Goal: Task Accomplishment & Management: Use online tool/utility

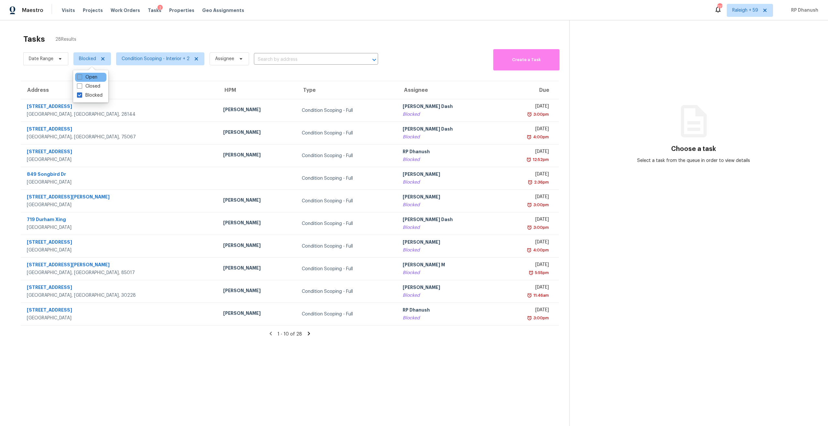
click at [92, 75] on label "Open" at bounding box center [87, 77] width 20 height 6
click at [81, 75] on input "Open" at bounding box center [79, 76] width 4 height 4
checkbox input "true"
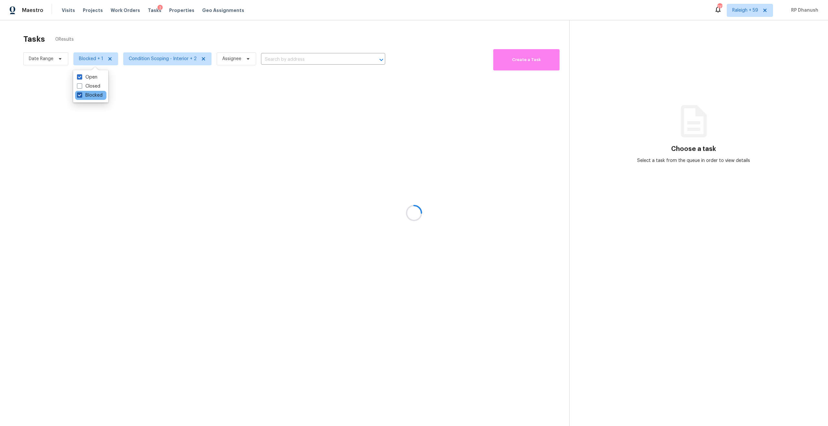
click at [91, 96] on label "Blocked" at bounding box center [90, 95] width 26 height 6
click at [81, 96] on input "Blocked" at bounding box center [79, 94] width 4 height 4
checkbox input "false"
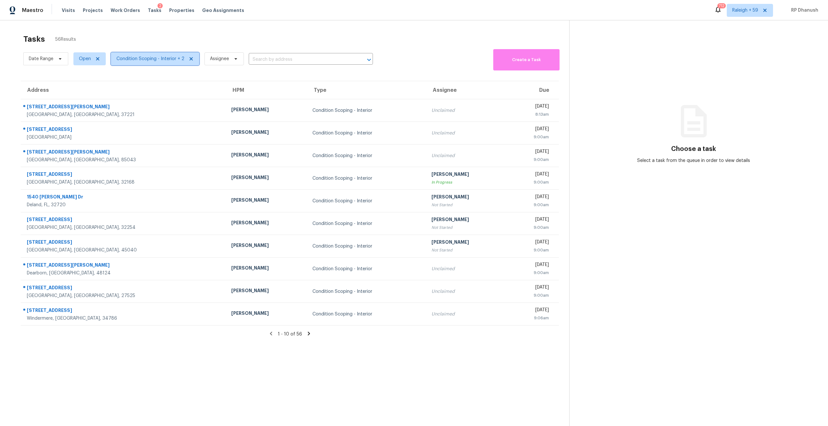
click at [145, 64] on span "Condition Scoping - Interior + 2" at bounding box center [155, 58] width 88 height 13
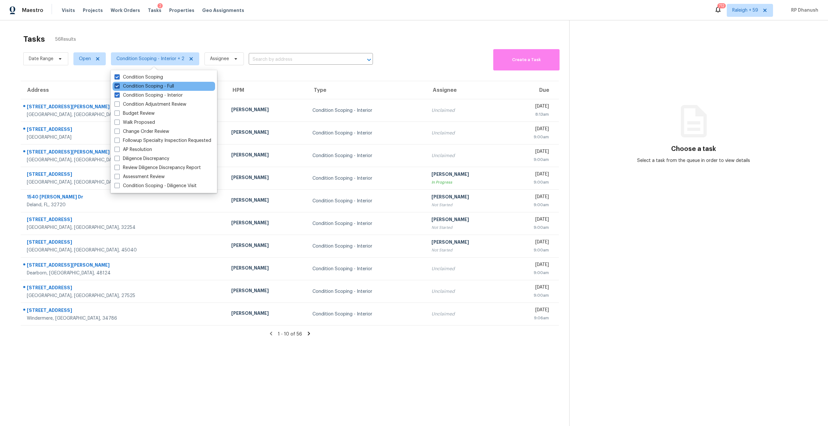
click at [151, 85] on label "Condition Scoping - Full" at bounding box center [143, 86] width 59 height 6
click at [119, 85] on input "Condition Scoping - Full" at bounding box center [116, 85] width 4 height 4
checkbox input "false"
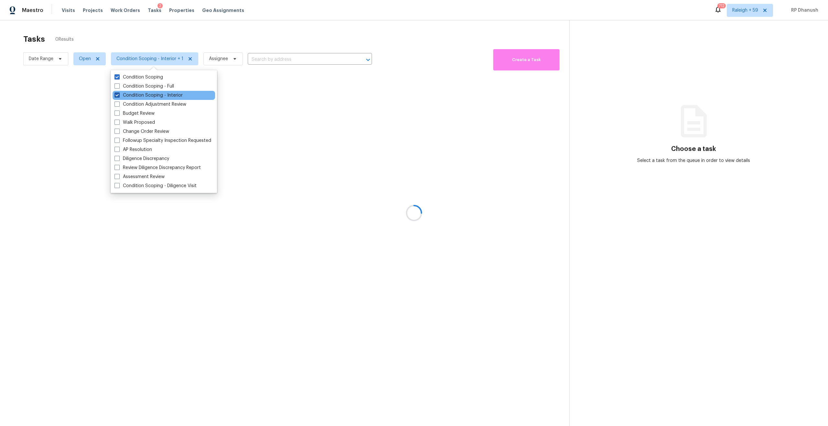
click at [140, 94] on label "Condition Scoping - Interior" at bounding box center [148, 95] width 68 height 6
click at [119, 94] on input "Condition Scoping - Interior" at bounding box center [116, 94] width 4 height 4
checkbox input "false"
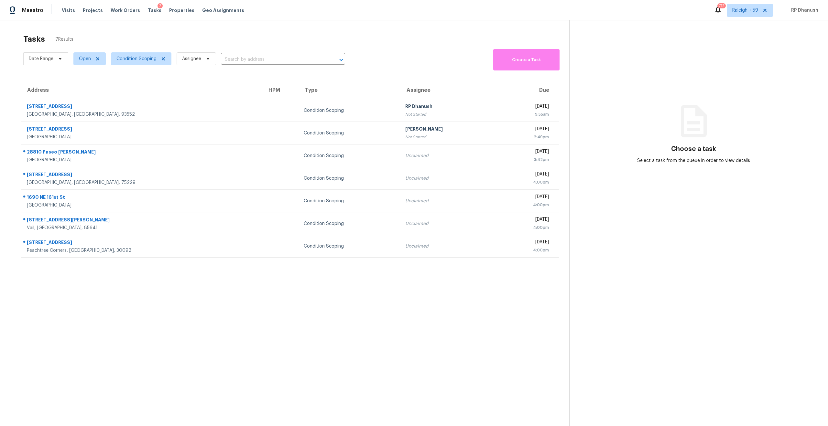
drag, startPoint x: 659, startPoint y: 111, endPoint x: 624, endPoint y: 113, distance: 34.3
click at [658, 111] on section "Choose a task Select a task from the queue in order to view details" at bounding box center [693, 233] width 248 height 426
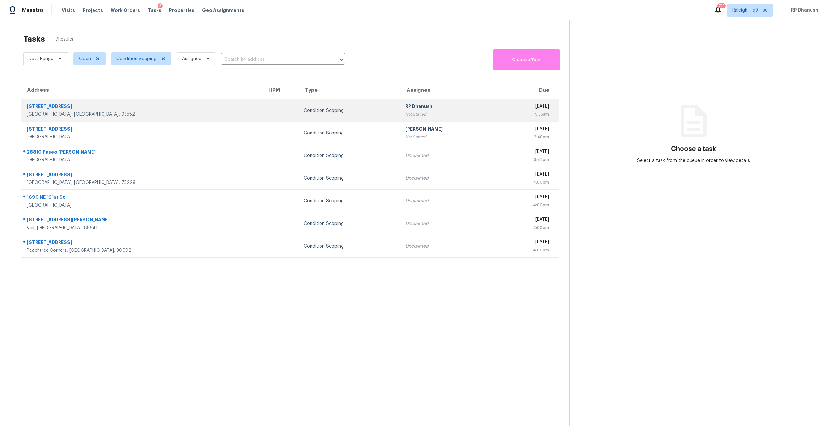
click at [505, 113] on div "9:55am" at bounding box center [524, 114] width 47 height 6
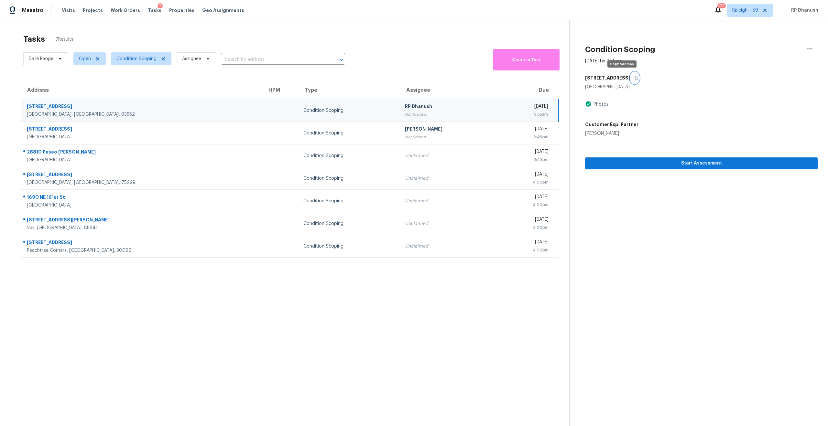
click at [630, 75] on button "button" at bounding box center [634, 78] width 9 height 12
click at [638, 162] on span "Start Assessment" at bounding box center [701, 163] width 222 height 8
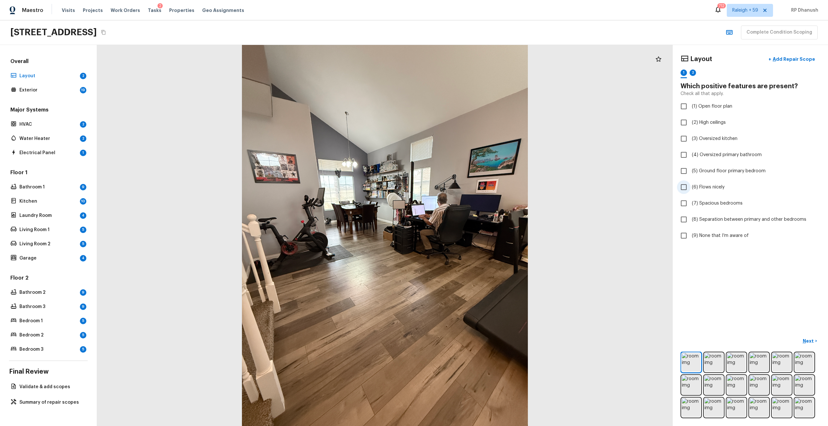
click at [717, 183] on label "(6) Flows nicely" at bounding box center [746, 187] width 138 height 14
click at [690, 183] on input "(6) Flows nicely" at bounding box center [684, 187] width 14 height 14
checkbox input "true"
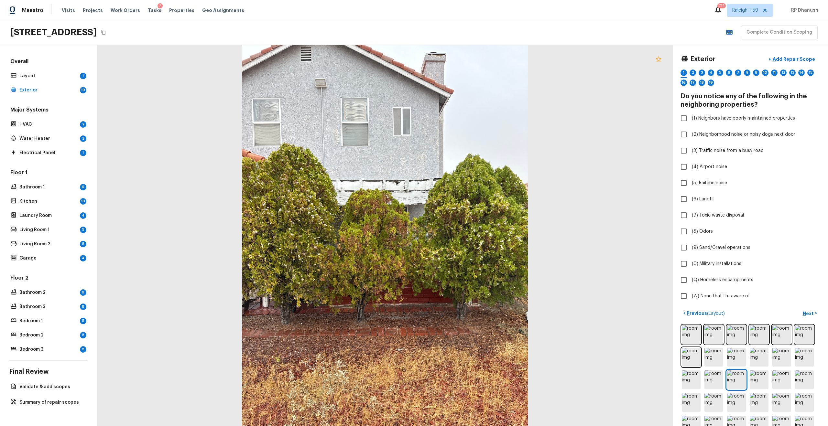
click at [659, 59] on icon at bounding box center [658, 59] width 8 height 8
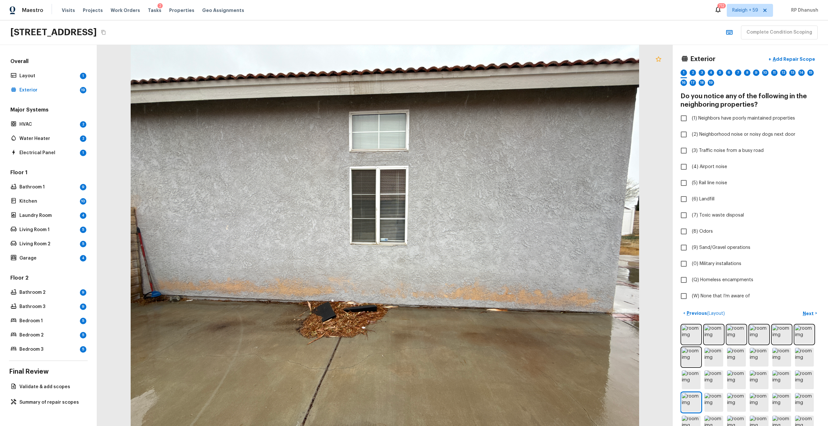
click at [654, 58] on icon at bounding box center [658, 59] width 8 height 8
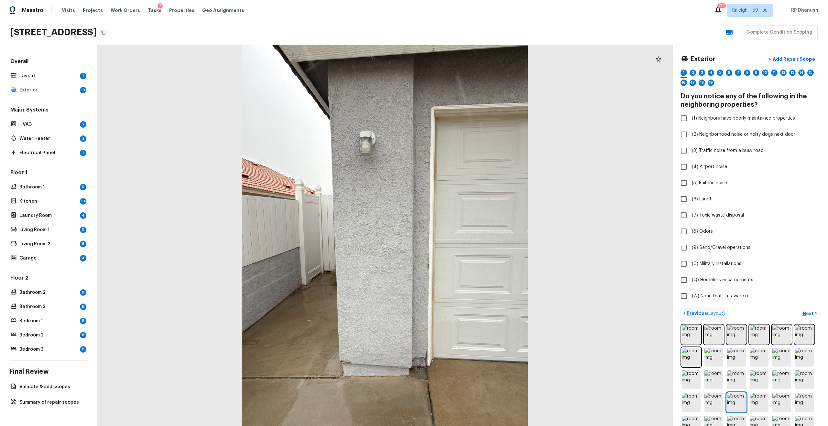
scroll to position [40, 0]
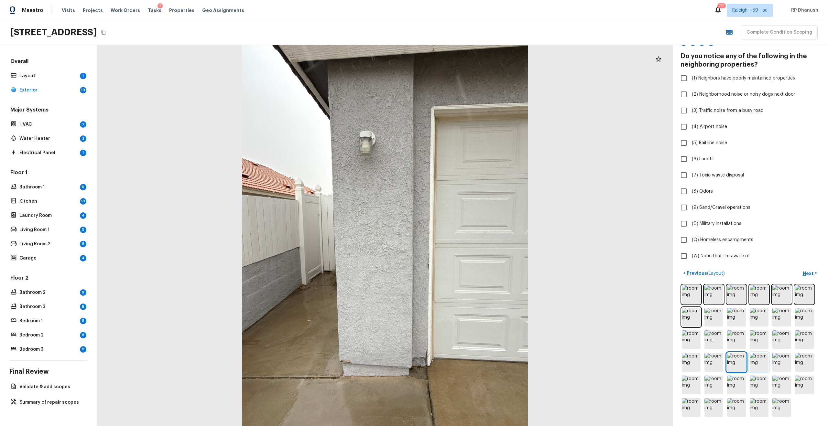
click at [757, 360] on img at bounding box center [758, 362] width 19 height 19
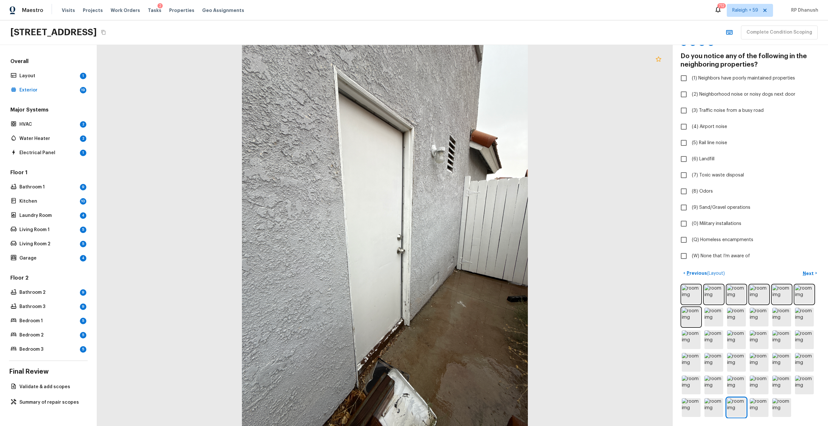
click at [658, 57] on icon at bounding box center [657, 58] width 5 height 5
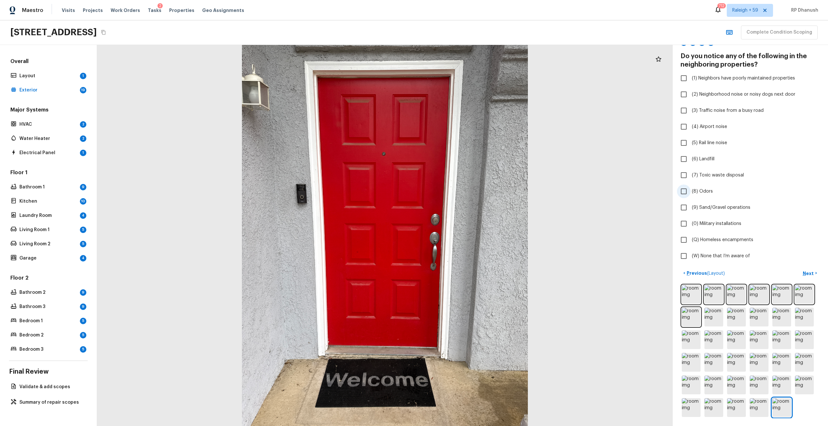
scroll to position [0, 0]
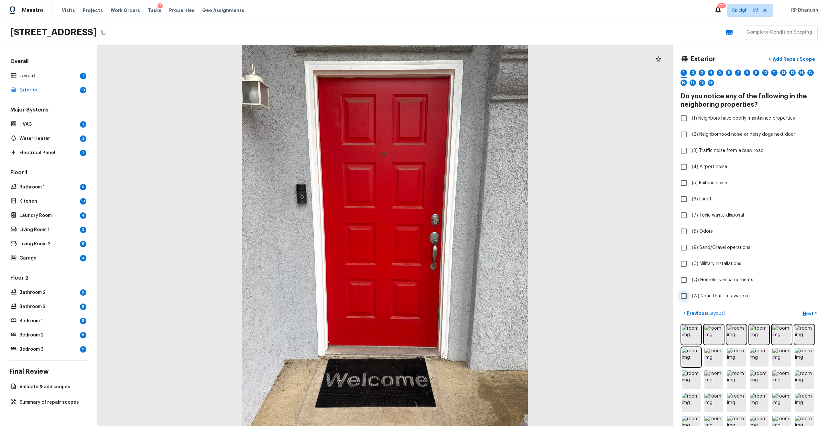
click at [704, 295] on span "(W) None that I’m aware of" at bounding box center [721, 296] width 58 height 6
click at [690, 295] on input "(W) None that I’m aware of" at bounding box center [684, 296] width 14 height 14
checkbox input "true"
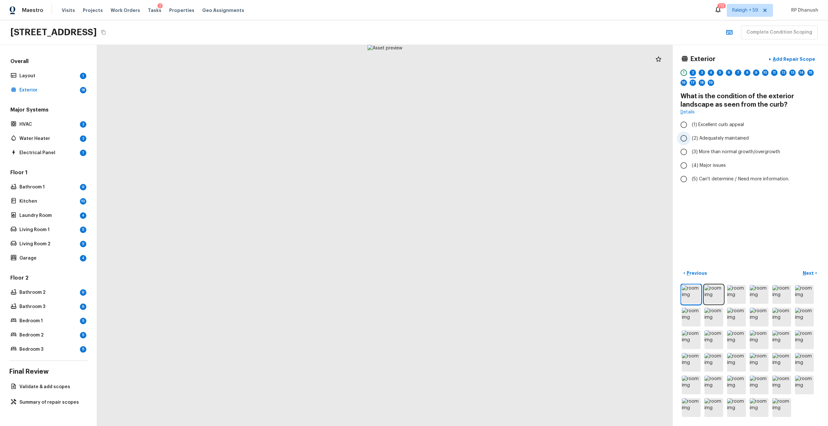
click at [709, 140] on span "(2) Adequately maintained" at bounding box center [720, 138] width 57 height 6
click at [690, 140] on input "(2) Adequately maintained" at bounding box center [684, 139] width 14 height 14
radio input "true"
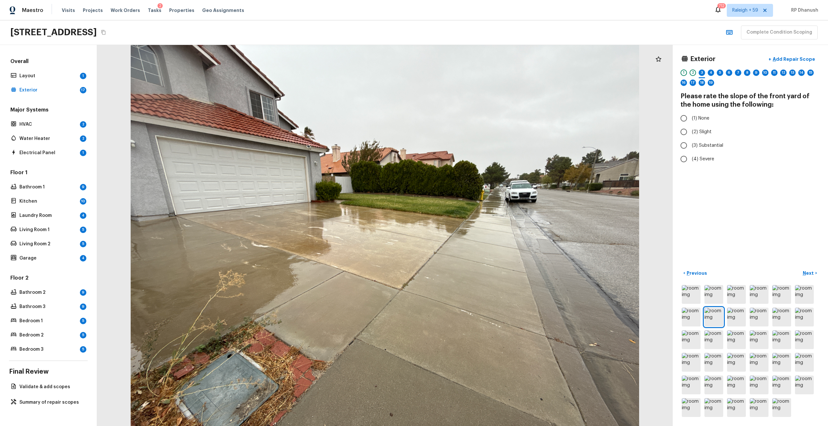
click at [709, 140] on label "(3) Substantial" at bounding box center [746, 146] width 138 height 14
click at [690, 140] on input "(3) Substantial" at bounding box center [684, 146] width 14 height 14
radio input "true"
click at [702, 135] on label "(2) Slight" at bounding box center [746, 132] width 138 height 14
click at [690, 135] on input "(2) Slight" at bounding box center [684, 132] width 14 height 14
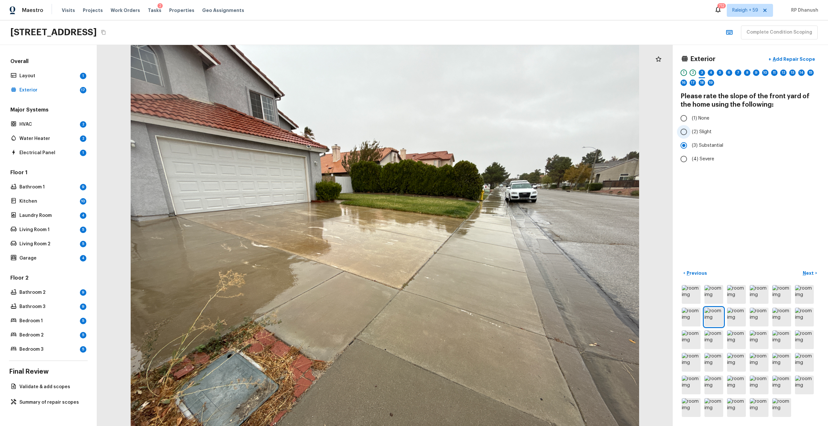
radio input "true"
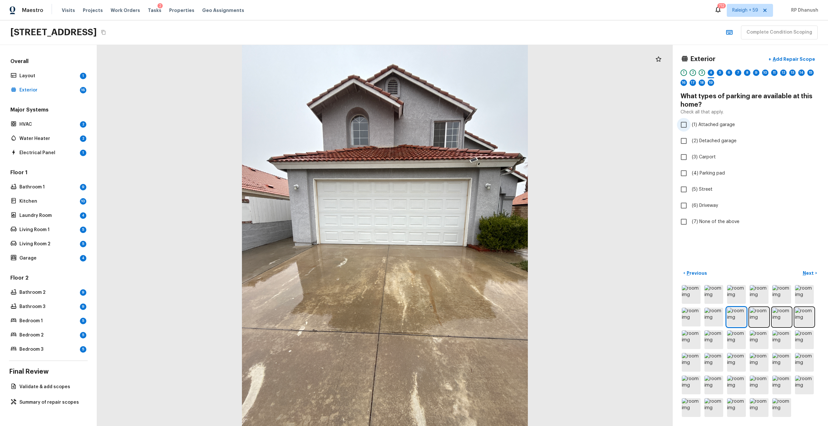
click at [696, 126] on span "(1) Attached garage" at bounding box center [713, 125] width 43 height 6
click at [690, 126] on input "(1) Attached garage" at bounding box center [684, 125] width 14 height 14
checkbox input "true"
click at [704, 147] on label "(2) Detached garage" at bounding box center [746, 141] width 138 height 14
click at [690, 147] on input "(2) Detached garage" at bounding box center [684, 141] width 14 height 14
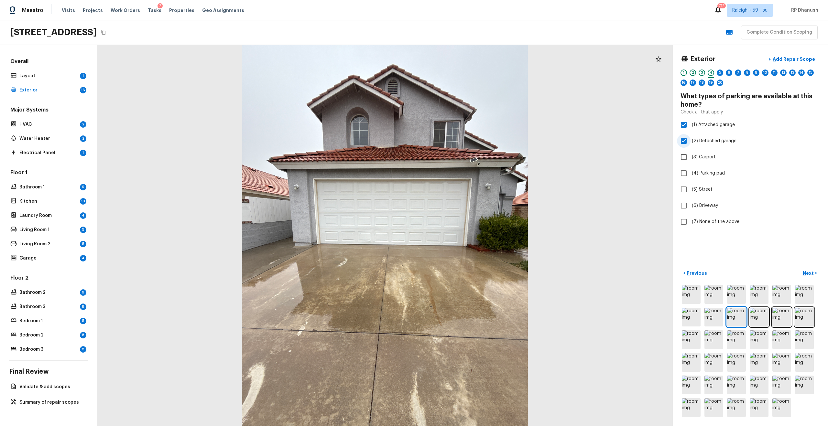
click at [704, 147] on label "(2) Detached garage" at bounding box center [746, 141] width 138 height 14
click at [690, 147] on input "(2) Detached garage" at bounding box center [684, 141] width 14 height 14
checkbox input "false"
click at [695, 200] on label "(6) Driveway" at bounding box center [746, 206] width 138 height 14
click at [690, 200] on input "(6) Driveway" at bounding box center [684, 206] width 14 height 14
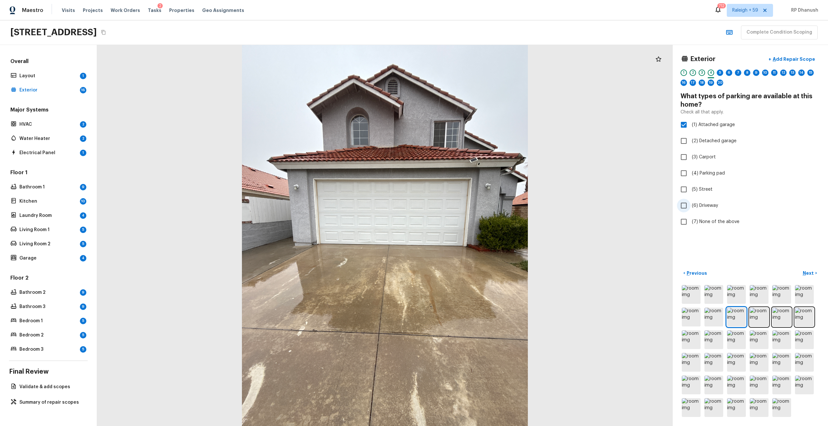
checkbox input "true"
click at [779, 323] on img at bounding box center [781, 317] width 19 height 19
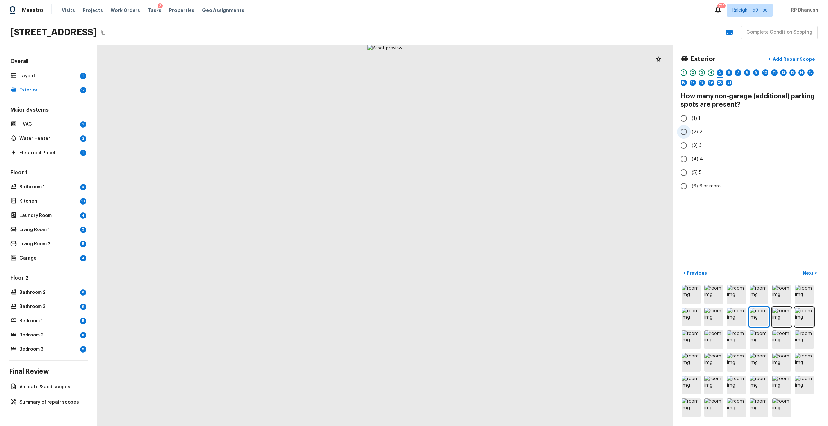
click at [689, 133] on input "(2) 2" at bounding box center [684, 132] width 14 height 14
radio input "true"
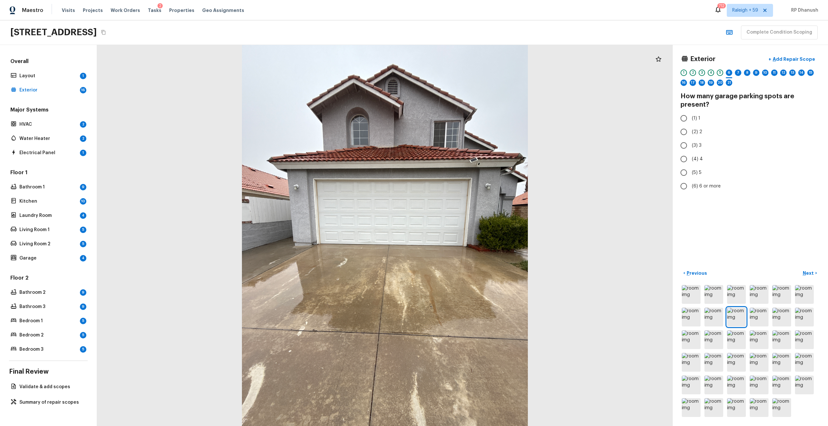
radio input "true"
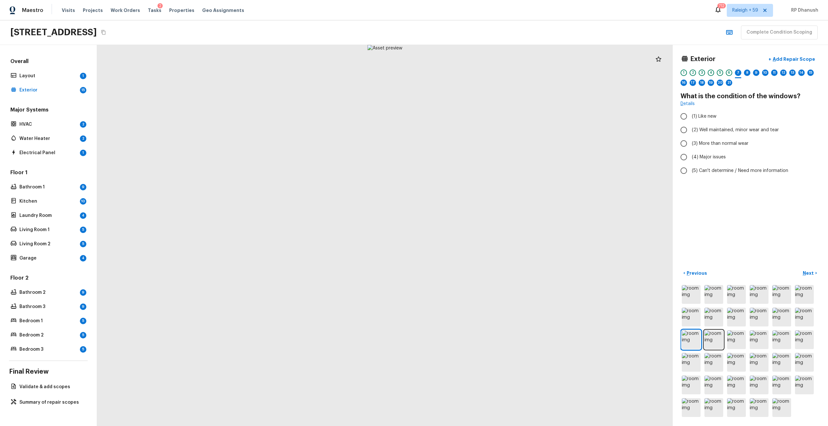
radio input "true"
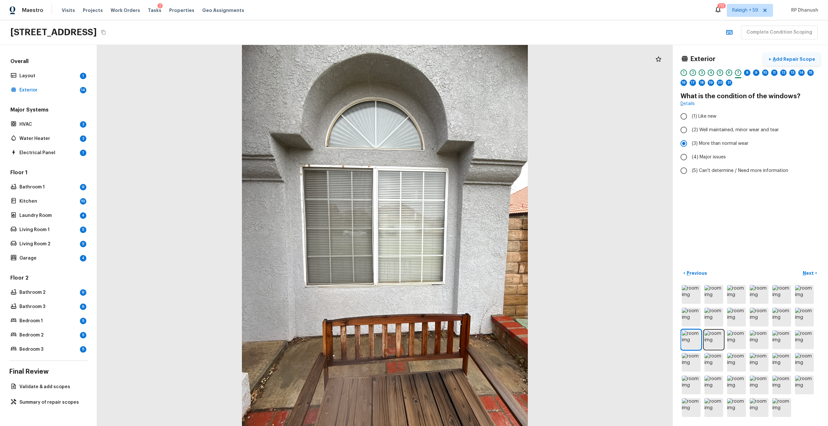
click at [785, 55] on button "+ Add Repair Scope" at bounding box center [791, 59] width 57 height 13
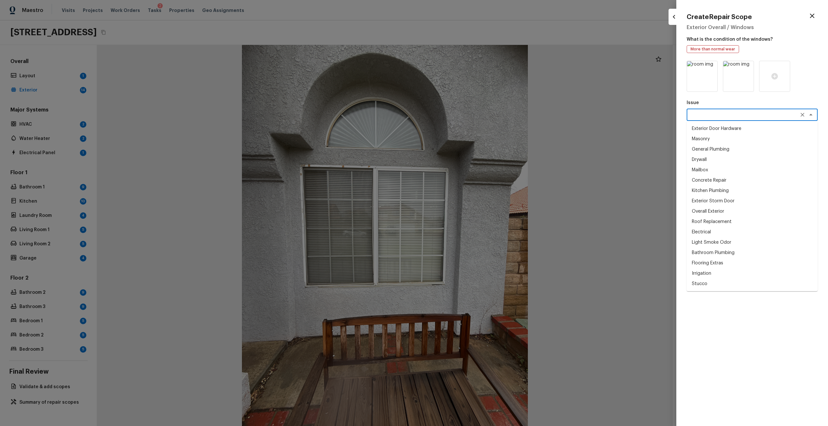
click at [708, 116] on textarea at bounding box center [742, 115] width 107 height 6
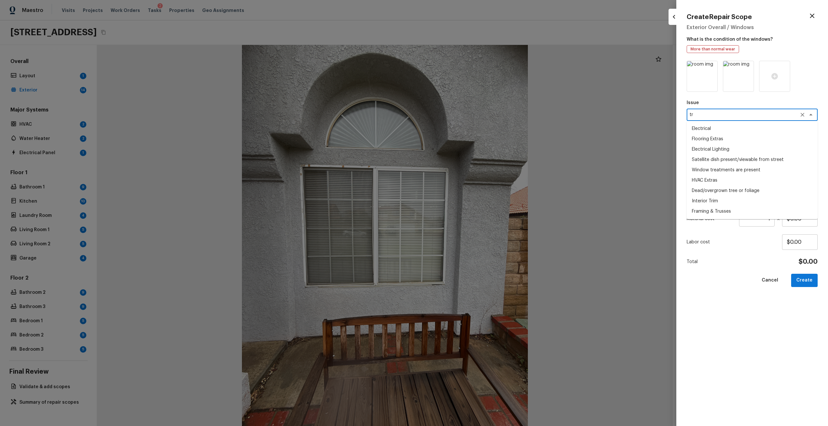
type textarea "t"
type textarea "e"
click at [728, 135] on li "Window cleaning" at bounding box center [751, 139] width 131 height 10
type textarea "Window cleaning"
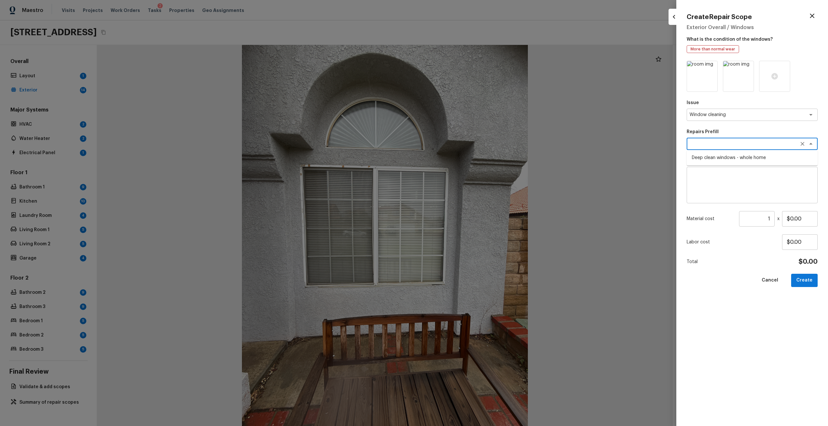
click at [738, 142] on textarea at bounding box center [742, 144] width 107 height 6
click at [735, 156] on li "Deep clean windows - whole home" at bounding box center [751, 158] width 131 height 10
type textarea "Deep clean windows - whole home"
type textarea "Deep clean windows. Remove all debris/dust/dirt from jamb/casing/sill area(s) a…"
type input "$165.00"
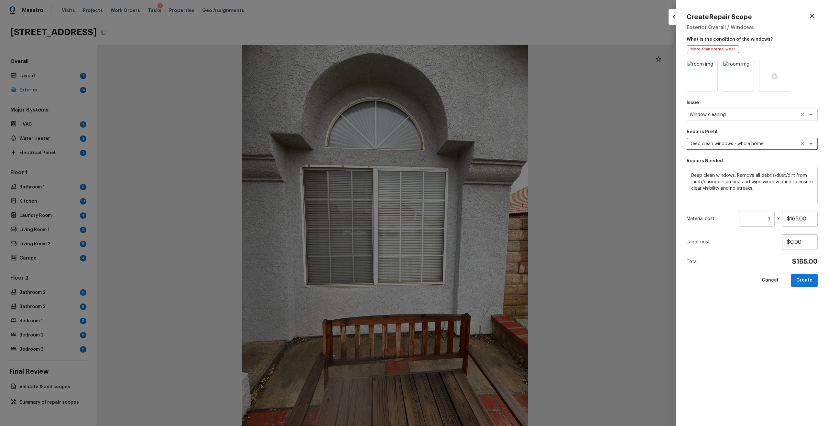
click at [736, 112] on textarea "Window cleaning" at bounding box center [742, 115] width 107 height 6
click at [724, 129] on li "Windows & Skylights" at bounding box center [751, 129] width 131 height 10
type textarea "Windows & Skylights"
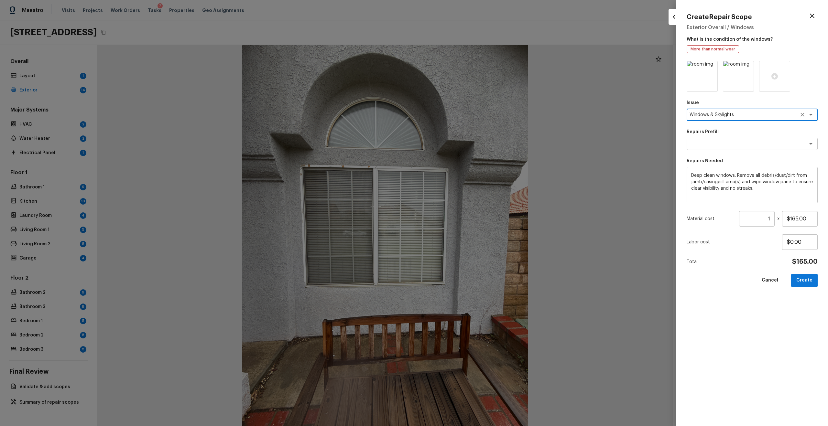
type textarea "Windows & Skylights"
click at [724, 152] on div "Issue Windows & Skylights x ​ Repairs Prefill x ​ Repairs Needed Deep clean win…" at bounding box center [751, 238] width 131 height 355
click at [724, 145] on textarea at bounding box center [742, 144] width 107 height 6
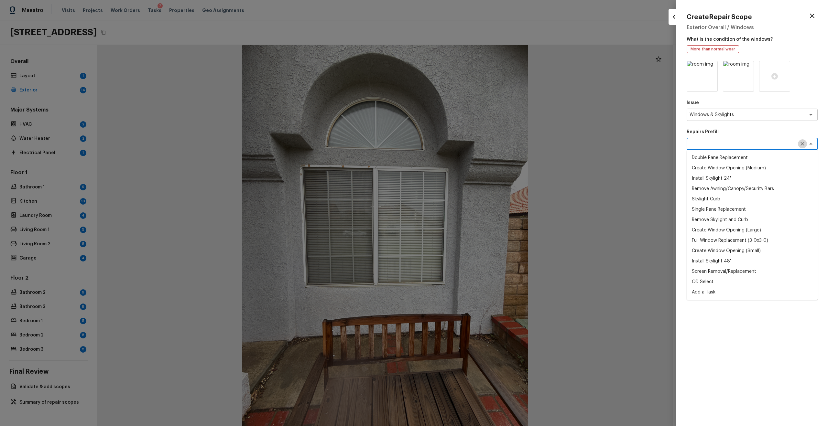
click at [805, 141] on icon "Clear" at bounding box center [802, 144] width 6 height 6
click at [752, 116] on textarea "Windows & Skylights" at bounding box center [742, 115] width 107 height 6
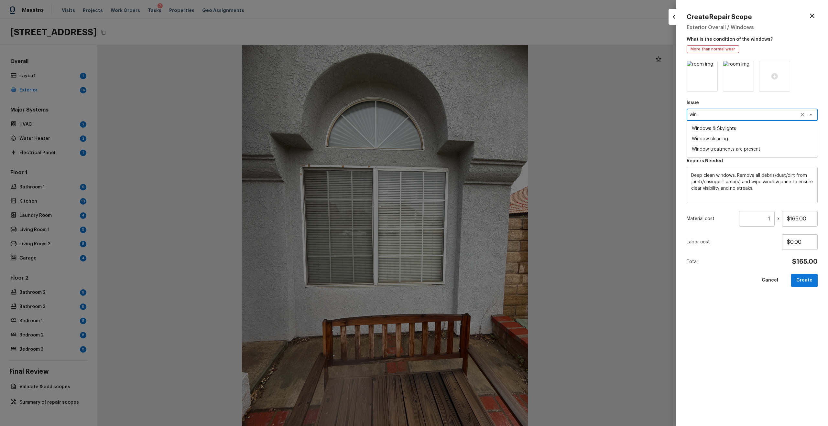
click at [738, 140] on li "Window cleaning" at bounding box center [751, 139] width 131 height 10
type textarea "Window cleaning"
click at [739, 176] on textarea "Deep clean windows. Remove all debris/dust/dirt from jamb/casing/sill area(s) a…" at bounding box center [752, 185] width 122 height 26
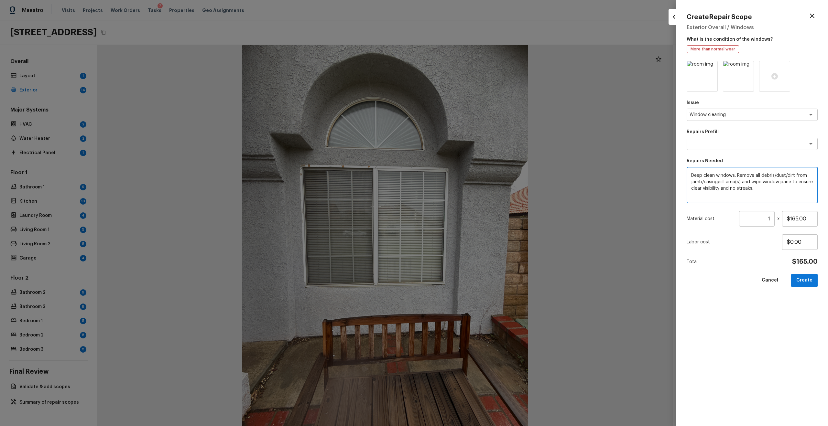
click at [739, 176] on textarea "Deep clean windows. Remove all debris/dust/dirt from jamb/casing/sill area(s) a…" at bounding box center [752, 185] width 122 height 26
click at [749, 181] on textarea "all debris/dust/dirt from jamb/casing/sill area(s) and wipe window pane to ensu…" at bounding box center [752, 185] width 122 height 26
type textarea "visibility and no streaks."
click at [749, 181] on textarea "visibility and no streaks." at bounding box center [752, 185] width 122 height 26
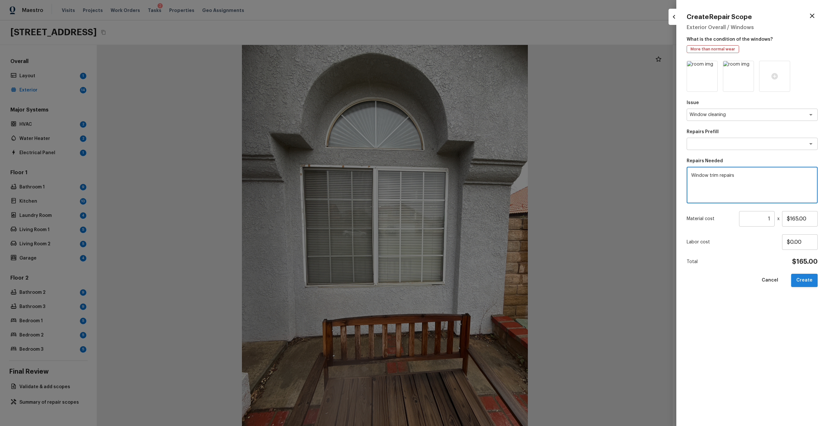
type textarea "Window trim repairs"
click at [807, 282] on button "Create" at bounding box center [804, 280] width 27 height 13
type input "$0.00"
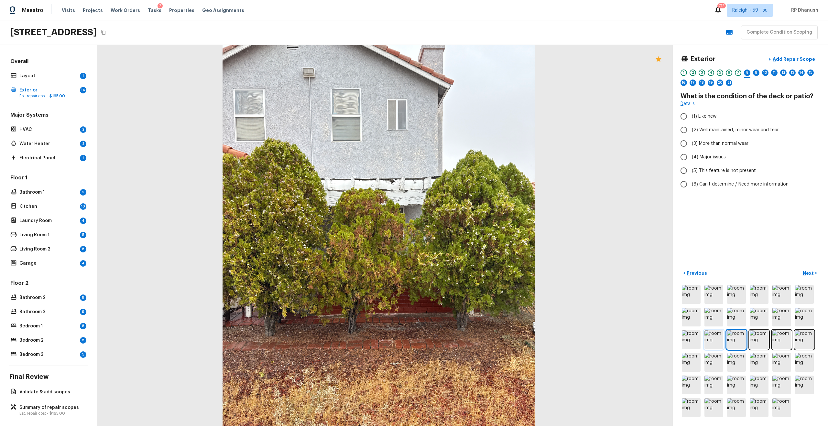
click at [712, 339] on img at bounding box center [713, 339] width 19 height 19
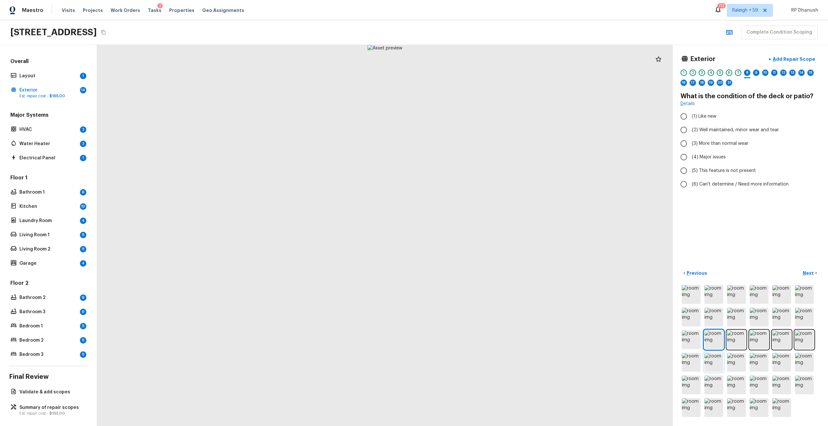
click at [712, 362] on img at bounding box center [713, 362] width 19 height 19
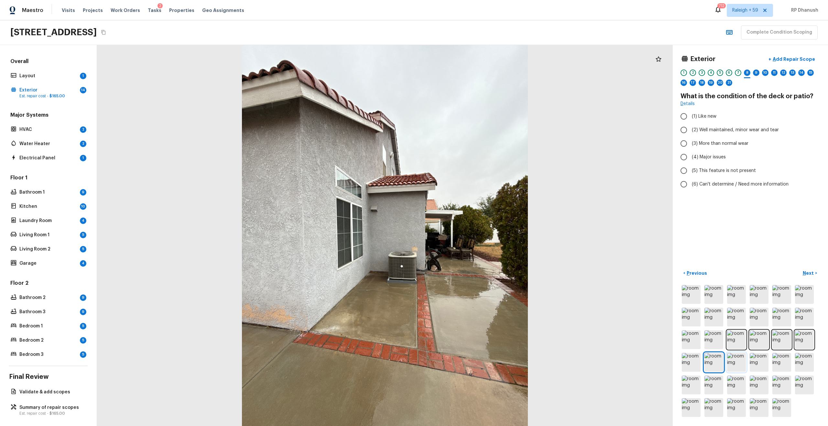
click at [736, 359] on img at bounding box center [736, 362] width 19 height 19
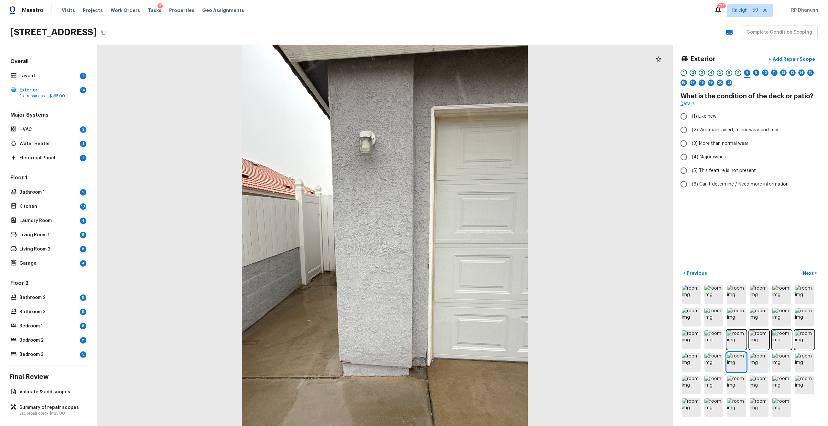
click at [760, 359] on img at bounding box center [758, 362] width 19 height 19
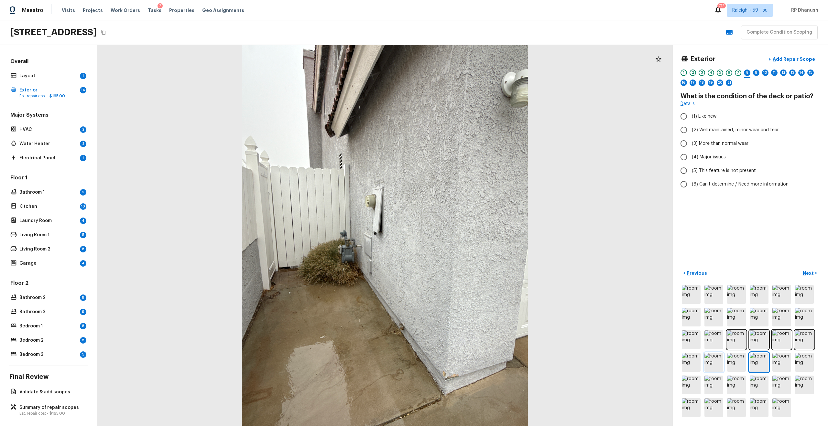
click at [719, 359] on img at bounding box center [713, 362] width 19 height 19
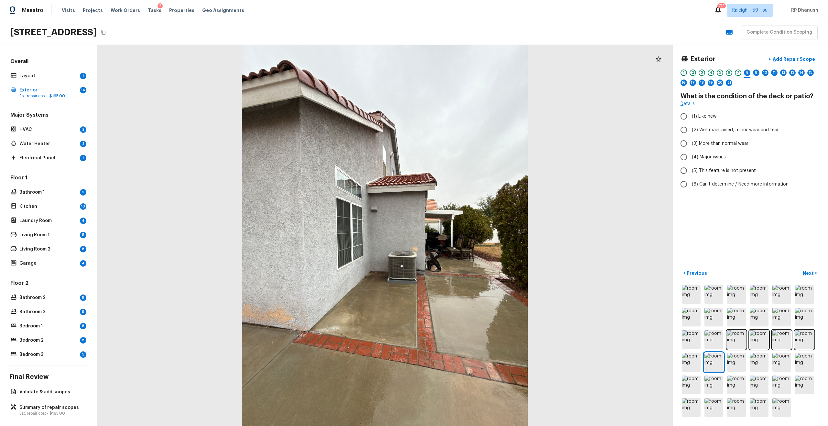
click at [702, 356] on div at bounding box center [750, 351] width 140 height 135
click at [689, 338] on img at bounding box center [691, 339] width 19 height 19
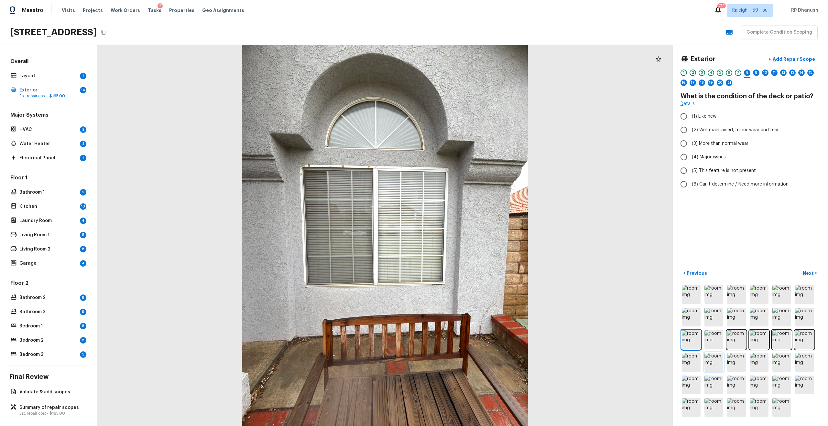
click at [709, 361] on img at bounding box center [713, 362] width 19 height 19
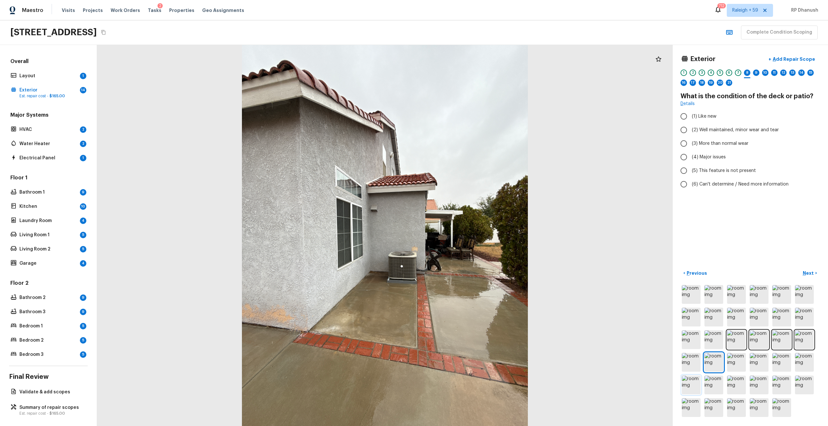
click at [700, 377] on img at bounding box center [691, 385] width 19 height 19
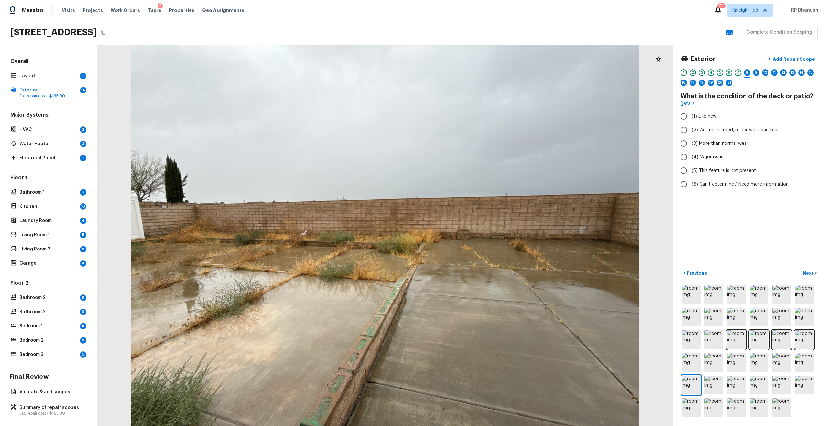
click at [700, 395] on div at bounding box center [750, 351] width 140 height 135
click at [728, 389] on img at bounding box center [736, 385] width 19 height 19
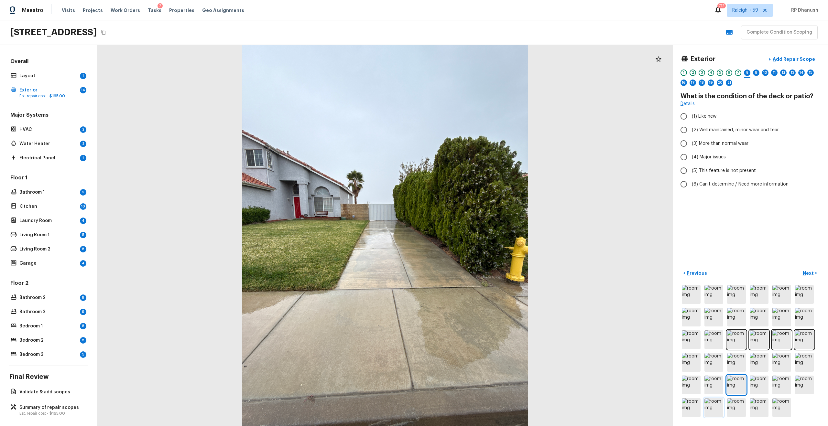
click at [713, 406] on img at bounding box center [713, 407] width 19 height 19
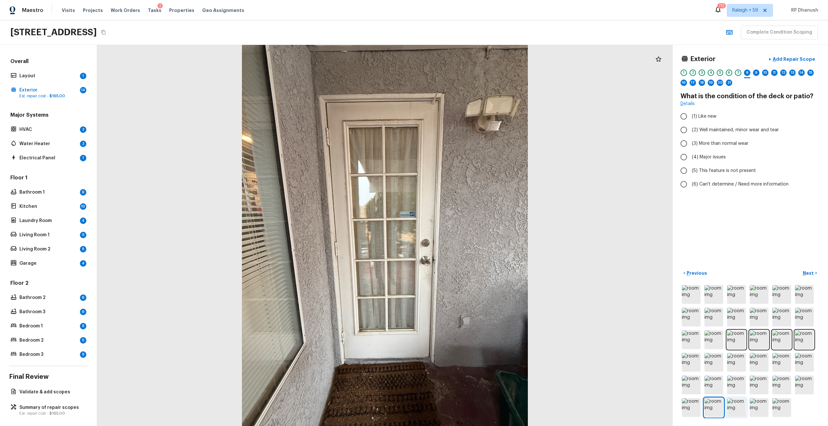
click at [733, 406] on img at bounding box center [736, 407] width 19 height 19
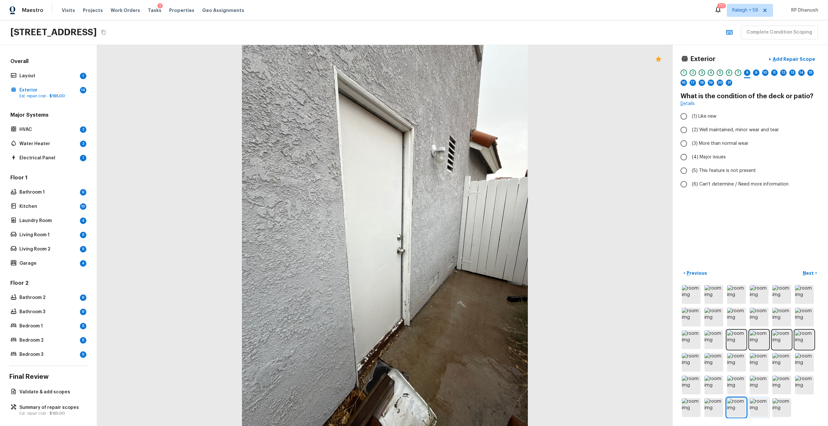
click at [759, 400] on img at bounding box center [758, 407] width 19 height 19
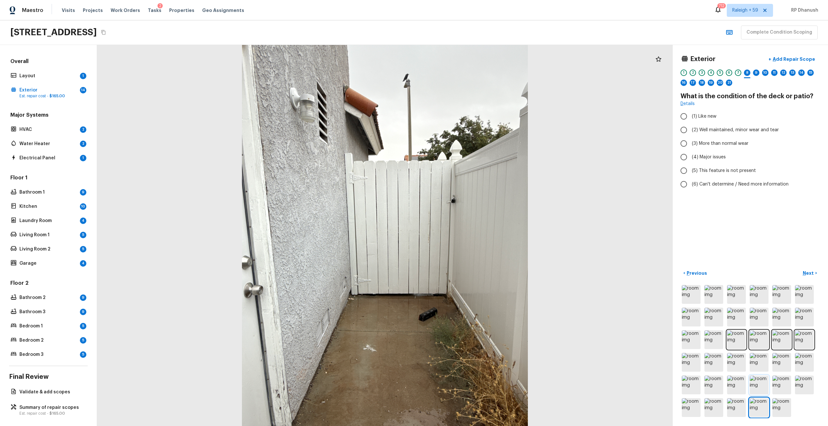
click at [764, 377] on img at bounding box center [758, 385] width 19 height 19
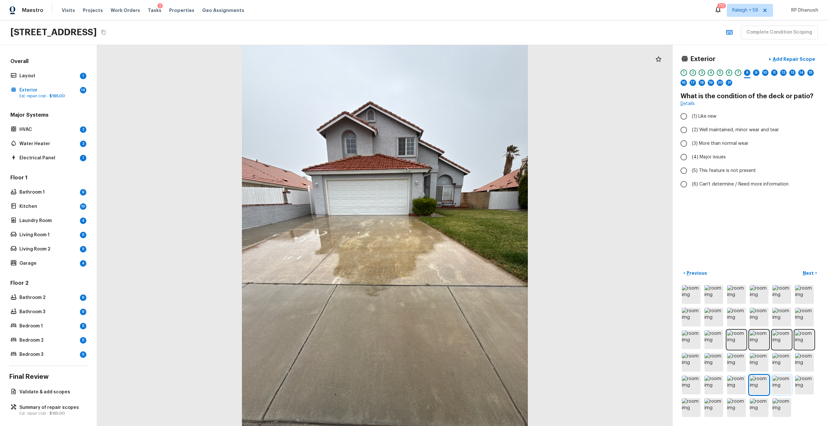
click at [781, 378] on img at bounding box center [781, 385] width 19 height 19
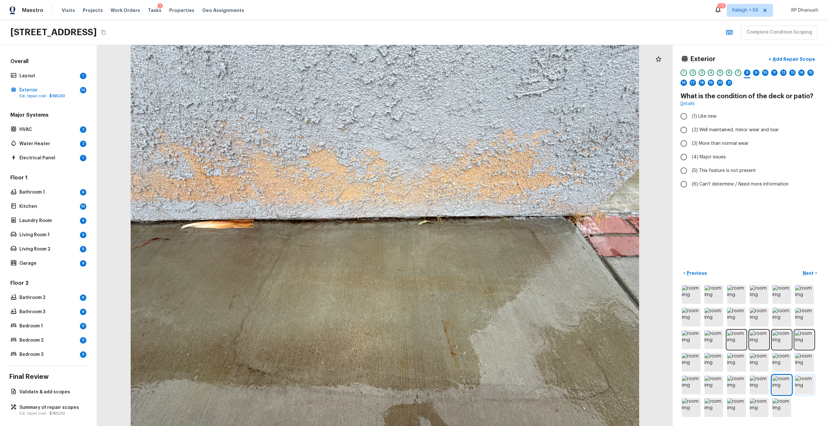
click at [805, 383] on img at bounding box center [804, 385] width 19 height 19
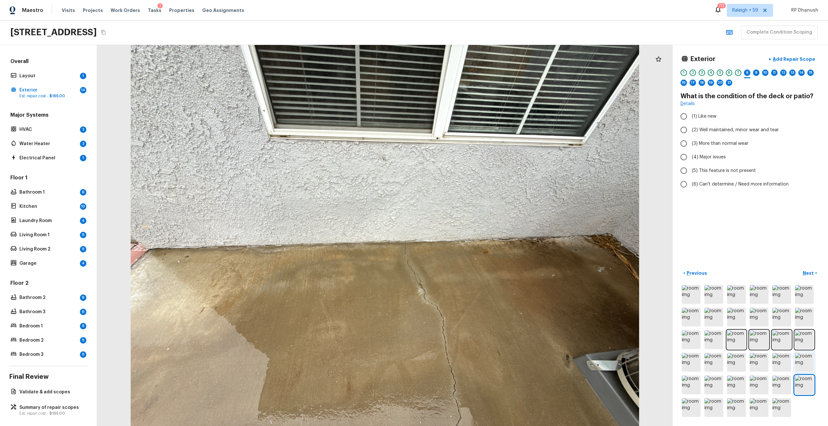
click at [807, 365] on img at bounding box center [804, 362] width 19 height 19
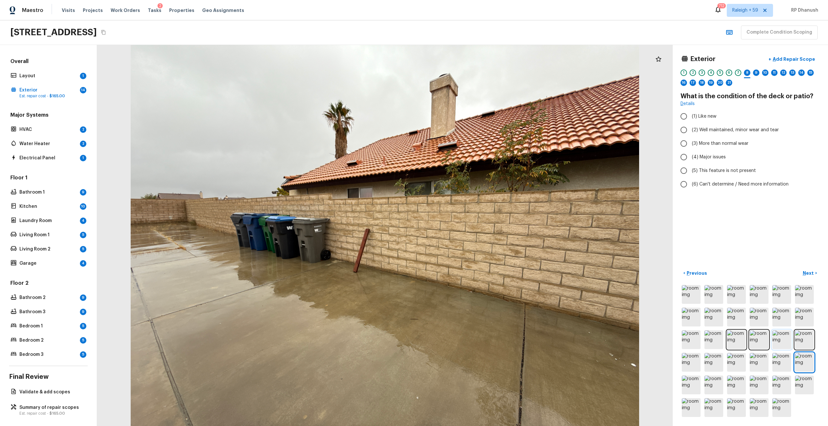
click at [781, 343] on img at bounding box center [781, 339] width 19 height 19
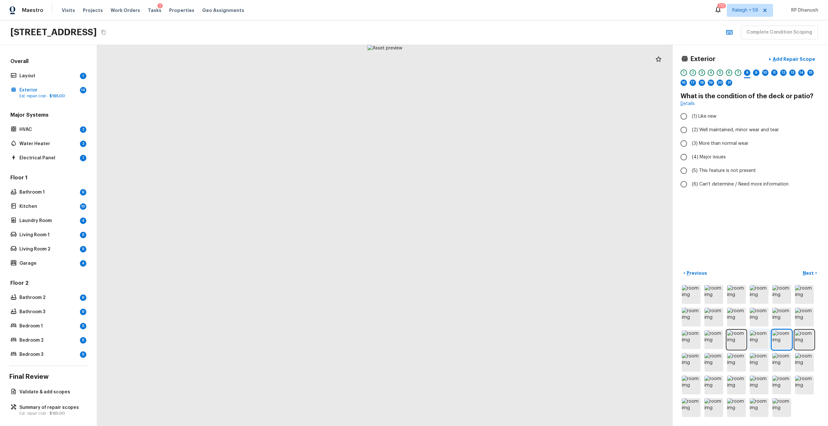
click at [752, 345] on img at bounding box center [758, 339] width 19 height 19
click at [721, 334] on img at bounding box center [713, 339] width 19 height 19
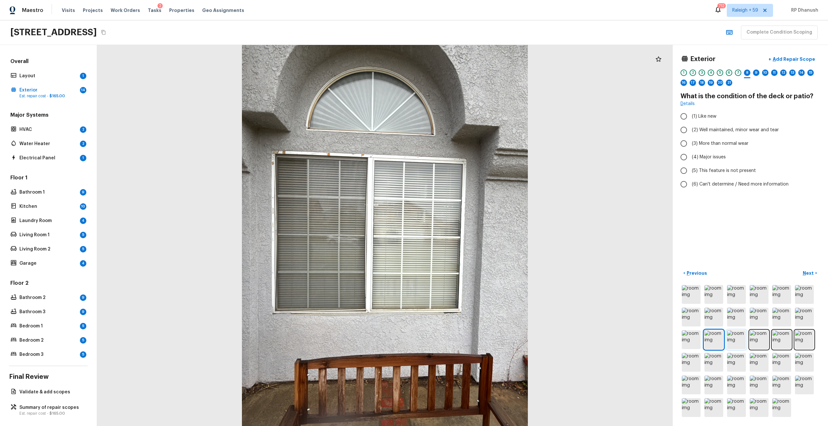
click at [738, 336] on img at bounding box center [736, 339] width 19 height 19
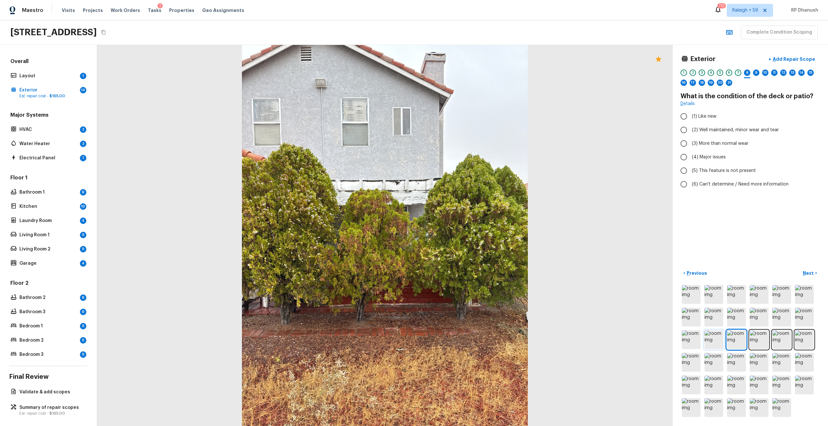
click at [722, 332] on img at bounding box center [713, 339] width 19 height 19
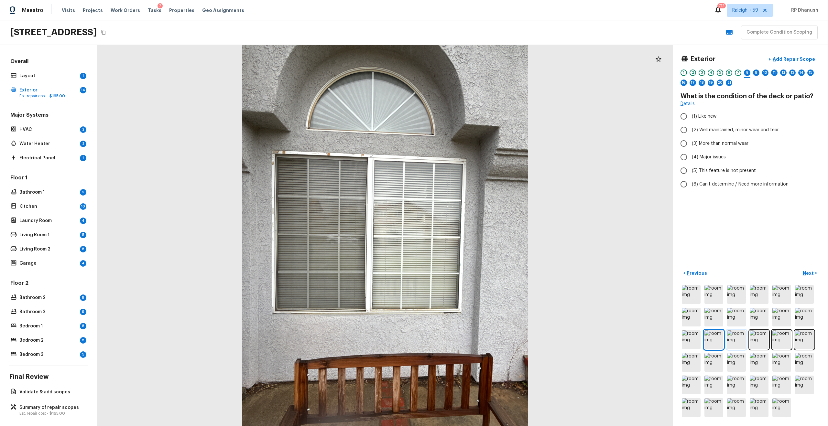
click at [744, 334] on img at bounding box center [736, 339] width 19 height 19
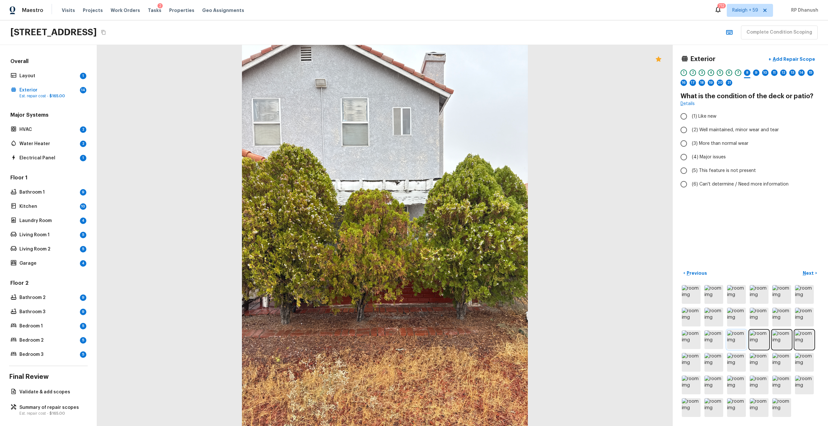
click at [742, 337] on img at bounding box center [736, 339] width 19 height 19
click at [710, 338] on img at bounding box center [713, 339] width 19 height 19
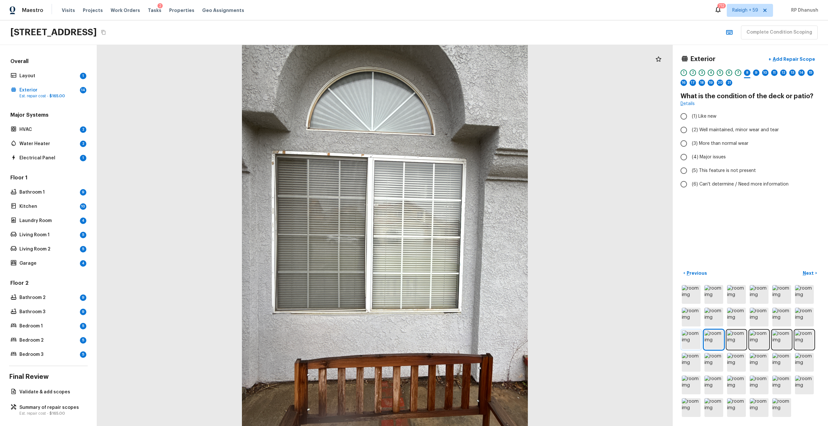
click at [694, 338] on img at bounding box center [691, 339] width 19 height 19
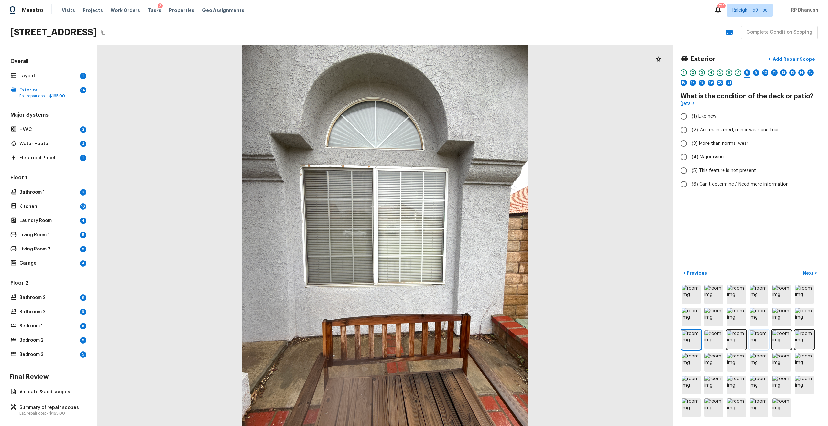
click at [754, 337] on img at bounding box center [758, 339] width 19 height 19
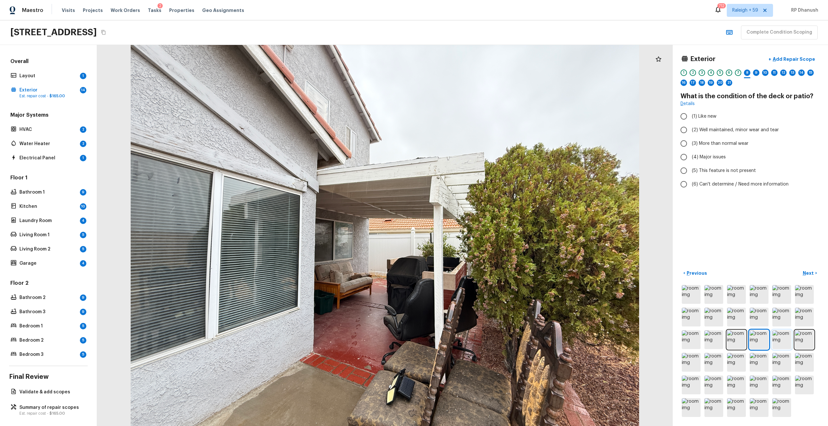
click at [779, 332] on img at bounding box center [781, 339] width 19 height 19
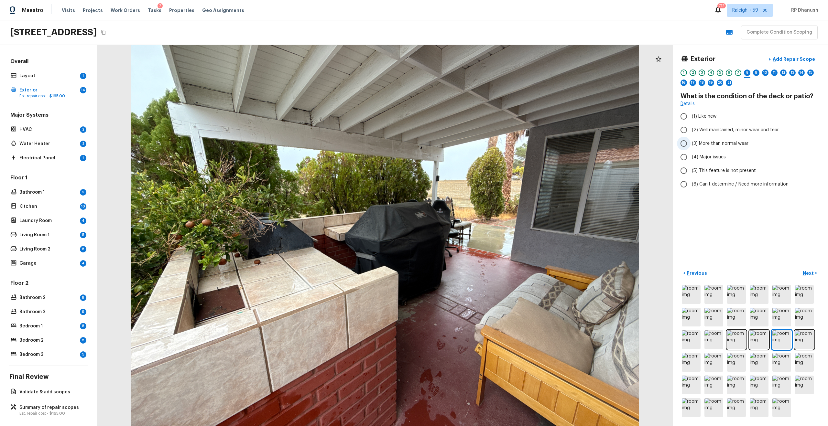
click at [708, 143] on span "(3) More than normal wear" at bounding box center [720, 143] width 57 height 6
click at [690, 143] on input "(3) More than normal wear" at bounding box center [684, 144] width 14 height 14
radio input "true"
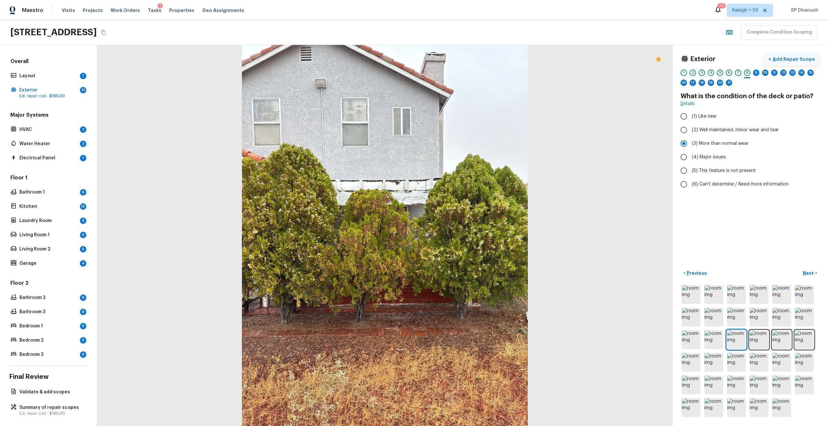
click at [779, 62] on button "+ Add Repair Scope" at bounding box center [791, 59] width 57 height 13
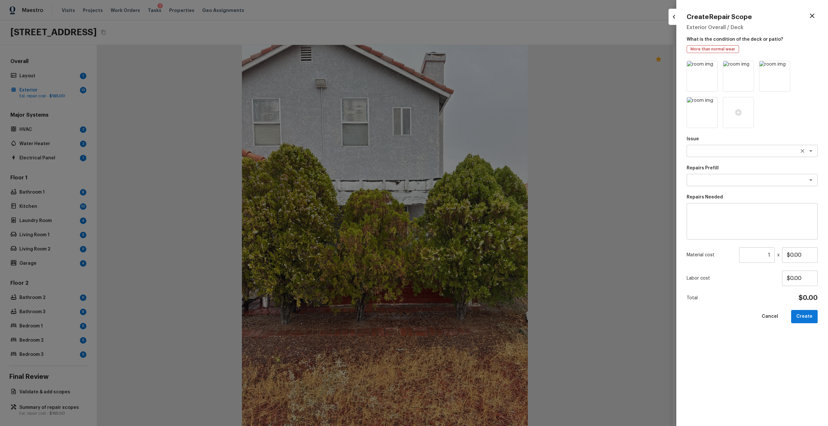
click at [720, 148] on textarea at bounding box center [742, 151] width 107 height 6
click at [730, 166] on li "Decks and Patios" at bounding box center [751, 165] width 131 height 10
type textarea "Decks and Patios"
click at [726, 182] on textarea at bounding box center [742, 180] width 107 height 6
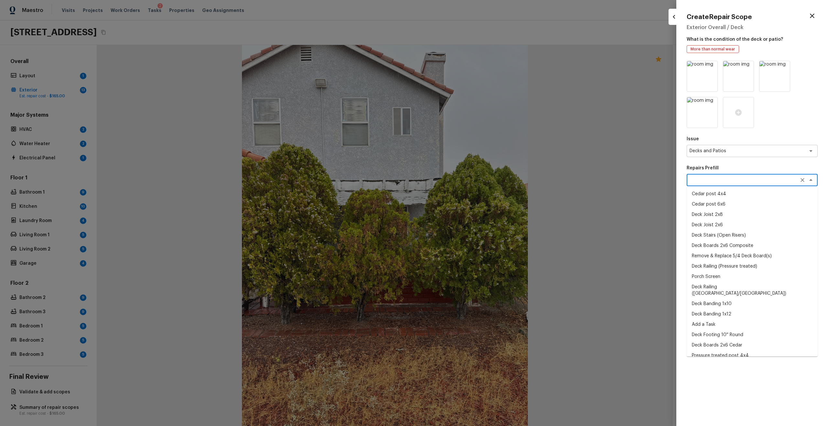
click at [715, 194] on li "Cedar post 4x4" at bounding box center [751, 194] width 131 height 10
type textarea "Cedar post 4x4"
type textarea "Remove the existing 4x4x8 cedar post/footing (if needed) and prep the area for …"
type input "$72.23"
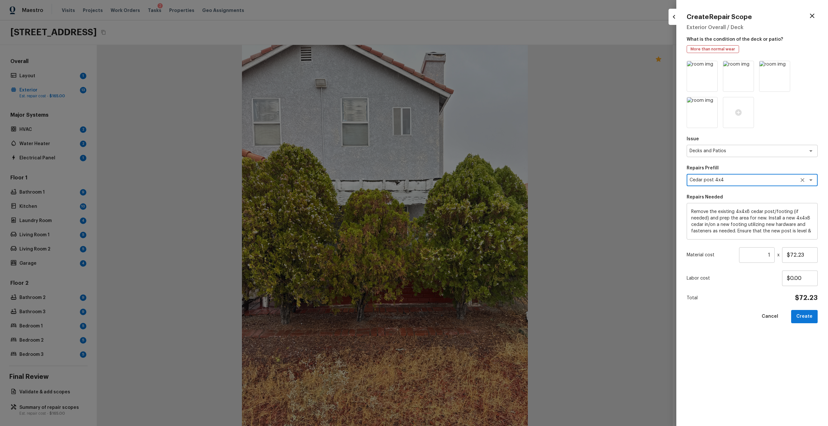
click at [802, 179] on icon "Clear" at bounding box center [802, 180] width 6 height 6
click at [798, 218] on textarea "Remove the existing 4x4x8 cedar post/footing (if needed) and prep the area for …" at bounding box center [752, 222] width 122 height 26
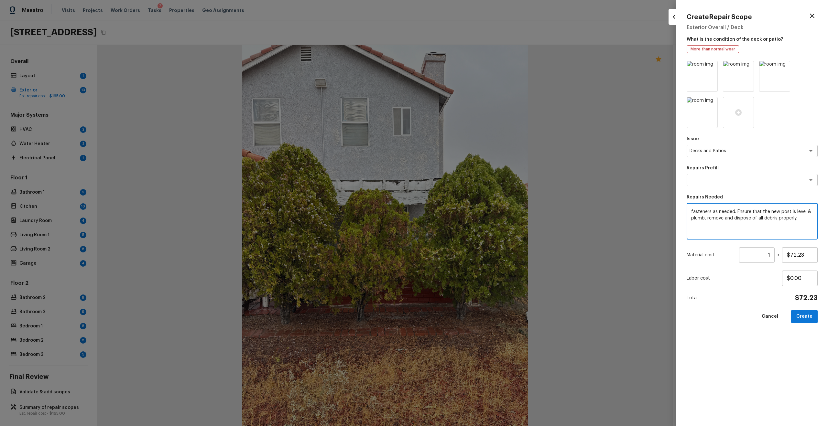
type textarea "plumb, remove and dispose of all debris properly."
type textarea "Repair wood above the patio"
click at [767, 257] on input "1" at bounding box center [757, 255] width 36 height 16
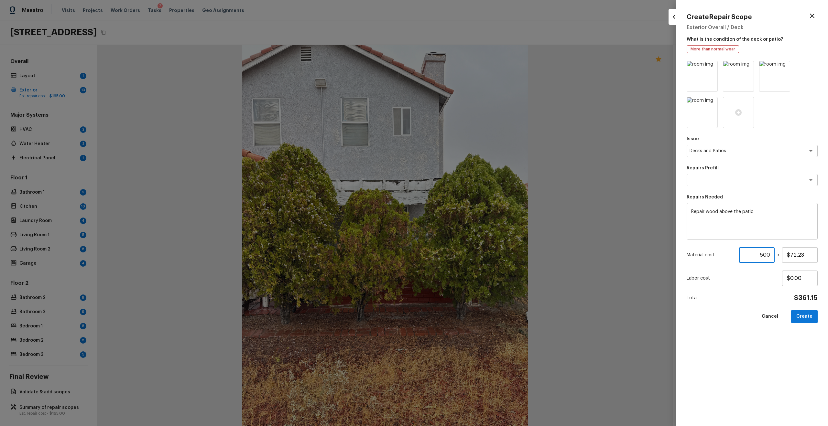
type input "500"
type input "$1.00"
click at [813, 312] on button "Create" at bounding box center [804, 316] width 27 height 13
type input "1"
type input "$0.00"
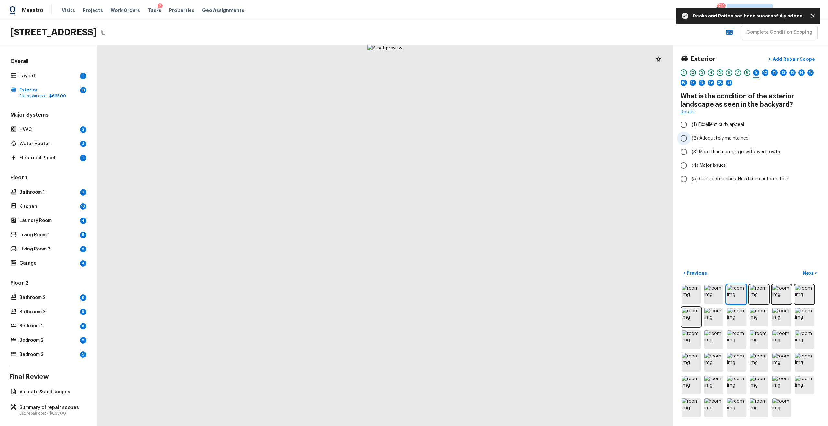
click at [701, 140] on span "(2) Adequately maintained" at bounding box center [720, 138] width 57 height 6
click at [690, 140] on input "(2) Adequately maintained" at bounding box center [684, 139] width 14 height 14
radio input "true"
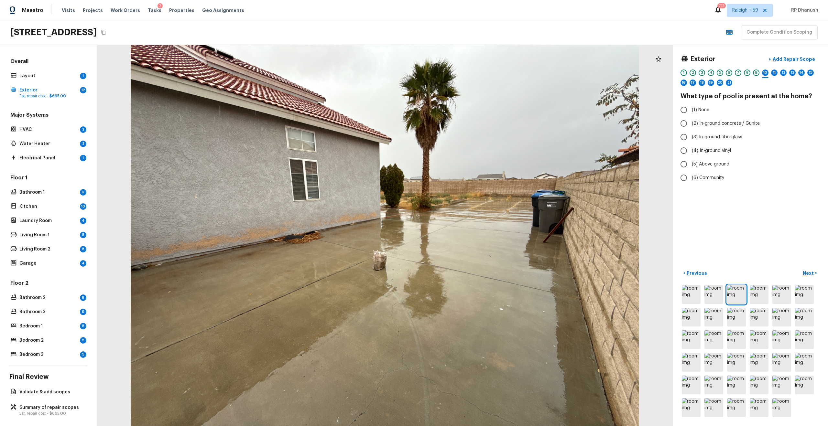
radio input "true"
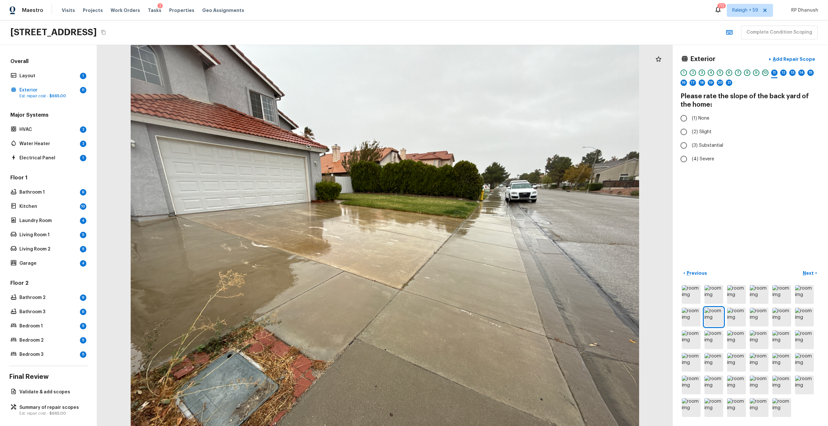
radio input "true"
radio input "false"
radio input "true"
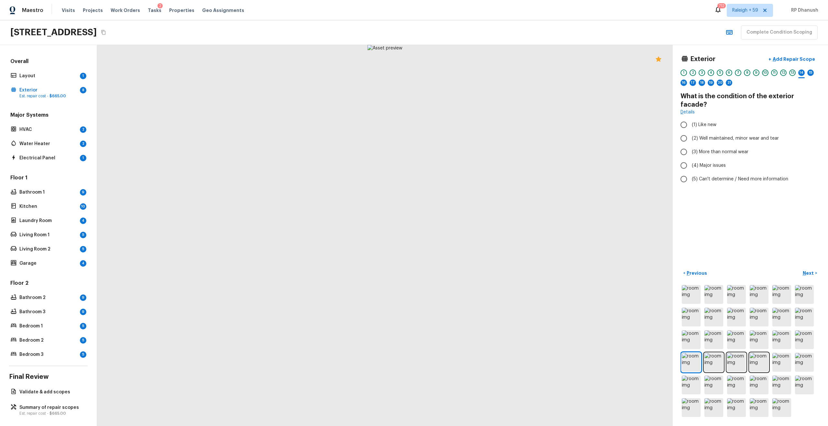
radio input "true"
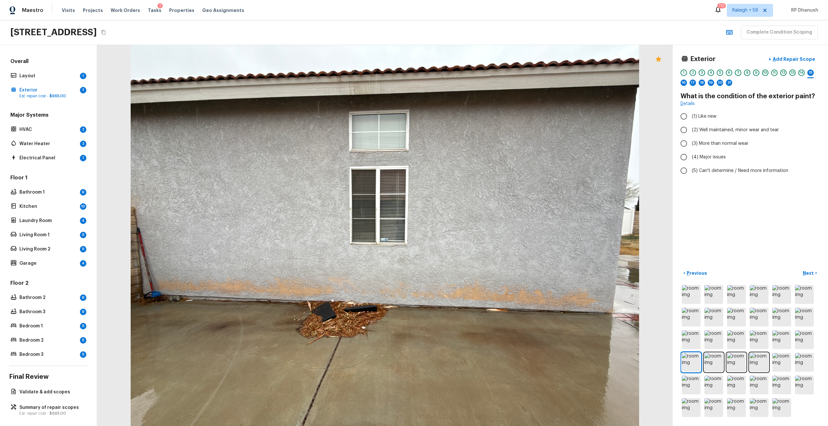
radio input "true"
click at [780, 55] on button "+ Add Repair Scope" at bounding box center [791, 59] width 57 height 13
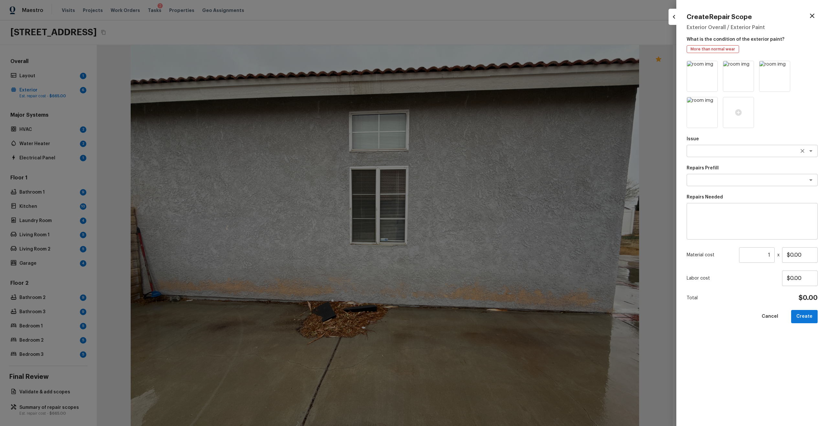
click at [715, 146] on div "x ​" at bounding box center [751, 151] width 131 height 12
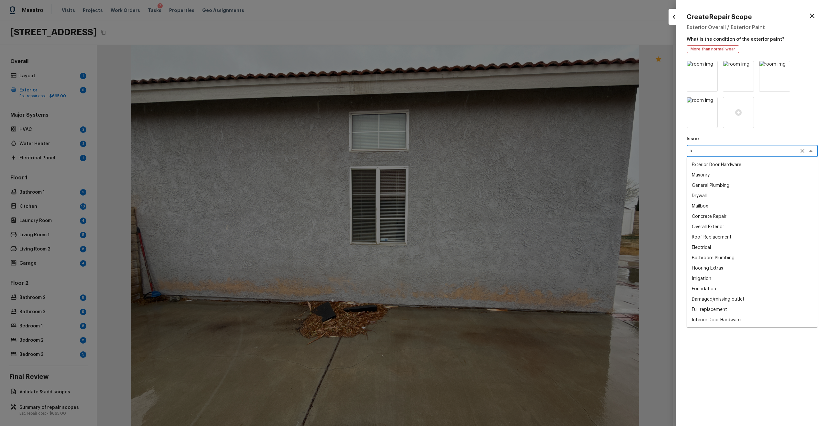
type textarea "au"
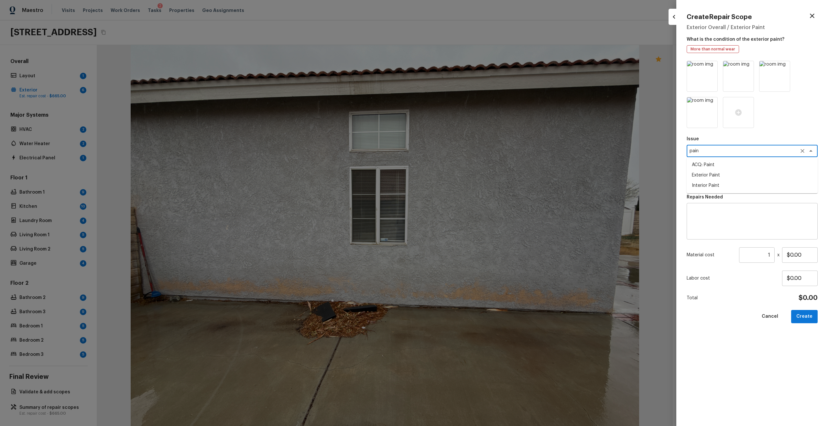
click at [708, 167] on li "ACQ: Paint" at bounding box center [751, 165] width 131 height 10
type textarea "ACQ: Paint"
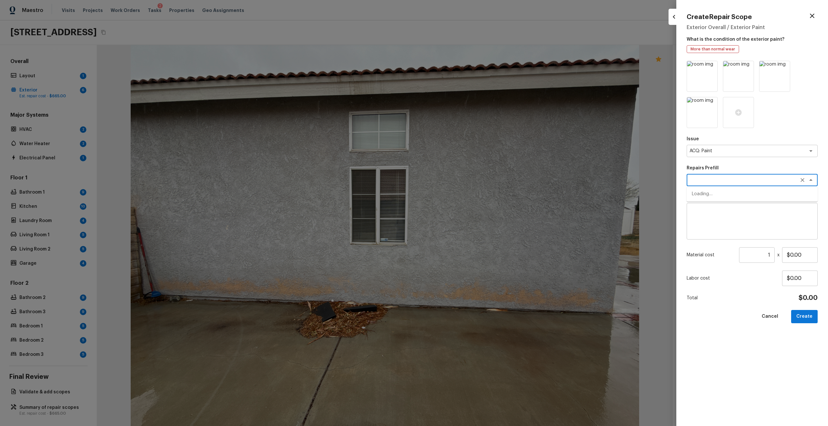
click at [708, 178] on textarea at bounding box center [742, 180] width 107 height 6
click at [711, 217] on li "Exterior Paint 75%+ of the home" at bounding box center [751, 215] width 131 height 10
type textarea "Exterior Paint 75%+ of the home"
type textarea "Acquisition Scope: 75%+ of the home exterior will likely require paint"
type input "$1.94"
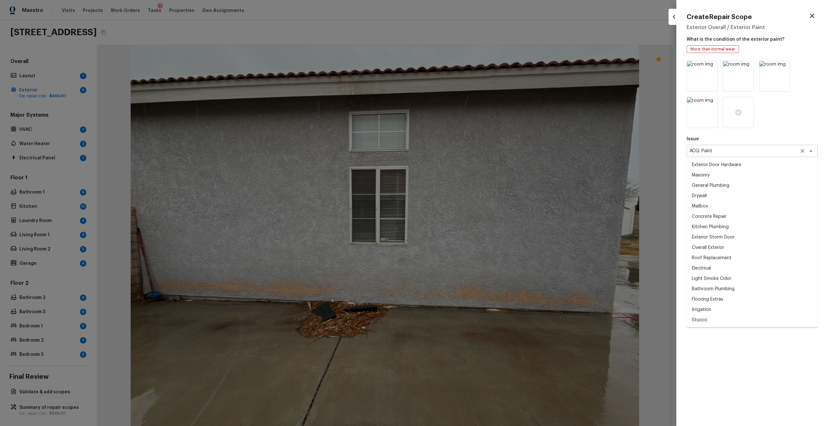
click at [721, 155] on div "ACQ: Paint x ​" at bounding box center [751, 151] width 131 height 12
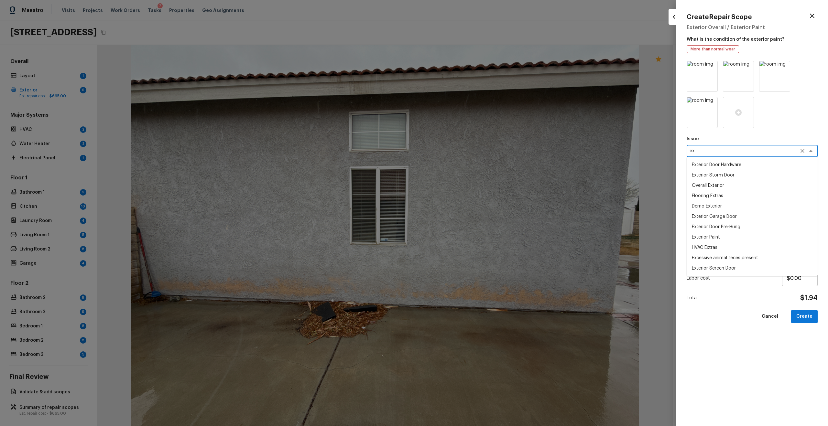
click at [708, 234] on li "Exterior Paint" at bounding box center [751, 237] width 131 height 10
type textarea "Exterior Paint"
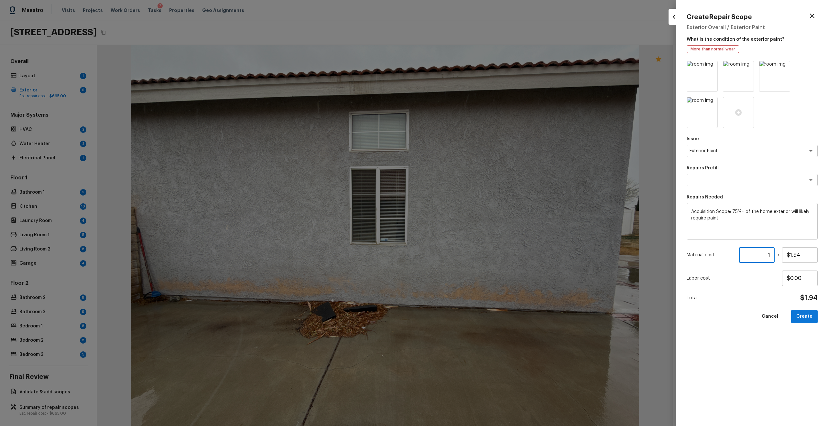
click at [771, 252] on input "1" at bounding box center [757, 255] width 36 height 16
paste input "1671"
type input "1671"
click at [816, 319] on button "Create" at bounding box center [804, 316] width 27 height 13
type input "1"
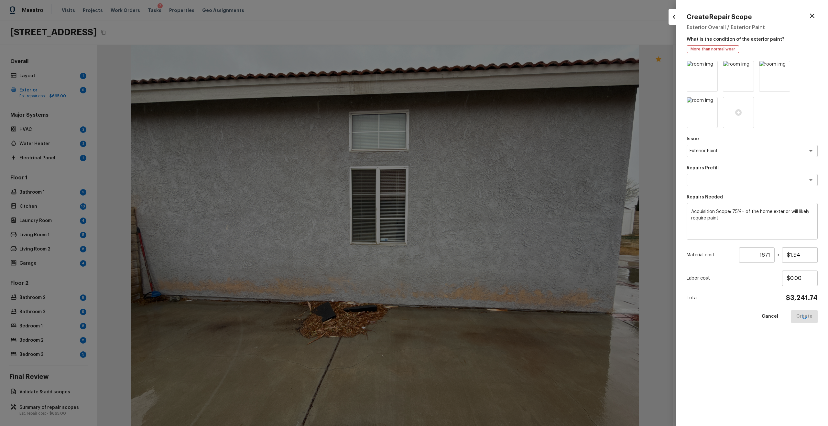
type input "$0.00"
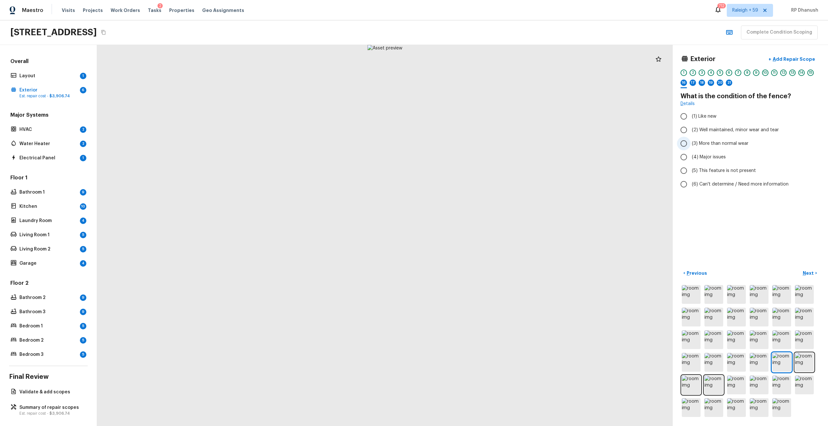
click at [714, 145] on span "(3) More than normal wear" at bounding box center [720, 143] width 57 height 6
click at [690, 145] on input "(3) More than normal wear" at bounding box center [684, 144] width 14 height 14
radio input "true"
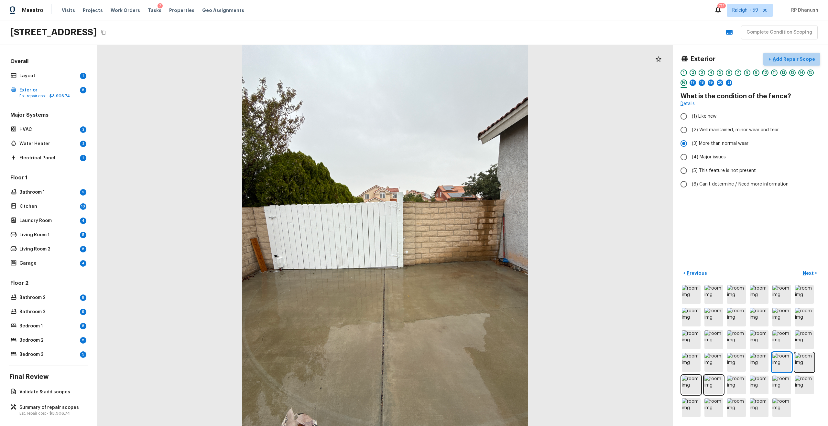
click at [795, 58] on p "Add Repair Scope" at bounding box center [793, 59] width 44 height 6
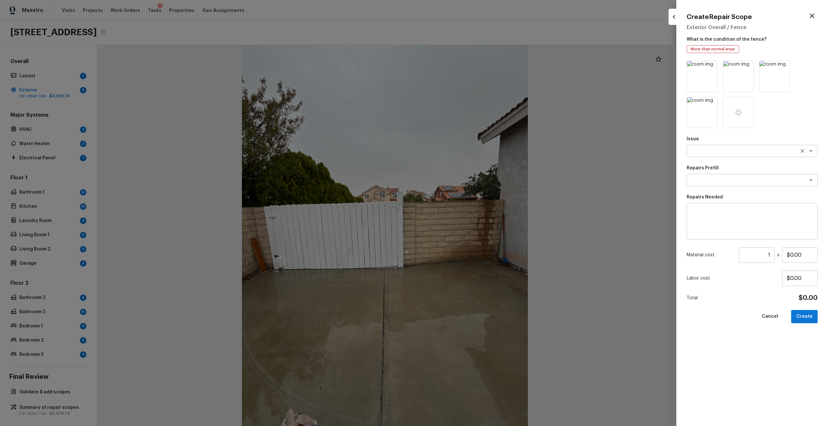
click at [720, 154] on textarea at bounding box center [742, 151] width 107 height 6
type textarea "ret"
click at [734, 152] on textarea "ret" at bounding box center [742, 151] width 107 height 6
type textarea "w"
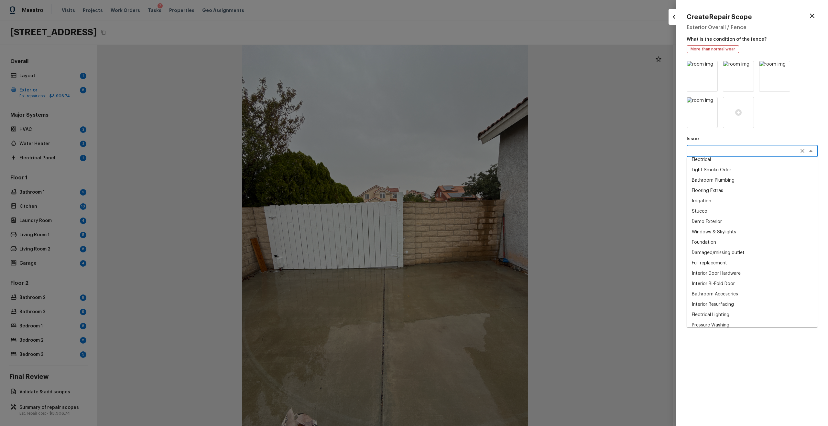
scroll to position [114, 0]
click at [705, 213] on li "Demo Exterior" at bounding box center [751, 216] width 131 height 10
type textarea "Demo Exterior"
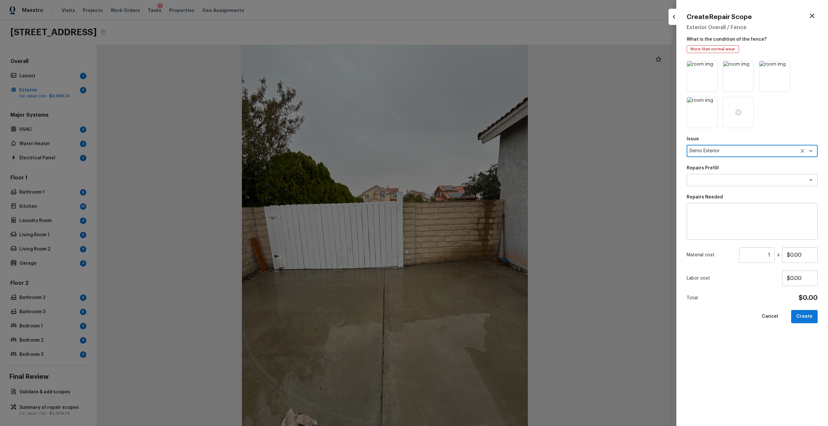
click at [728, 154] on div "Demo Exterior x ​" at bounding box center [751, 151] width 131 height 12
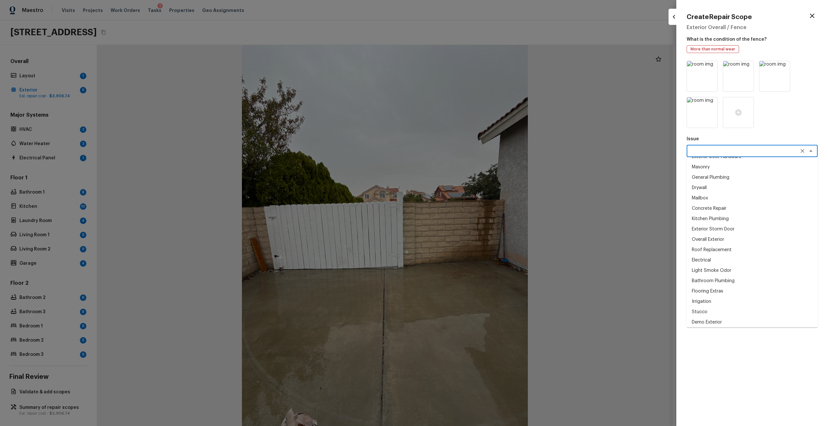
scroll to position [0, 0]
type textarea "z"
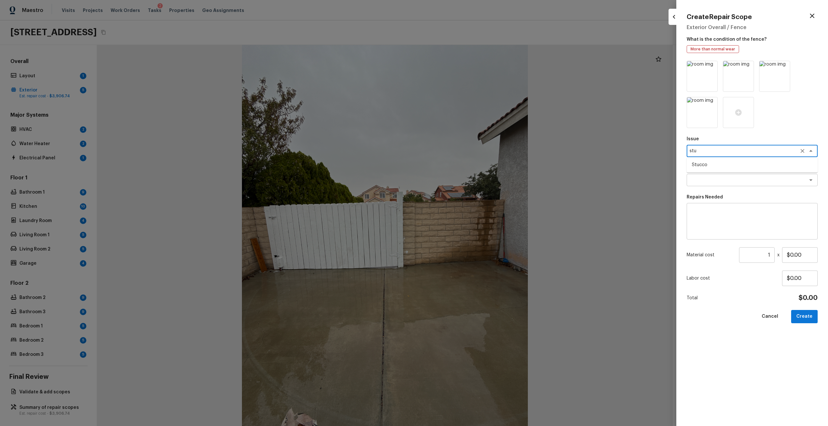
click at [711, 165] on li "Stucco" at bounding box center [751, 165] width 131 height 10
click at [708, 175] on div "x ​" at bounding box center [751, 180] width 131 height 12
type textarea "Stucco"
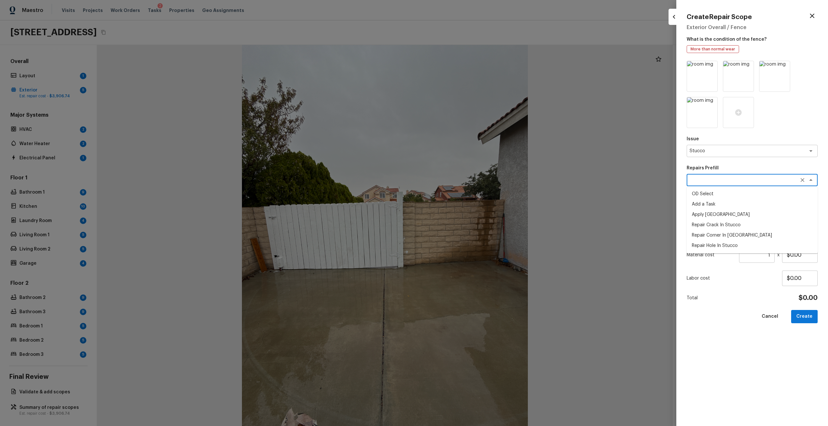
click at [801, 176] on button "Clear" at bounding box center [802, 180] width 9 height 9
click at [733, 156] on div "Stucco x ​" at bounding box center [751, 151] width 131 height 12
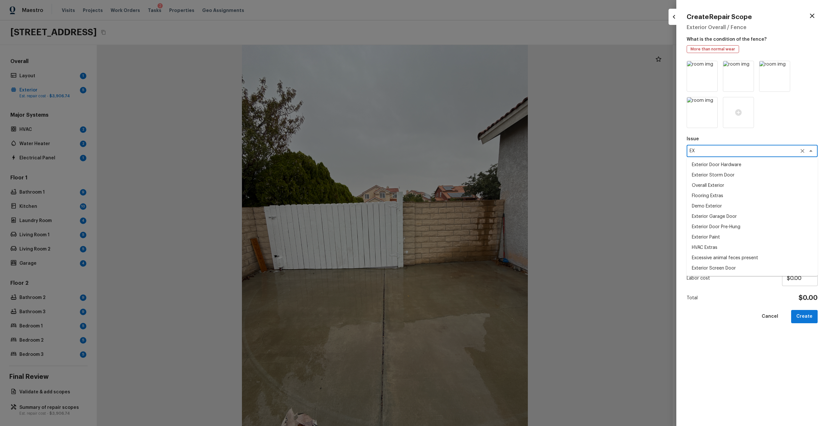
type textarea "E"
click at [735, 165] on li "Siding" at bounding box center [751, 165] width 131 height 10
type textarea "Siding"
click at [734, 221] on textarea at bounding box center [752, 222] width 122 height 26
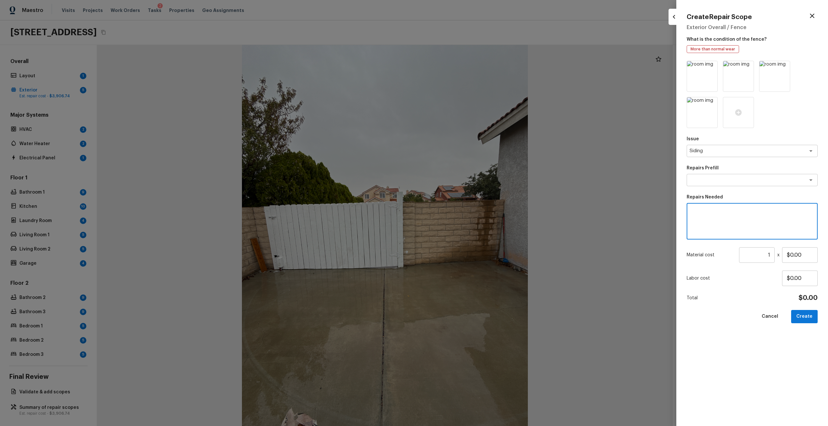
type textarea "e"
type textarea "R"
type textarea "F"
click at [698, 211] on textarea "Compund wall repairs" at bounding box center [752, 222] width 122 height 26
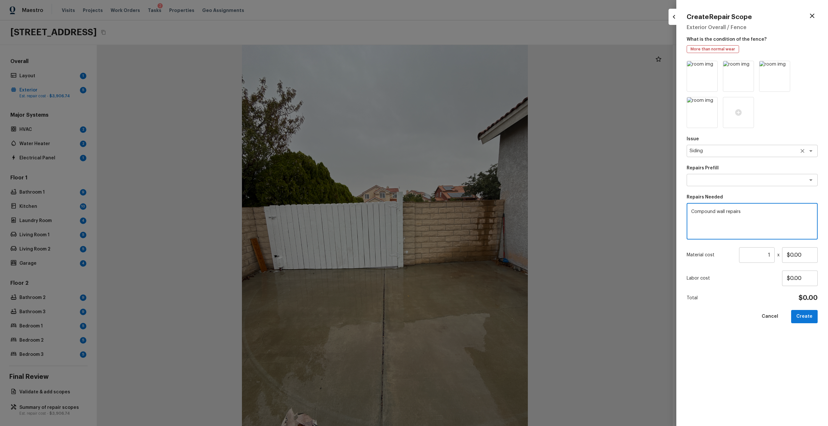
click at [727, 146] on div "Siding x ​" at bounding box center [751, 151] width 131 height 12
type textarea "Compound wall repairs"
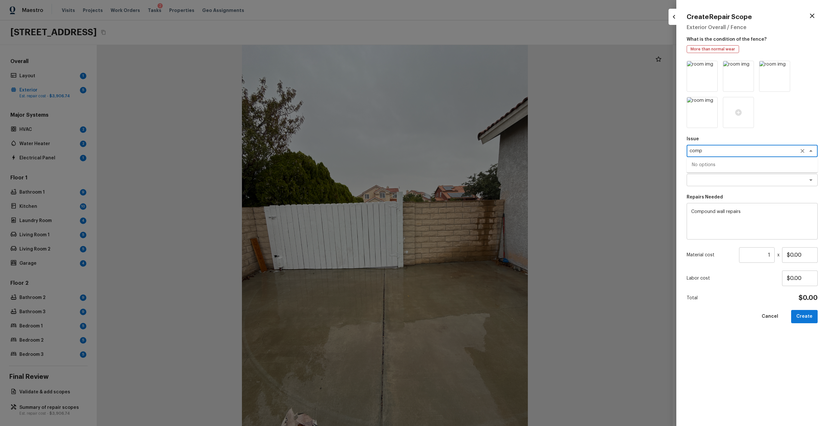
type textarea "com"
click at [698, 186] on li "Siding" at bounding box center [751, 185] width 131 height 10
type textarea "Siding"
click at [769, 254] on input "1" at bounding box center [757, 255] width 36 height 16
type input "50"
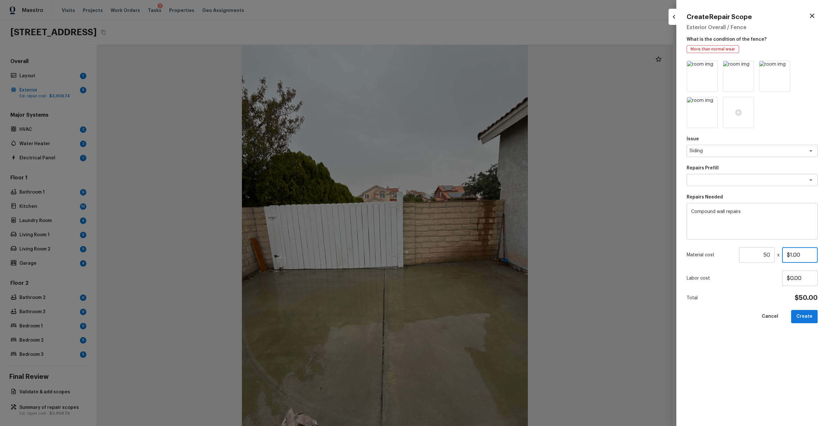
type input "$1.00"
click at [769, 254] on input "50" at bounding box center [757, 255] width 36 height 16
click at [764, 255] on input "487" at bounding box center [757, 255] width 36 height 16
type input "500"
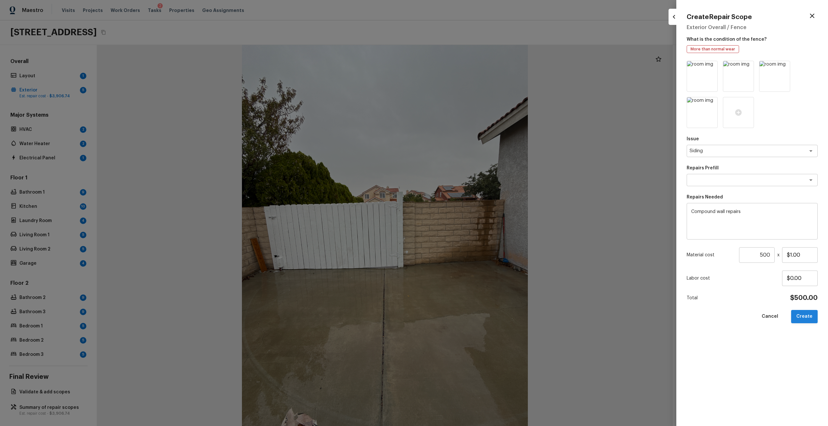
click at [806, 313] on button "Create" at bounding box center [804, 316] width 27 height 13
type input "1"
type input "$0.00"
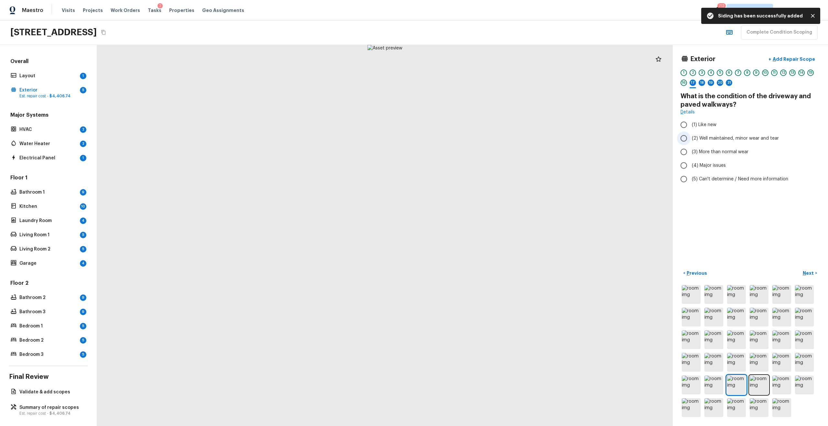
click at [693, 137] on span "(2) Well maintained, minor wear and tear" at bounding box center [735, 138] width 87 height 6
click at [690, 137] on input "(2) Well maintained, minor wear and tear" at bounding box center [684, 139] width 14 height 14
radio input "true"
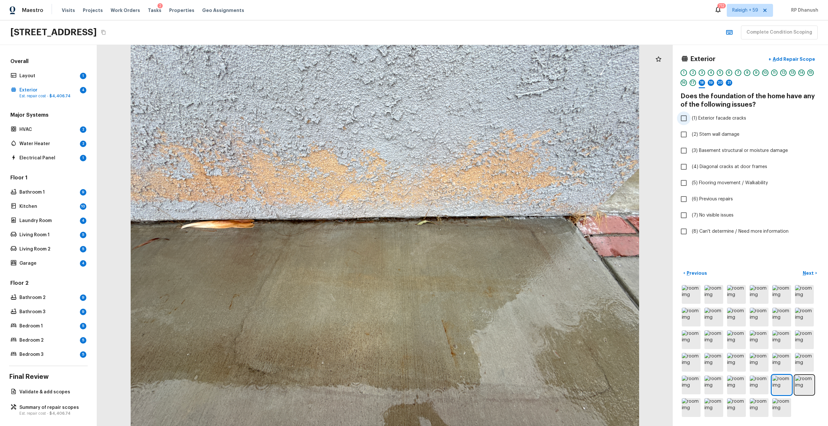
click at [703, 120] on span "(1) Exterior facade cracks" at bounding box center [719, 118] width 54 height 6
click at [690, 120] on input "(1) Exterior facade cracks" at bounding box center [684, 119] width 14 height 14
checkbox input "true"
click at [726, 162] on label "(4) Diagonal cracks at door frames" at bounding box center [746, 167] width 138 height 14
click at [690, 162] on input "(4) Diagonal cracks at door frames" at bounding box center [684, 167] width 14 height 14
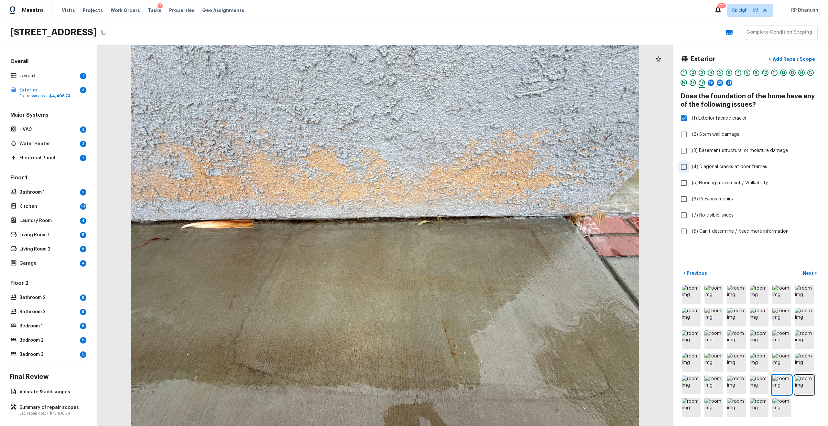
checkbox input "true"
click at [780, 63] on button "+ Add Repair Scope" at bounding box center [791, 59] width 57 height 13
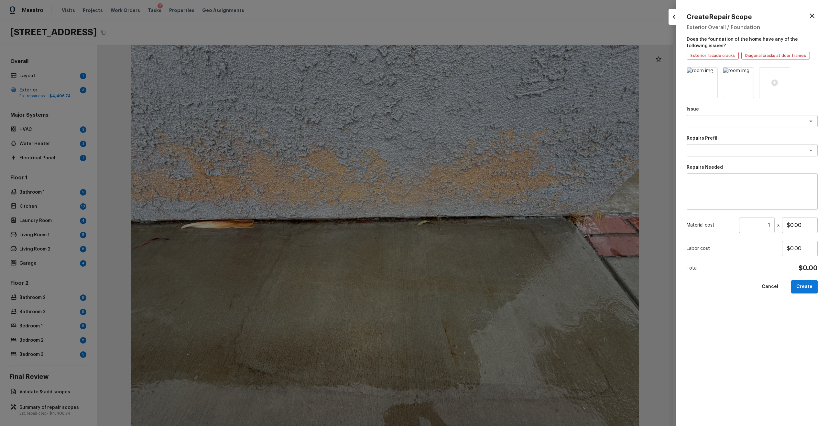
click at [713, 70] on icon at bounding box center [711, 73] width 6 height 6
click at [705, 73] on div at bounding box center [701, 82] width 31 height 31
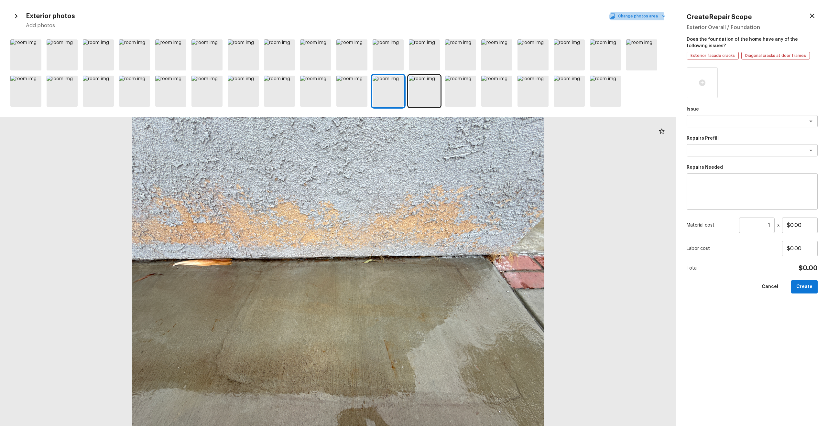
click at [626, 20] on button "Change photos area" at bounding box center [637, 16] width 55 height 8
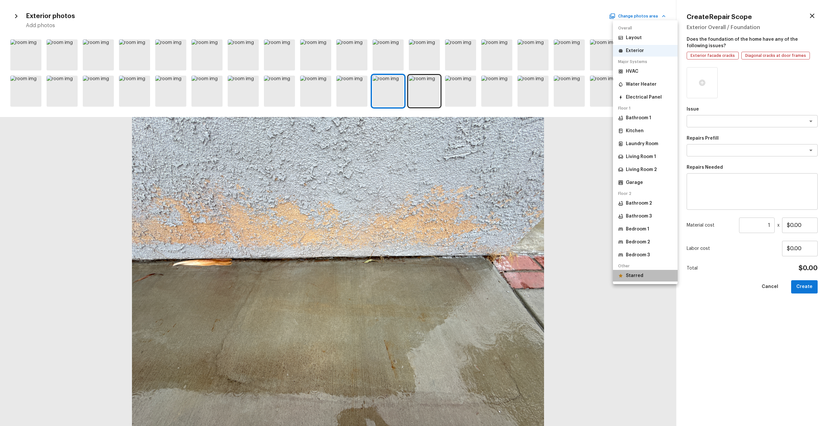
click at [628, 270] on li "Starred" at bounding box center [645, 276] width 65 height 12
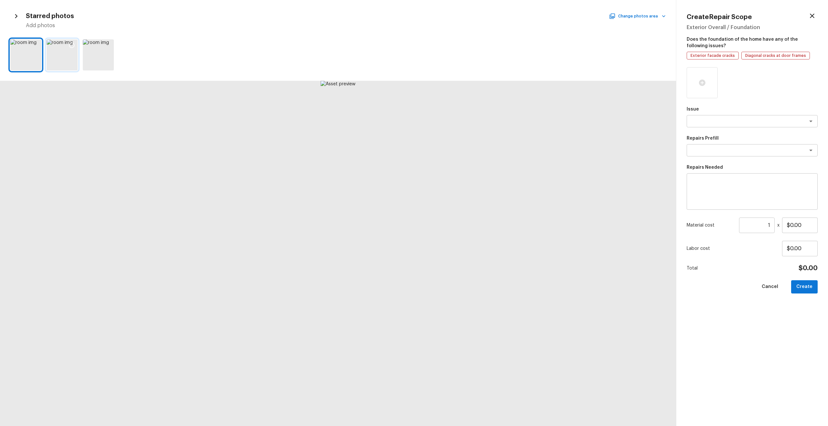
click at [66, 65] on div at bounding box center [62, 54] width 31 height 31
click at [75, 44] on div at bounding box center [72, 46] width 12 height 14
click at [107, 43] on icon at bounding box center [108, 45] width 6 height 6
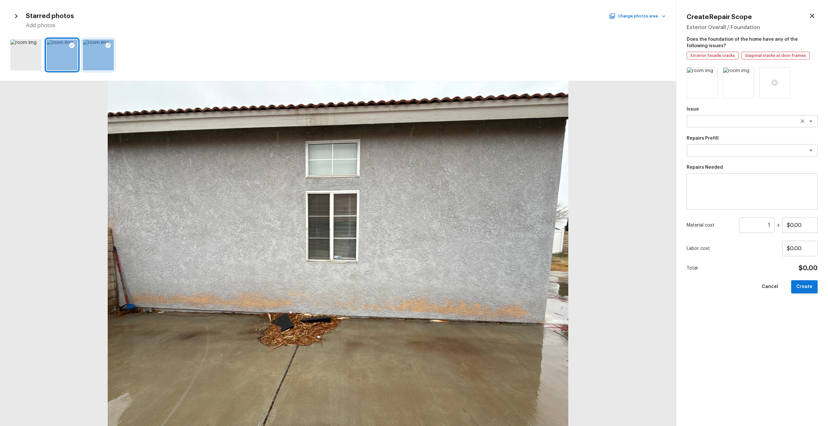
click at [737, 124] on textarea at bounding box center [742, 121] width 107 height 6
click at [735, 142] on li "ACQ: Foundation" at bounding box center [751, 145] width 131 height 10
type textarea "ACQ: Foundation"
click at [735, 147] on textarea at bounding box center [742, 150] width 107 height 6
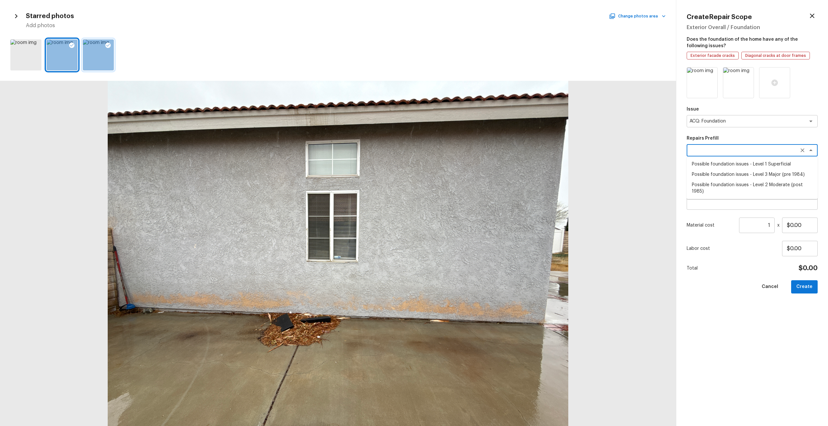
click at [733, 181] on li "Possible foundation issues - Level 2 Moderate (post 1985)" at bounding box center [751, 188] width 131 height 17
type textarea "Possible foundation issues - Level 2 Moderate (post 1985)"
type textarea "Possible foundation issues - Level 2 Moderate: Disclaimer: This is NOT a techni…"
type input "$5,000.00"
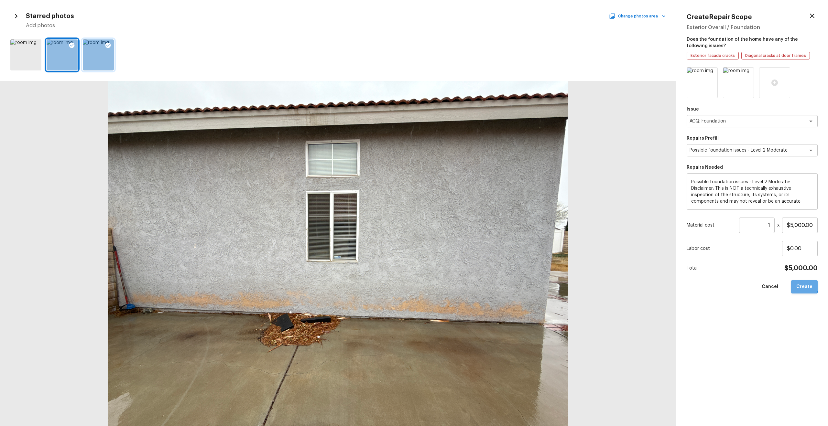
click at [798, 284] on button "Create" at bounding box center [804, 286] width 27 height 13
type input "$0.00"
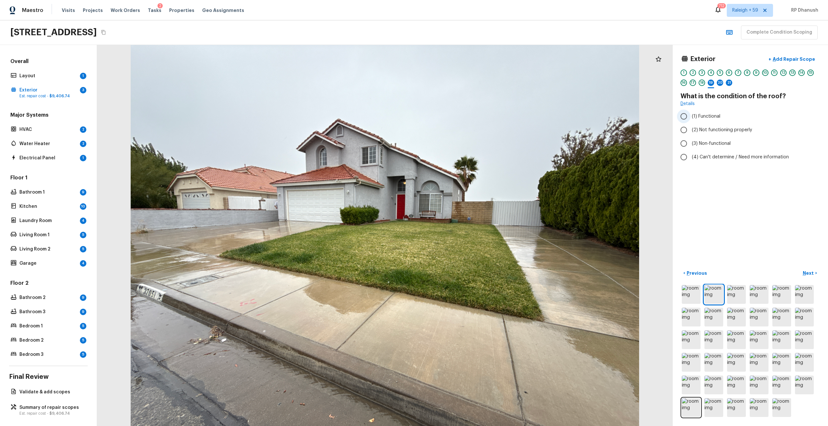
click at [704, 115] on span "(1) Functional" at bounding box center [706, 116] width 28 height 6
click at [690, 115] on input "(1) Functional" at bounding box center [684, 117] width 14 height 14
radio input "true"
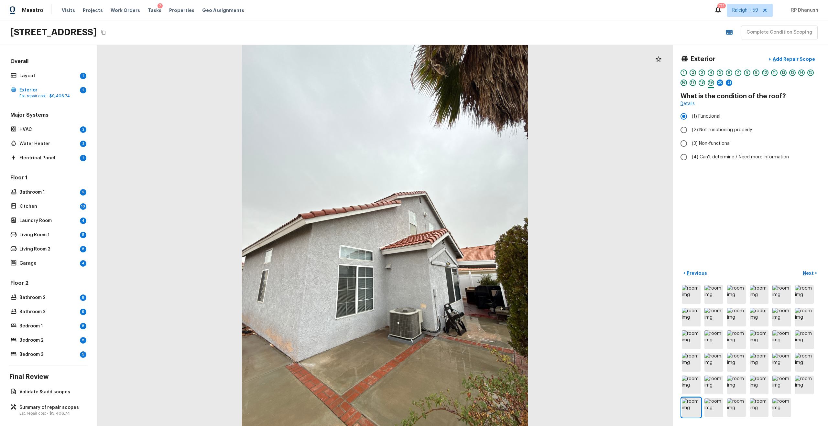
click at [792, 52] on div "Exterior + Add Repair Scope 1 2 3 4 5 6 7 8 9 10 11 12 13 14 15 16 17 18 19 20 …" at bounding box center [750, 235] width 155 height 381
click at [790, 57] on p "Add Repair Scope" at bounding box center [793, 59] width 44 height 6
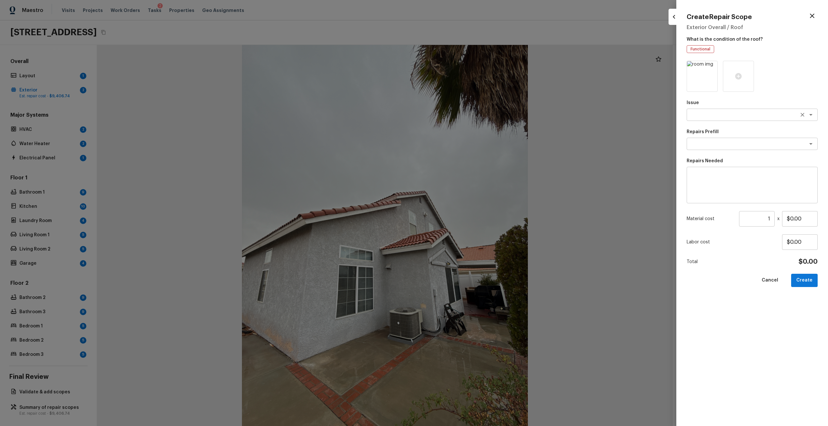
click at [710, 114] on textarea at bounding box center [742, 115] width 107 height 6
click at [708, 146] on li "ACQ: Tile Roof" at bounding box center [751, 149] width 131 height 10
type textarea "ACQ: Tile Roof"
click at [708, 145] on textarea at bounding box center [742, 144] width 107 height 6
click at [707, 154] on li "Tile Roof Replacement Required" at bounding box center [751, 158] width 131 height 10
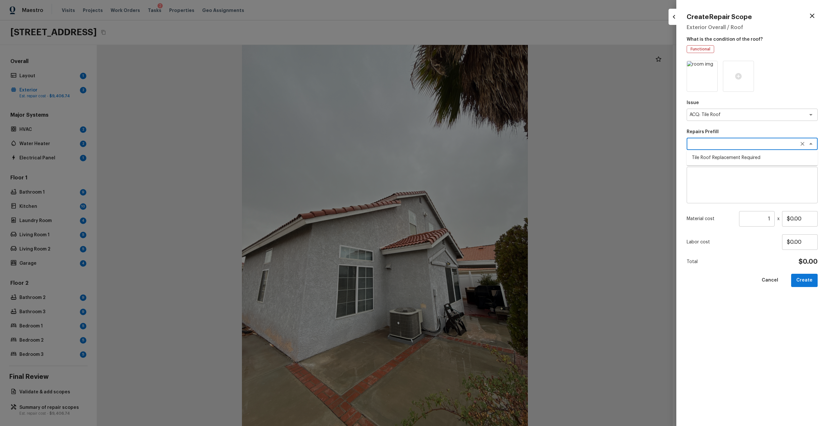
type textarea "Tile Roof Replacement Required"
type textarea "Acquisition Scope: Replacement required. Per SQFT."
type input "$16.10"
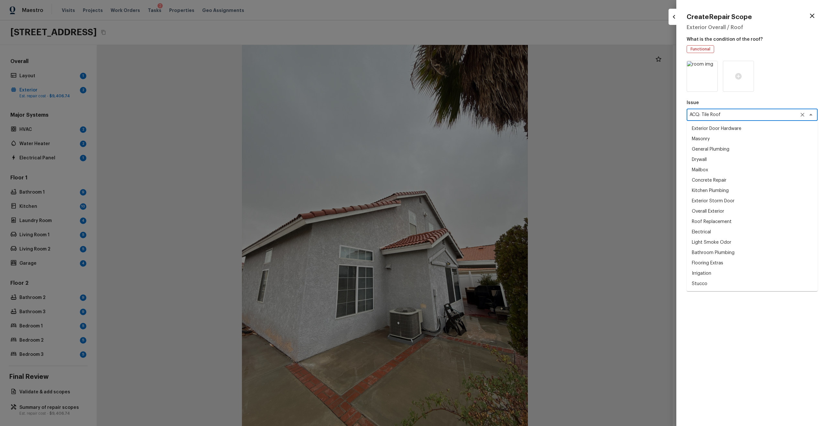
click at [719, 113] on textarea "ACQ: Tile Roof" at bounding box center [742, 115] width 107 height 6
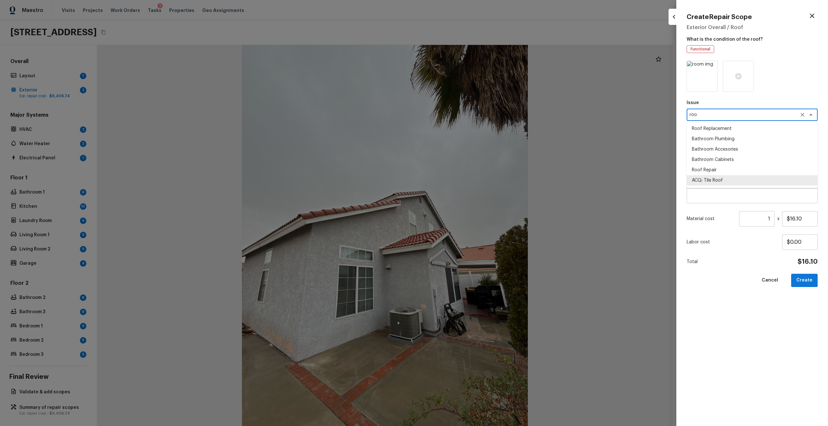
type textarea "[PERSON_NAME]"
click at [707, 138] on li "Roof Repair" at bounding box center [751, 139] width 131 height 10
type textarea "Roof Repair"
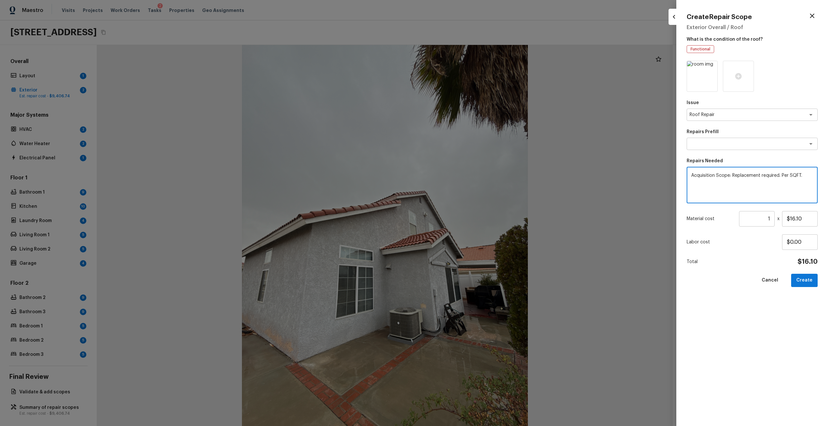
click at [735, 173] on textarea "Acquisition Scope: Replacement required. Per SQFT." at bounding box center [752, 185] width 122 height 26
type textarea "required. Per SQFT."
type textarea "[PERSON_NAME] maintenance"
click at [771, 218] on input "1" at bounding box center [757, 219] width 36 height 16
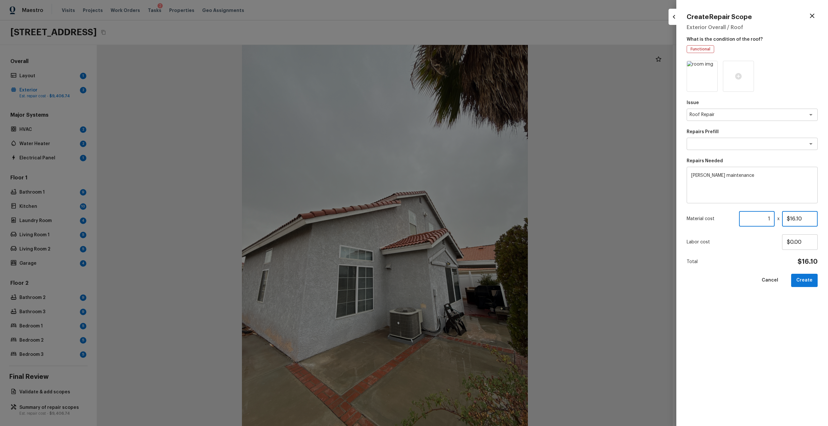
click at [794, 217] on input "$16.10" at bounding box center [800, 219] width 36 height 16
type input "$2,500.00"
click at [810, 276] on button "Create" at bounding box center [804, 280] width 27 height 13
type input "$0.00"
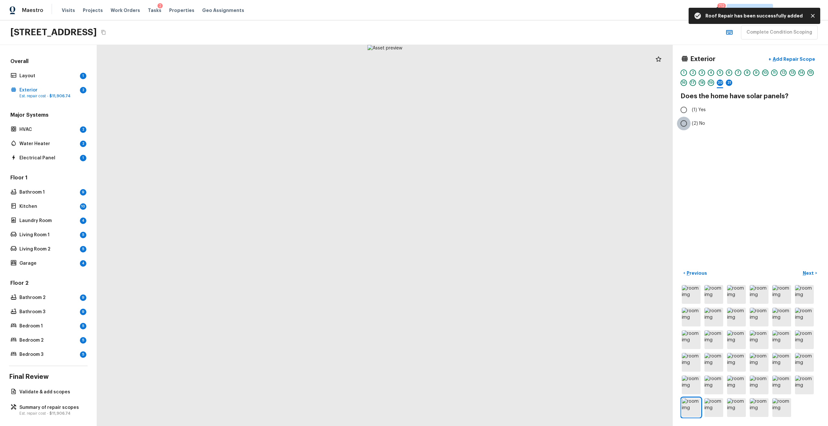
click at [683, 125] on input "(2) No" at bounding box center [684, 124] width 14 height 14
radio input "true"
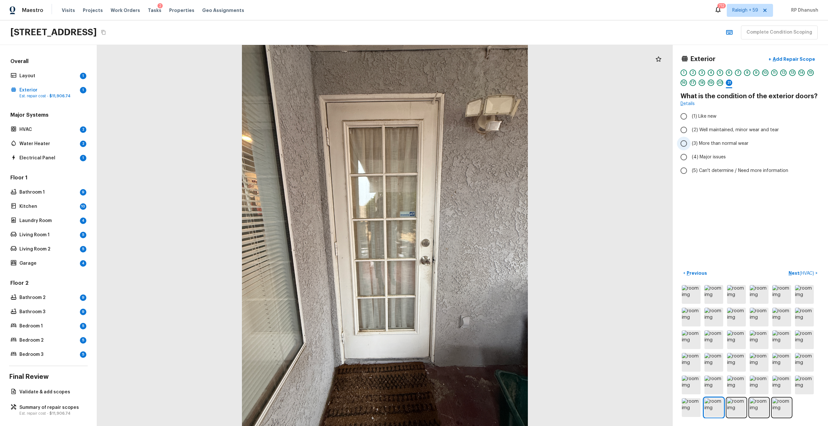
click at [699, 147] on label "(3) More than normal wear" at bounding box center [746, 144] width 138 height 14
click at [690, 147] on input "(3) More than normal wear" at bounding box center [684, 144] width 14 height 14
radio input "true"
click at [780, 63] on button "+ Add Repair Scope" at bounding box center [791, 59] width 57 height 13
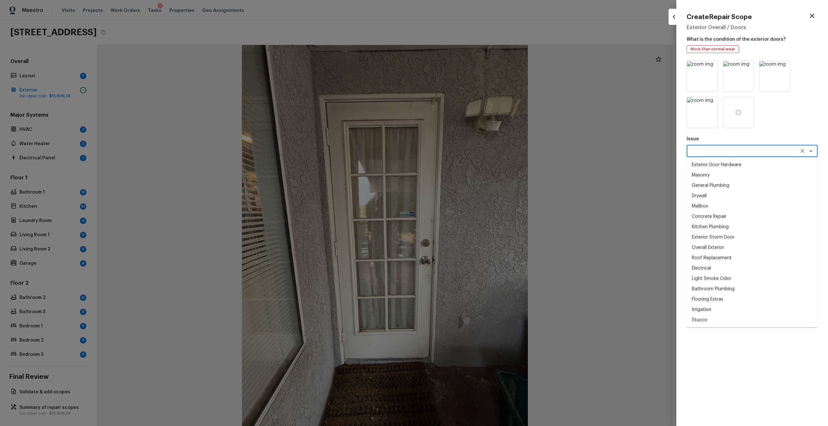
click at [709, 153] on textarea at bounding box center [742, 151] width 107 height 6
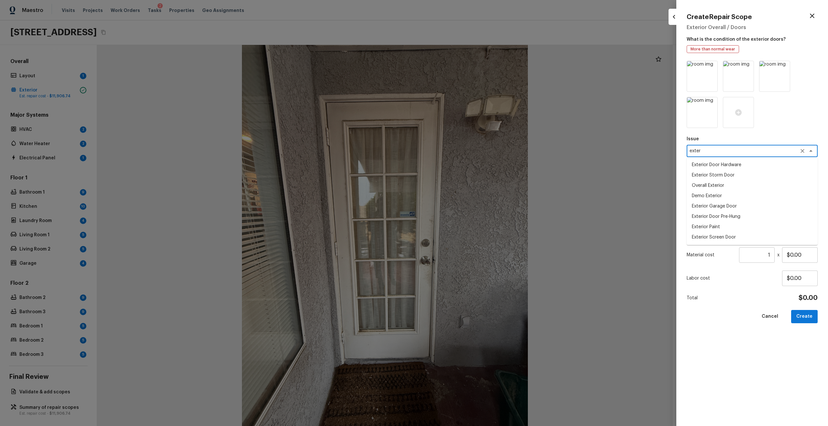
click at [712, 178] on li "Exterior Storm Door" at bounding box center [751, 175] width 131 height 10
type textarea "Exterior Storm Door"
click at [716, 231] on textarea at bounding box center [752, 222] width 122 height 26
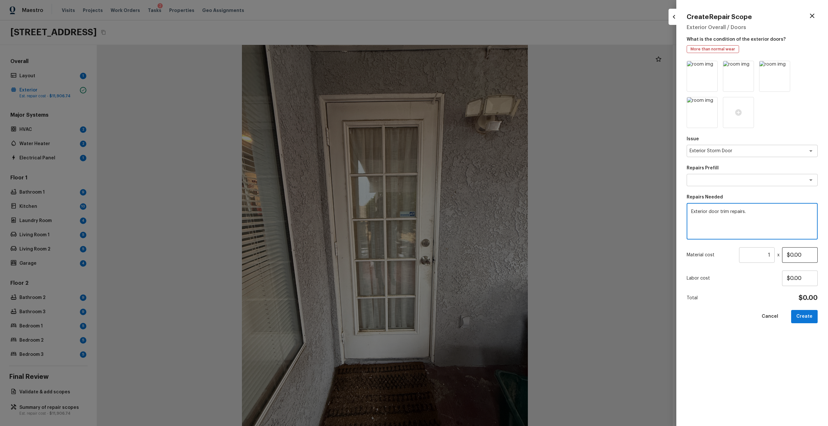
type textarea "Exterior door trim repairs."
click at [799, 250] on input "$0.00" at bounding box center [800, 255] width 36 height 16
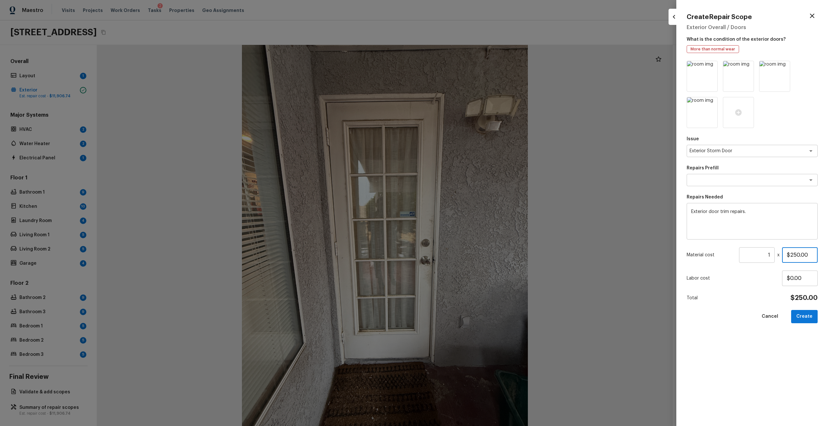
click at [797, 257] on input "$250.00" at bounding box center [800, 255] width 36 height 16
type input "$450.00"
click at [803, 315] on button "Create" at bounding box center [804, 316] width 27 height 13
type input "$0.00"
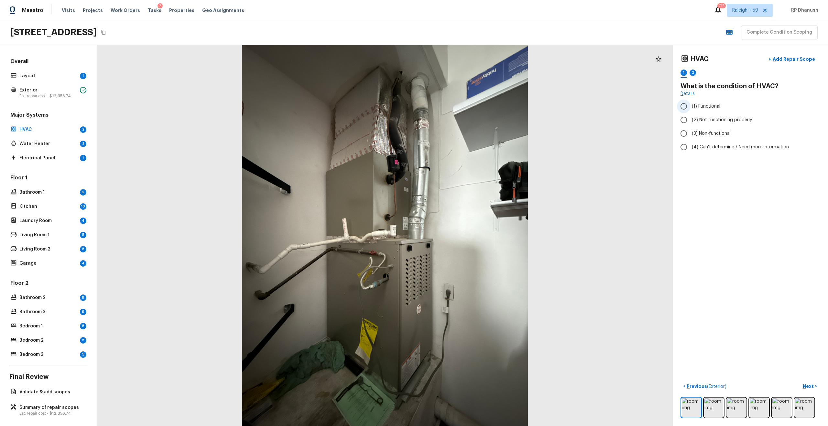
click at [696, 101] on label "(1) Functional" at bounding box center [746, 107] width 138 height 14
click at [690, 101] on input "(1) Functional" at bounding box center [684, 107] width 14 height 14
radio input "true"
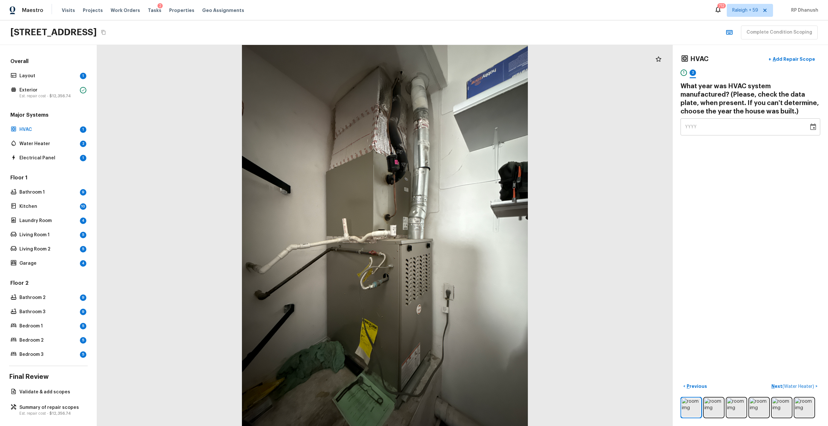
click at [692, 127] on span "YYYY" at bounding box center [691, 127] width 12 height 5
type input "2019"
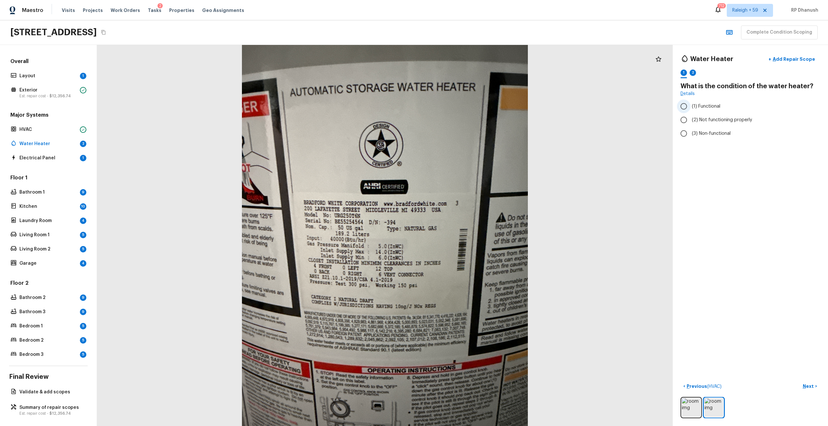
click at [687, 111] on input "(1) Functional" at bounding box center [684, 107] width 14 height 14
radio input "true"
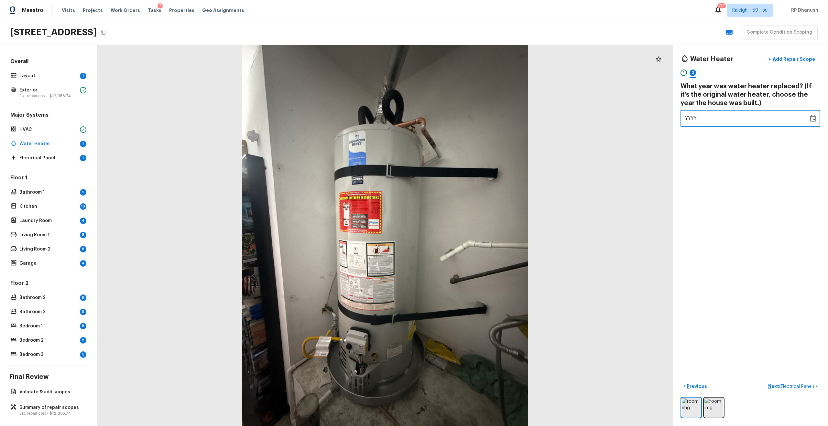
click at [703, 117] on div "YYYY" at bounding box center [744, 118] width 119 height 17
type input "2019"
click at [738, 143] on div "Water Heater + Add Repair Scope 1 2 What year was water heater replaced? (If it…" at bounding box center [750, 235] width 155 height 381
click at [50, 155] on p "Electrical Panel" at bounding box center [48, 158] width 58 height 6
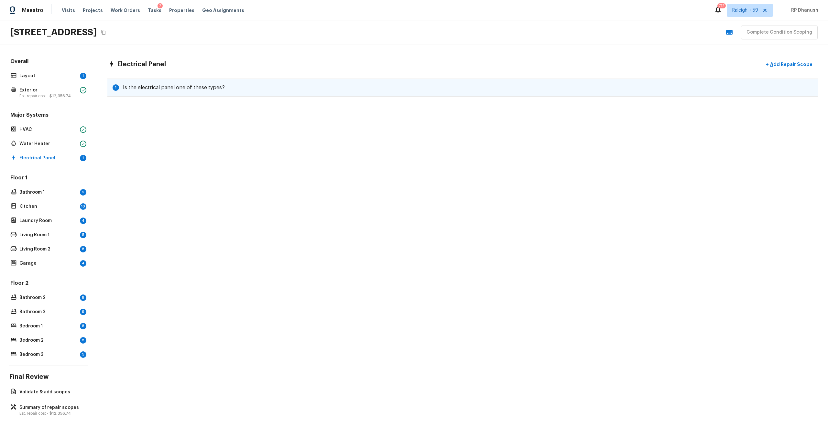
click at [137, 88] on h5 "Is the electrical panel one of these types?" at bounding box center [174, 87] width 102 height 7
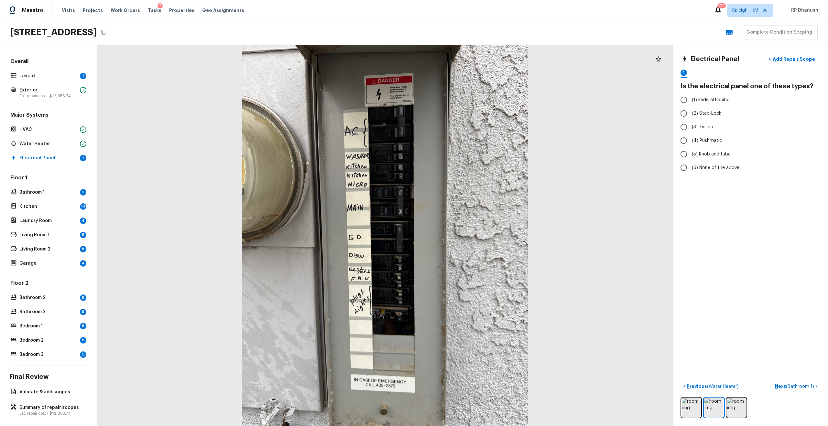
click at [340, 64] on div at bounding box center [385, 235] width 576 height 381
click at [76, 154] on div "Electrical Panel 1" at bounding box center [48, 158] width 79 height 9
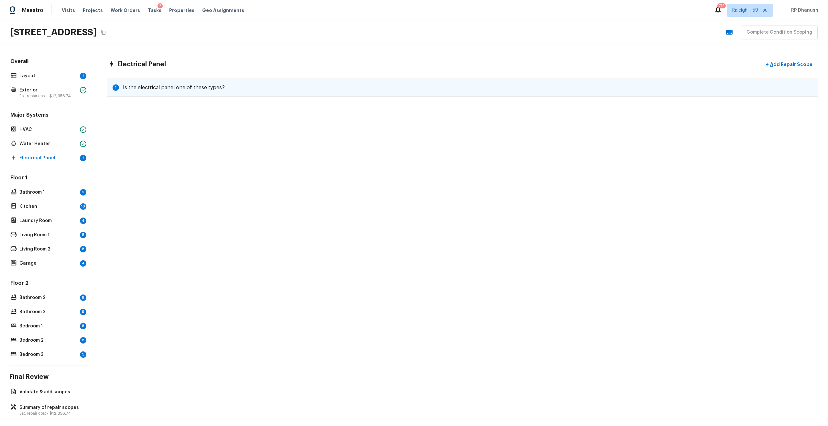
click at [207, 87] on h5 "Is the electrical panel one of these types?" at bounding box center [174, 87] width 102 height 7
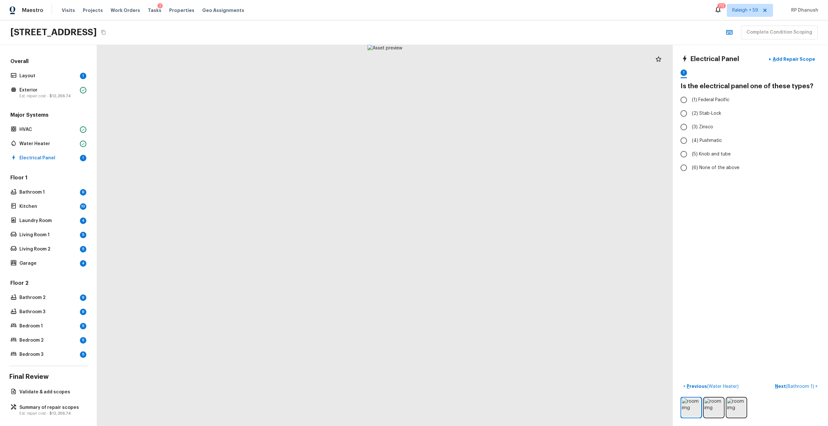
click at [66, 186] on div "Floor 1 Bathroom 1 9 Kitchen 10 Laundry Room 4 Living Room 1 5 Living Room 2 5 …" at bounding box center [48, 221] width 79 height 94
click at [64, 189] on p "Bathroom 1" at bounding box center [48, 192] width 58 height 6
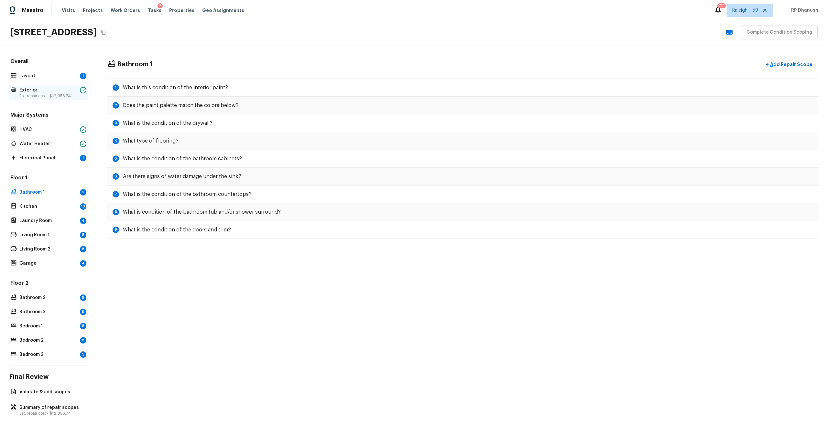
click at [50, 92] on p "Exterior" at bounding box center [48, 90] width 58 height 6
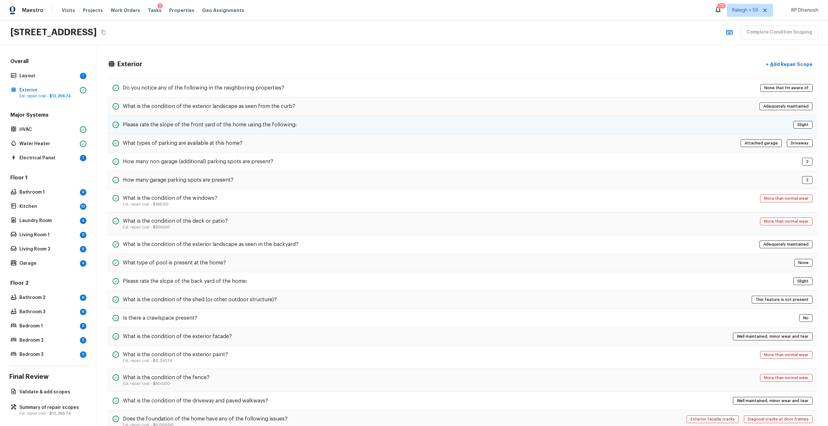
scroll to position [101, 0]
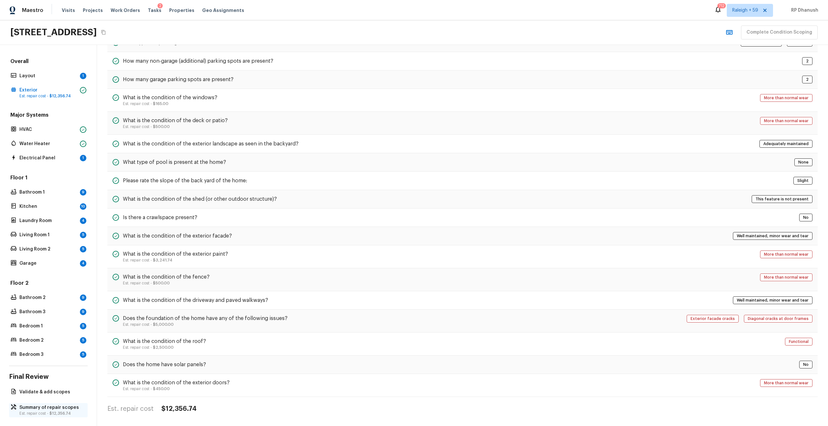
click at [59, 409] on p "Summary of repair scopes" at bounding box center [51, 407] width 64 height 6
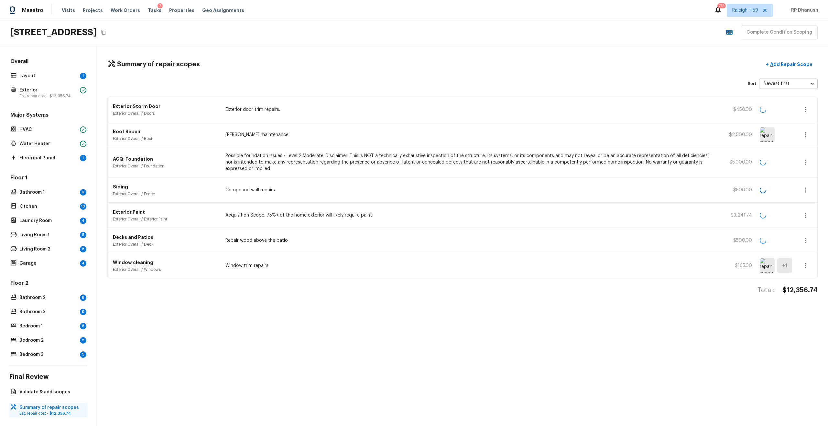
scroll to position [0, 0]
click at [793, 60] on button "+ Add Repair Scope" at bounding box center [788, 64] width 57 height 13
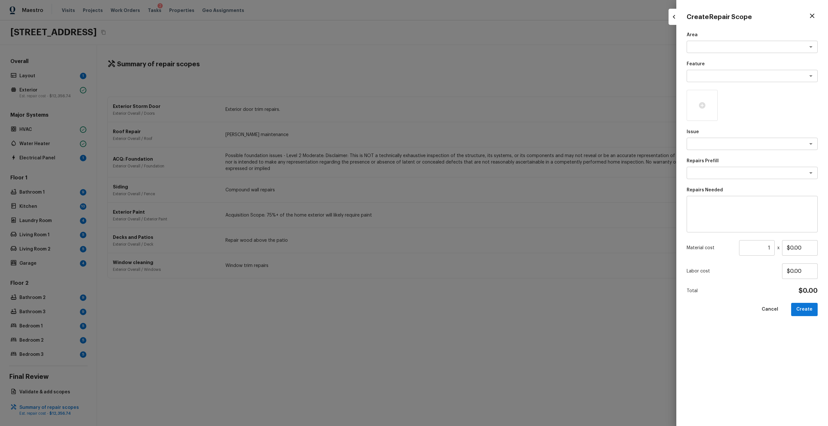
click at [713, 150] on div "Area x ​ Feature x ​ Issue x ​ Repairs Prefill x ​ Repairs Needed x ​ Material …" at bounding box center [751, 224] width 131 height 384
click at [711, 145] on textarea at bounding box center [742, 144] width 107 height 6
click at [710, 157] on li "Siding" at bounding box center [751, 158] width 131 height 10
type textarea "Siding"
click at [709, 164] on div "Repairs Prefill x ​" at bounding box center [751, 168] width 131 height 21
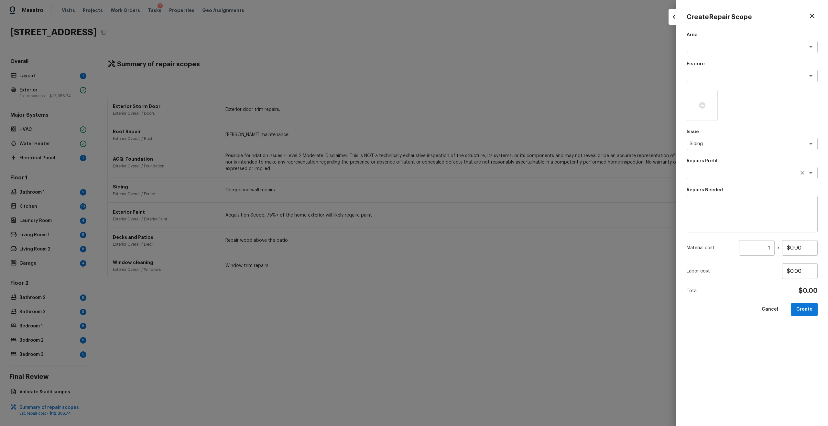
click at [707, 174] on textarea at bounding box center [742, 173] width 107 height 6
click at [705, 183] on li "Pressure Wash Gutters/Trim" at bounding box center [751, 187] width 131 height 10
type textarea "Pressure Wash Gutters/Trim"
type textarea "Protect areas as needed for pressure washing. Pressure wash the gutters and tri…"
type input "$1.00"
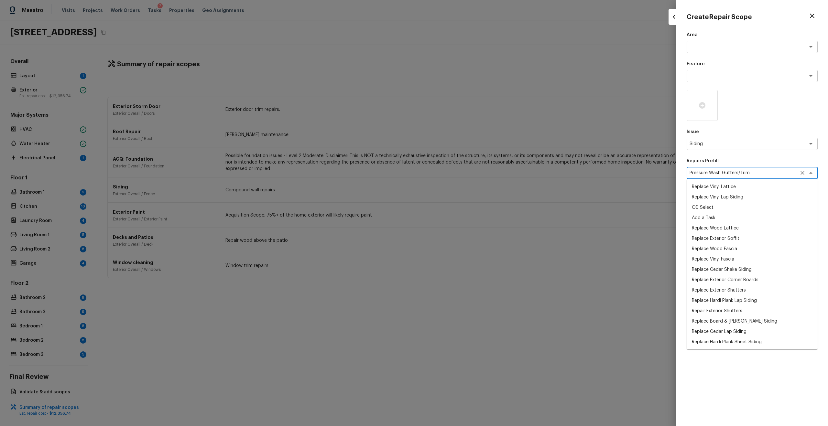
click at [758, 178] on div "Pressure Wash Gutters/Trim x ​" at bounding box center [751, 173] width 131 height 12
type textarea "si"
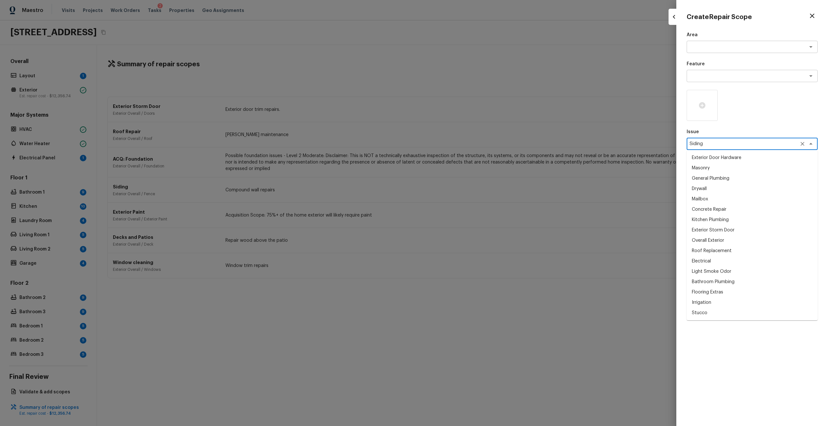
click at [750, 145] on textarea "Siding" at bounding box center [742, 144] width 107 height 6
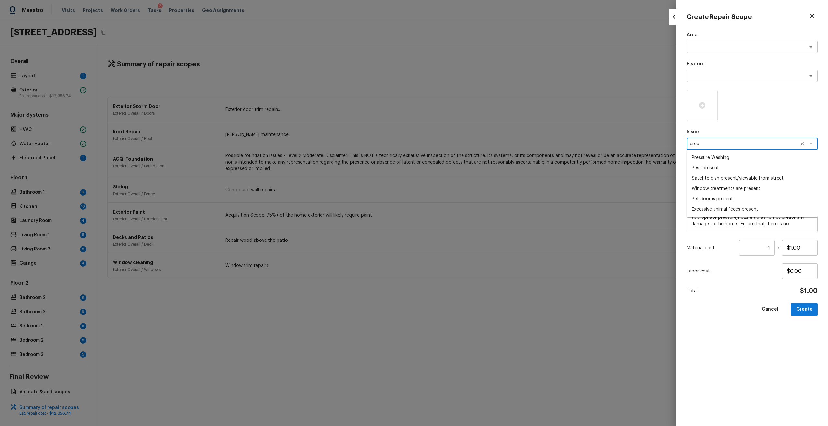
click at [741, 154] on li "Pressure Washing" at bounding box center [751, 158] width 131 height 10
click at [722, 178] on div "x ​" at bounding box center [751, 173] width 131 height 12
type textarea "Pressure Washing"
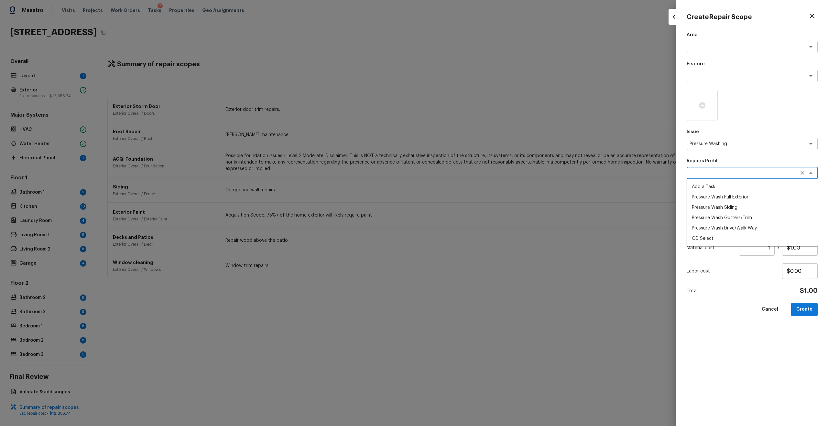
click at [723, 204] on li "Pressure Wash Siding" at bounding box center [751, 207] width 131 height 10
type textarea "Pressure Wash Siding"
type textarea "Protect areas as needed for pressure washing. Pressure wash the siding on the h…"
type input "$180.00"
click at [804, 308] on button "Create" at bounding box center [804, 309] width 27 height 13
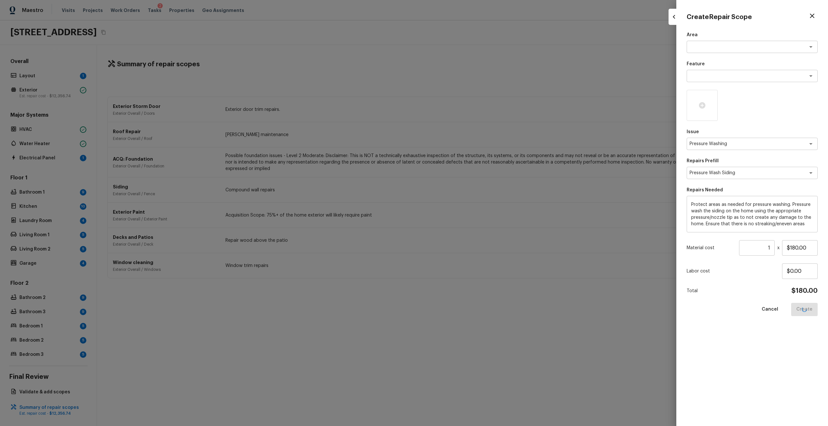
type input "$0.00"
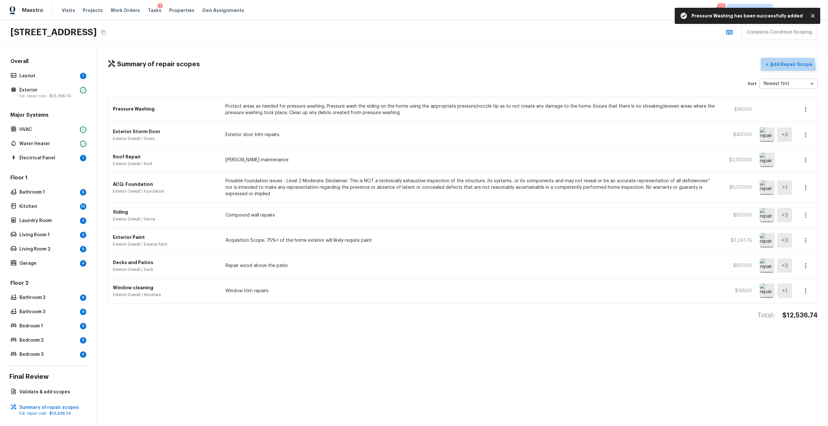
click at [781, 69] on button "+ Add Repair Scope" at bounding box center [788, 64] width 57 height 13
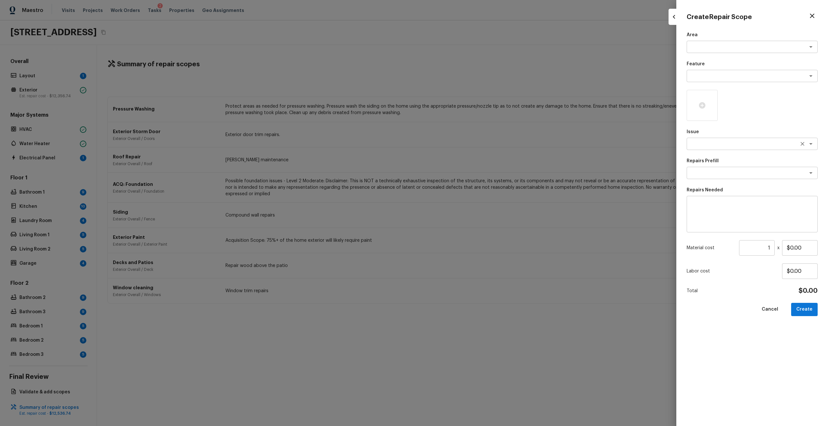
click at [705, 141] on textarea at bounding box center [742, 144] width 107 height 6
click at [703, 157] on li "Landscape Package" at bounding box center [751, 158] width 131 height 10
type textarea "Landscape Package"
click at [703, 170] on textarea at bounding box center [742, 173] width 107 height 6
click at [703, 193] on ul "Initial landscaping package" at bounding box center [751, 187] width 131 height 16
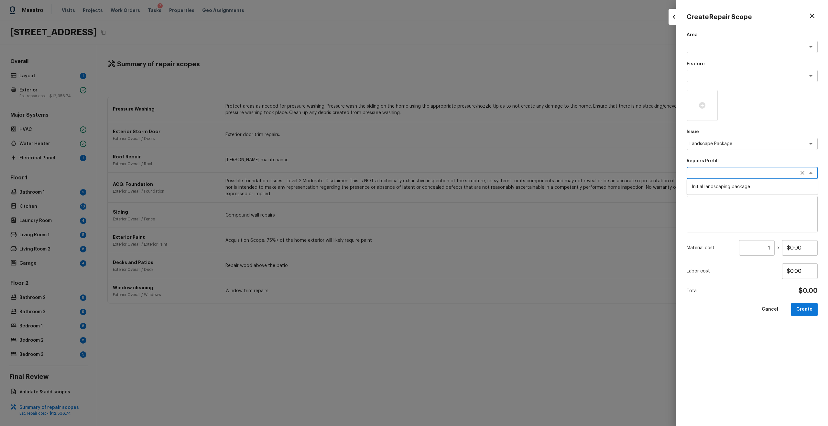
click at [703, 187] on li "Initial landscaping package" at bounding box center [751, 187] width 131 height 10
type textarea "Initial landscaping package"
type textarea "Mowing of grass up to 6" in height. Mow, edge along driveways & sidewalks, trim…"
type input "$90.00"
click at [771, 251] on input "1" at bounding box center [757, 248] width 36 height 16
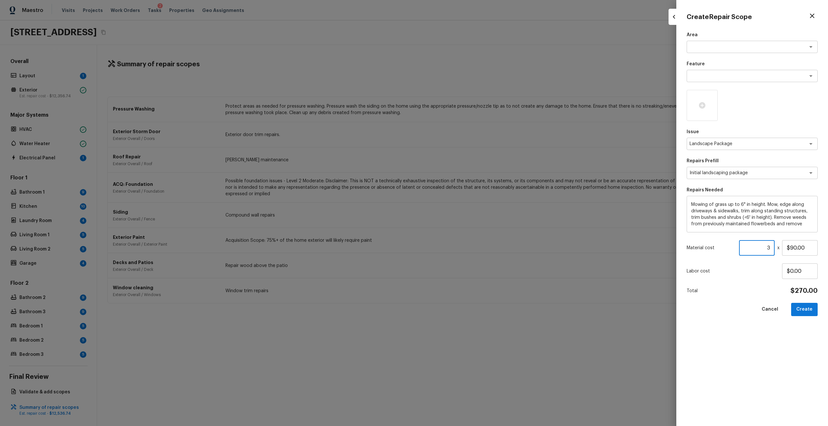
type input "3"
click at [804, 309] on button "Create" at bounding box center [804, 309] width 27 height 13
type input "1"
type input "$0.00"
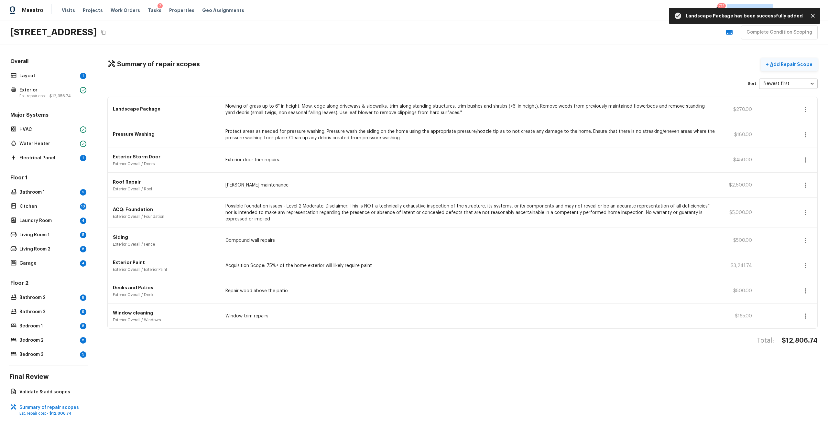
click at [788, 68] on button "+ Add Repair Scope" at bounding box center [788, 64] width 57 height 13
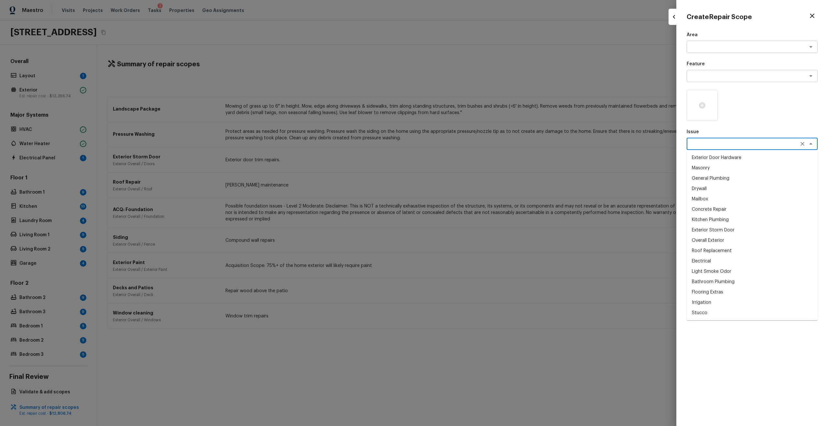
click at [712, 142] on textarea at bounding box center [742, 144] width 107 height 6
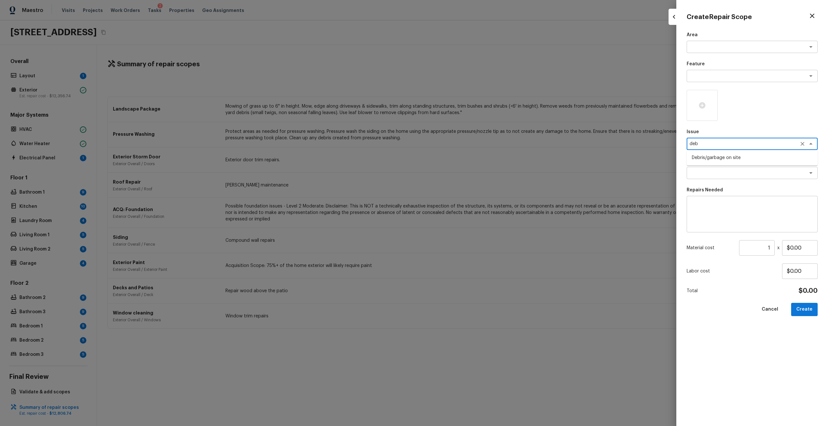
click at [709, 155] on li "Debris/garbage on site" at bounding box center [751, 158] width 131 height 10
click at [708, 177] on div "x ​" at bounding box center [751, 173] width 131 height 12
type textarea "Debris/garbage on site"
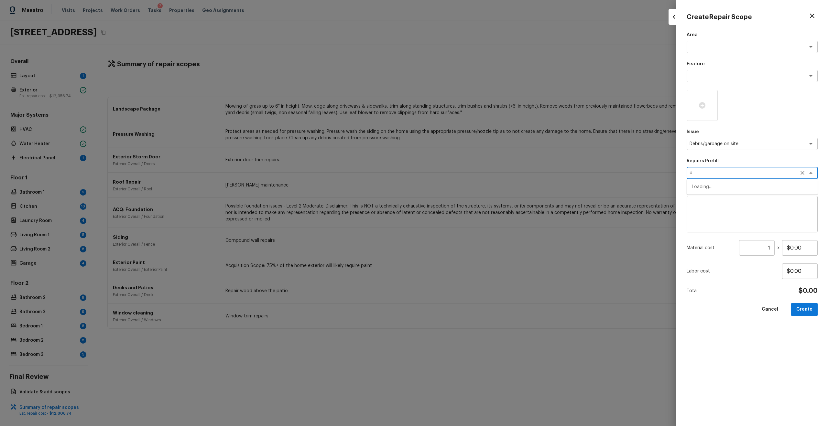
type textarea "de"
click at [710, 187] on li "Remove debris/garbage" at bounding box center [751, 187] width 131 height 10
type textarea "Remove debris/garbage"
type textarea "Remove, haul off, and properly dispose of any debris left by seller to offsite …"
type input "$45.00"
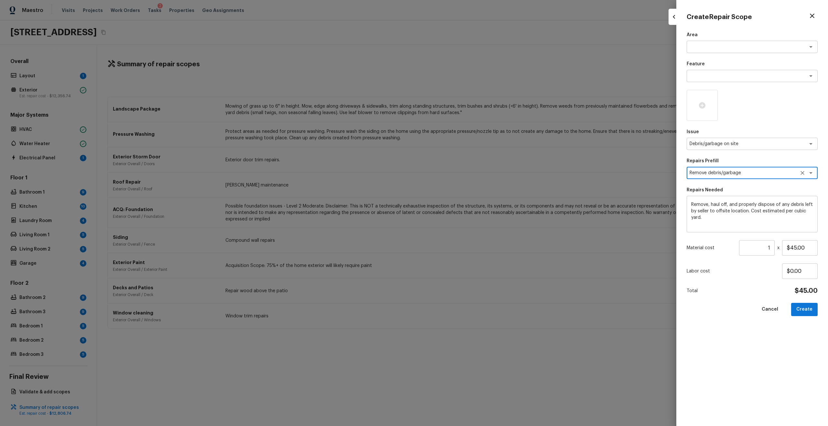
type textarea "Remove debris/garbage"
click at [775, 249] on div "Material cost 1 ​ x $45.00" at bounding box center [751, 248] width 131 height 16
click at [772, 245] on input "1" at bounding box center [757, 248] width 36 height 16
type input "3"
click at [806, 306] on button "Create" at bounding box center [804, 309] width 27 height 13
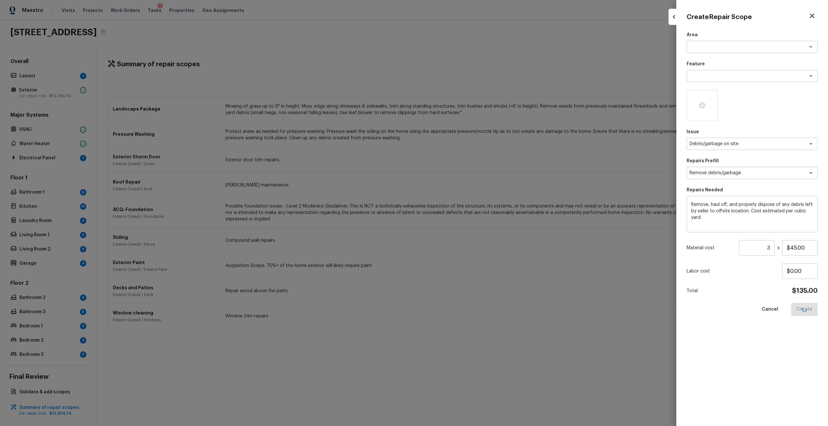
type input "1"
type input "$0.00"
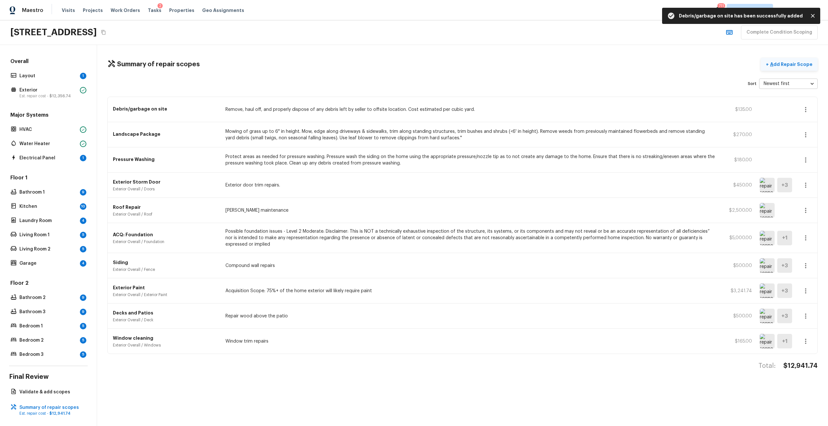
click at [792, 64] on p "Add Repair Scope" at bounding box center [791, 64] width 44 height 6
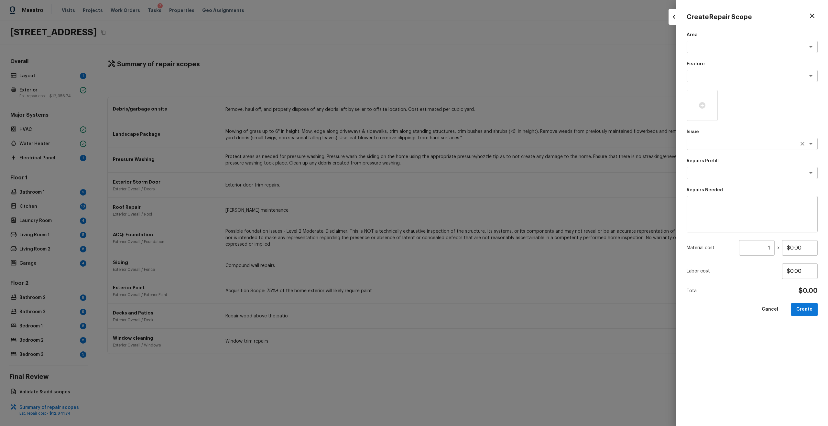
click at [720, 140] on div "x ​" at bounding box center [751, 144] width 131 height 12
click at [715, 157] on li "Siding" at bounding box center [751, 158] width 131 height 10
type textarea "Siding"
click at [715, 221] on textarea at bounding box center [752, 214] width 122 height 26
click at [715, 221] on textarea "Minor siding repairs, Stucco repairs, [PERSON_NAME] with trims and overall exte…" at bounding box center [752, 214] width 122 height 26
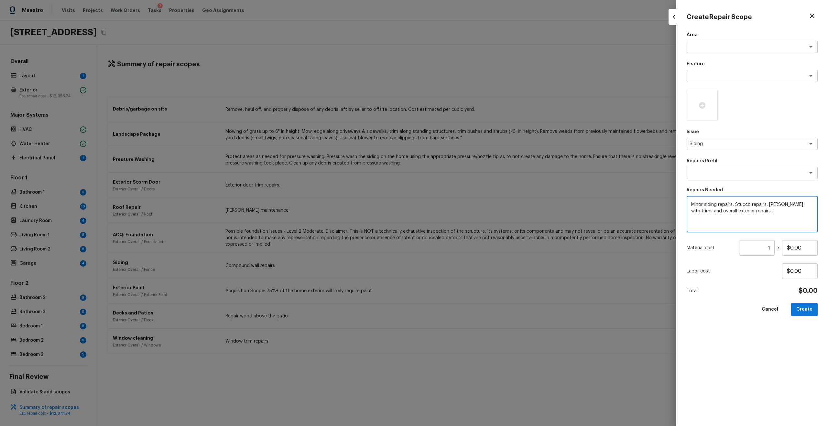
type textarea "Minor siding repairs, Stucco repairs, [PERSON_NAME] with trims and overall exte…"
click at [771, 251] on input "1" at bounding box center [757, 248] width 36 height 16
type input "1875"
type input "$1.00"
click at [705, 107] on icon at bounding box center [702, 106] width 8 height 8
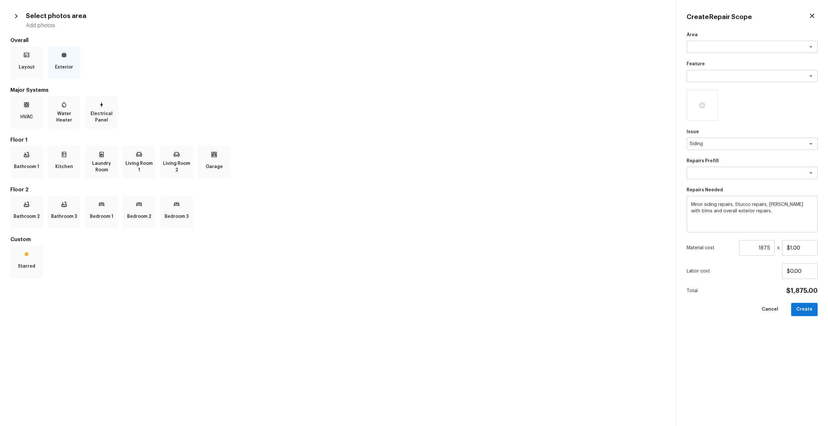
click at [64, 59] on div "Exterior" at bounding box center [64, 63] width 32 height 32
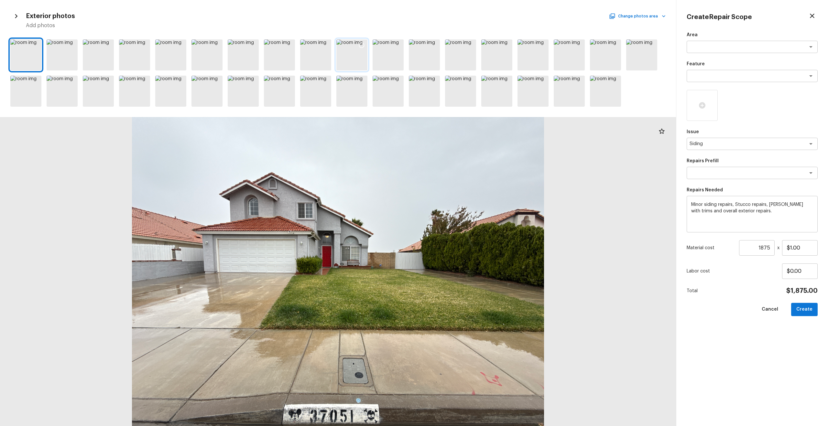
click at [357, 47] on div at bounding box center [362, 46] width 12 height 14
click at [579, 47] on icon at bounding box center [579, 45] width 6 height 6
click at [811, 307] on button "Create" at bounding box center [804, 309] width 27 height 13
type input "1"
type input "$0.00"
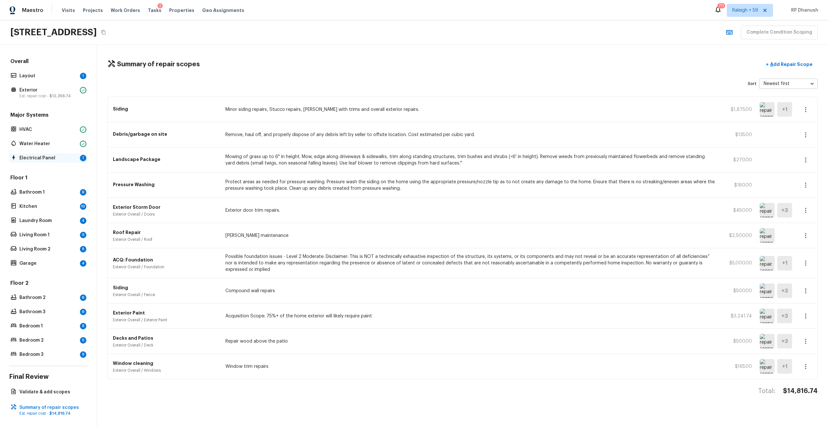
click at [77, 157] on div "Electrical Panel 1" at bounding box center [48, 158] width 79 height 9
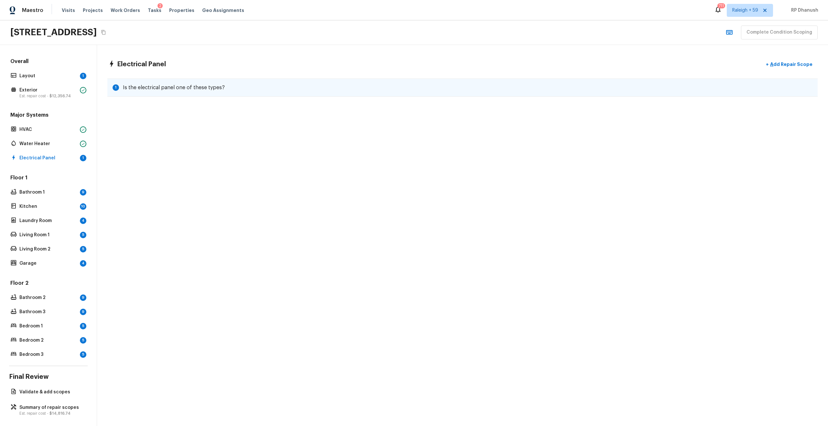
click at [161, 86] on h5 "Is the electrical panel one of these types?" at bounding box center [174, 87] width 102 height 7
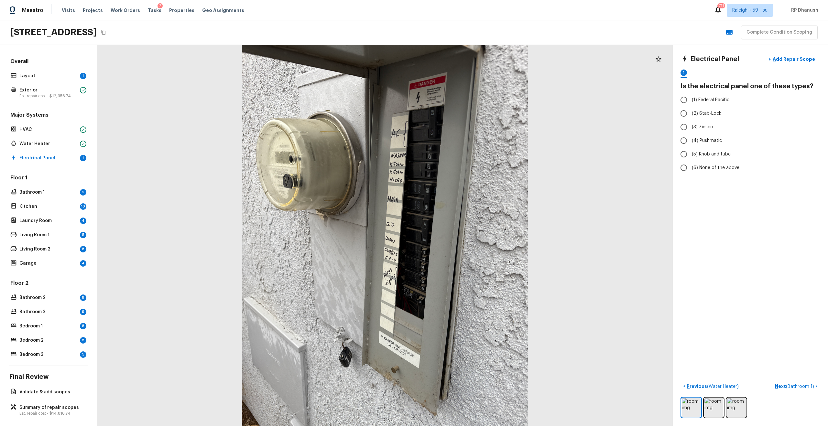
click at [679, 83] on div "Electrical Panel + Add Repair Scope 1 Is the electrical panel one of these type…" at bounding box center [750, 235] width 155 height 381
drag, startPoint x: 679, startPoint y: 83, endPoint x: 738, endPoint y: 157, distance: 94.3
click at [738, 157] on div "Electrical Panel + Add Repair Scope 1 Is the electrical panel one of these type…" at bounding box center [750, 235] width 155 height 381
copy div "Is the electrical panel one of these types? (1) Federal Pacific (2) Stab-Lock (…"
click at [72, 186] on div "Floor 1 Bathroom 1 9 Kitchen 10 Laundry Room 4 Living Room 1 5 Living Room 2 5 …" at bounding box center [48, 221] width 79 height 94
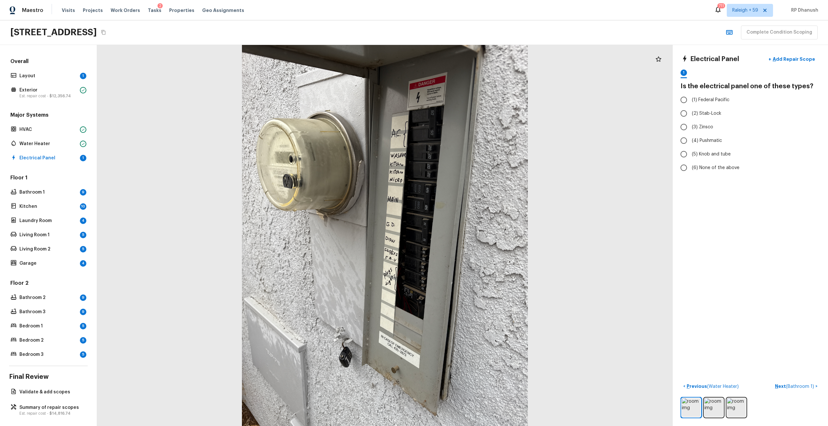
click at [77, 200] on div "Floor 1 Bathroom 1 9 Kitchen 10 Laundry Room 4 Living Room 1 5 Living Room 2 5 …" at bounding box center [48, 221] width 79 height 94
click at [75, 195] on p "Bathroom 1" at bounding box center [48, 192] width 58 height 6
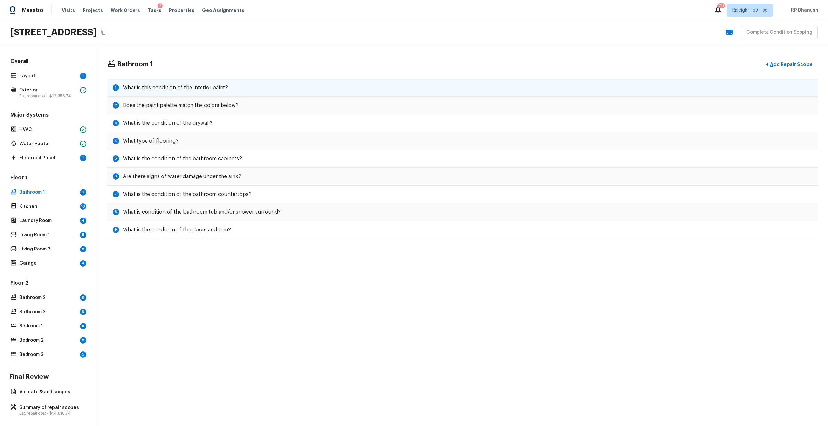
click at [187, 89] on h5 "What is this condition of the interior paint?" at bounding box center [175, 87] width 105 height 7
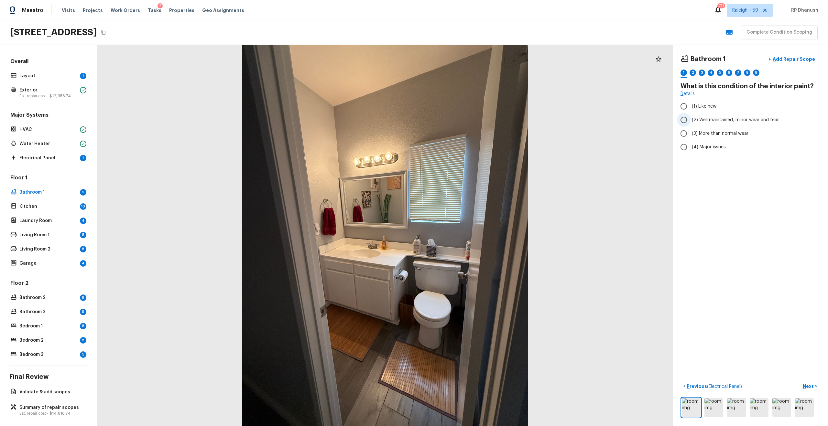
click at [692, 123] on span "(2) Well maintained, minor wear and tear" at bounding box center [735, 120] width 87 height 6
click at [690, 123] on input "(2) Well maintained, minor wear and tear" at bounding box center [684, 120] width 14 height 14
radio input "true"
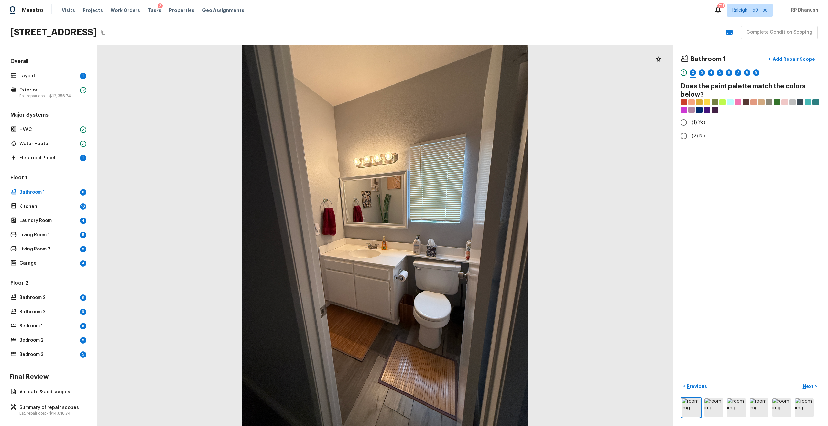
radio input "true"
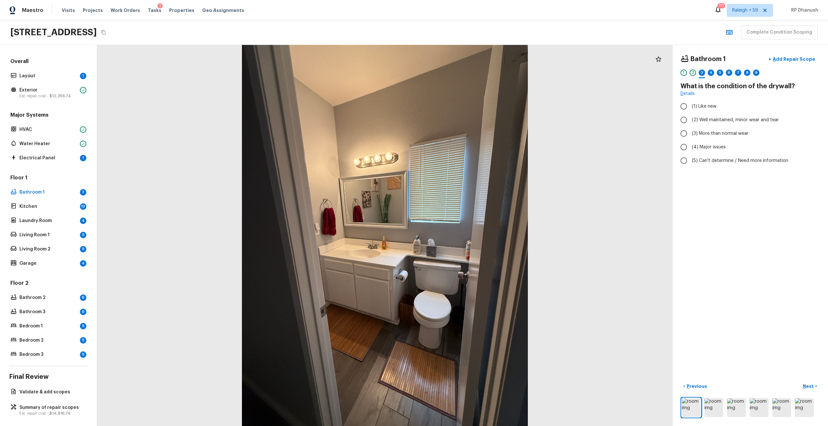
radio input "true"
checkbox input "true"
radio input "true"
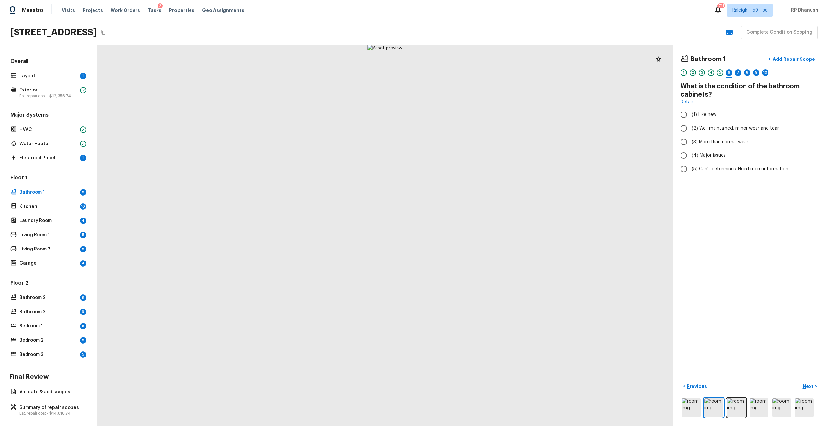
radio input "true"
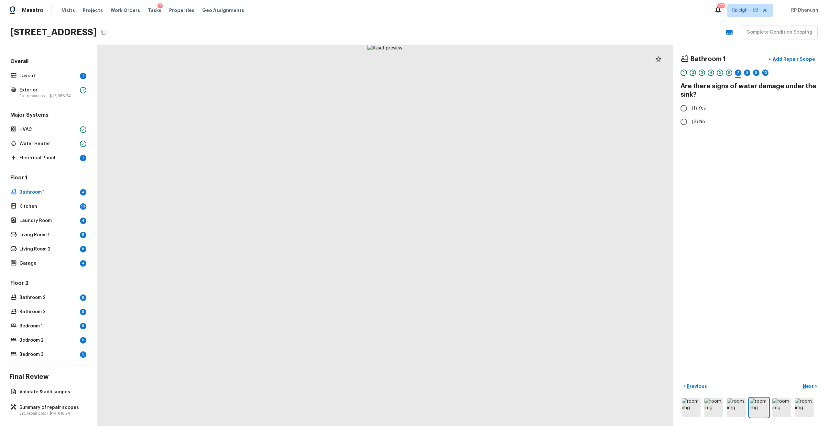
radio input "true"
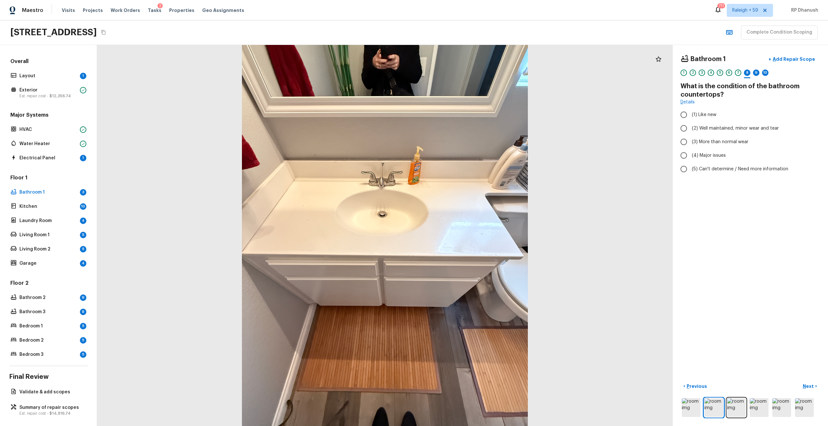
radio input "true"
click at [788, 60] on p "Add Repair Scope" at bounding box center [793, 59] width 44 height 6
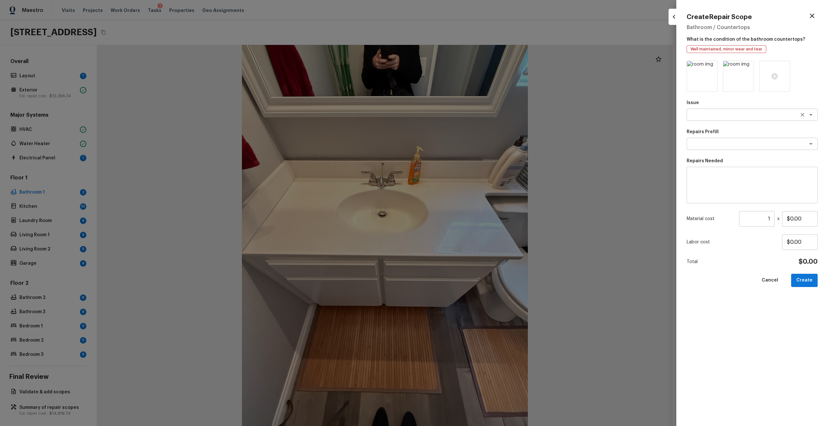
click at [705, 117] on textarea at bounding box center [742, 115] width 107 height 6
click at [704, 132] on li "Countertops" at bounding box center [751, 129] width 131 height 10
type textarea "Countertops"
click at [704, 137] on div "Repairs Prefill x ​" at bounding box center [751, 139] width 131 height 21
click at [704, 143] on textarea at bounding box center [742, 144] width 107 height 6
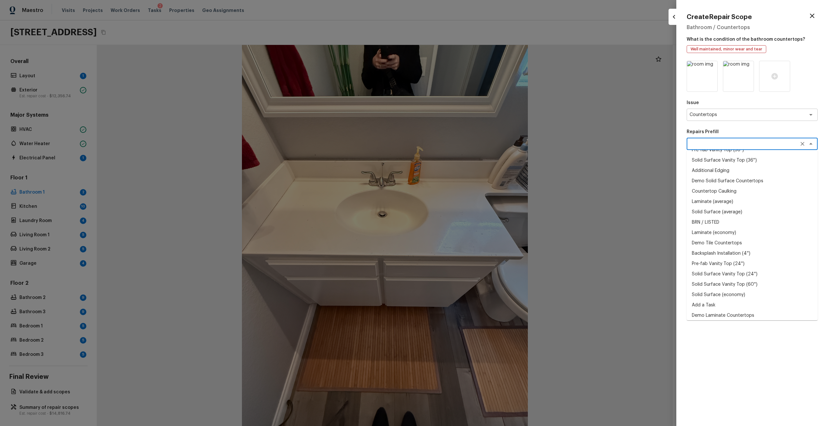
scroll to position [18, 0]
click at [714, 199] on li "Laminate (average)" at bounding box center [751, 201] width 131 height 10
type textarea "Laminate (average)"
type textarea "Remove the existing laminate countertops and replace with new (PM to approve st…"
type input "$30.64"
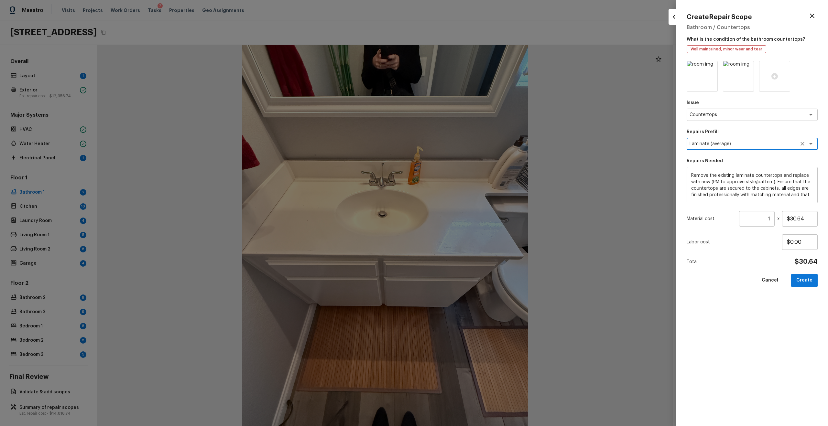
click at [805, 145] on icon "Clear" at bounding box center [802, 144] width 6 height 6
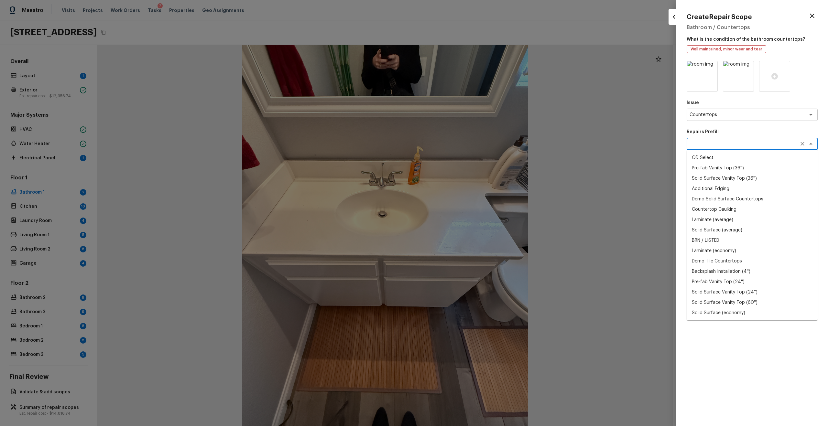
click at [774, 145] on textarea at bounding box center [742, 144] width 107 height 6
click at [765, 132] on p "Repairs Prefill" at bounding box center [751, 132] width 131 height 6
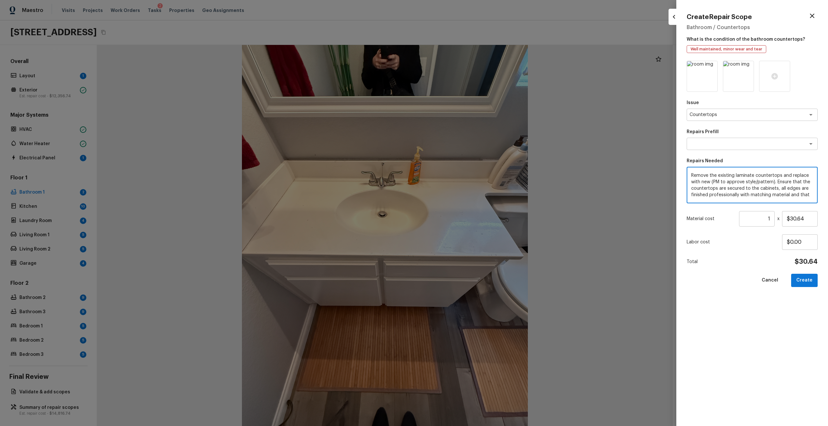
click at [782, 193] on textarea "Remove the existing laminate countertops and replace with new (PM to approve st…" at bounding box center [752, 185] width 122 height 26
type textarea "Haul away and dispose of all debris properly. (AVERAGE)"
type textarea "Refinish counter top"
click at [799, 221] on input "$30.64" at bounding box center [800, 219] width 36 height 16
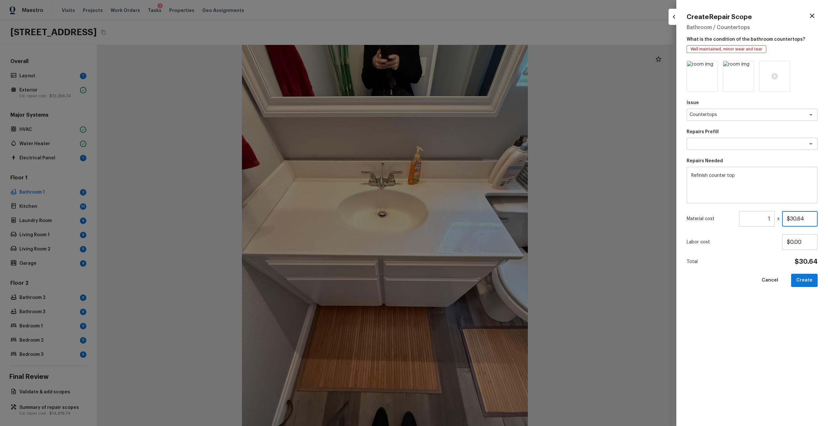
click at [799, 221] on input "$30.64" at bounding box center [800, 219] width 36 height 16
type input "$200.00"
click at [811, 282] on button "Create" at bounding box center [804, 280] width 27 height 13
type input "$0.00"
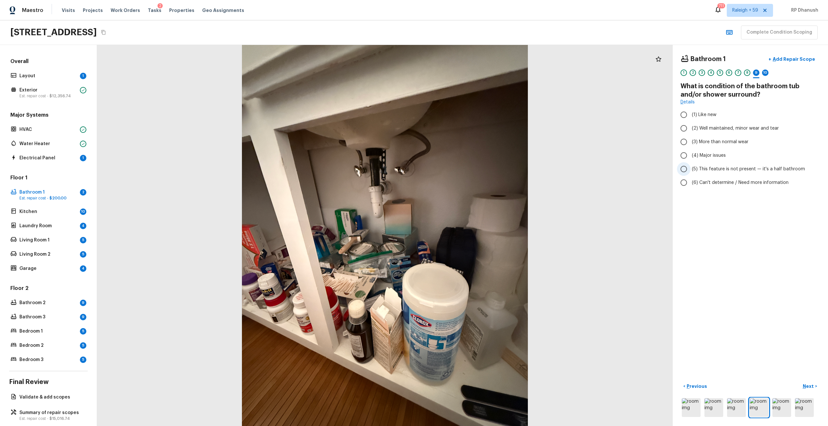
click at [696, 167] on span "(5) This feature is not present — it's a half bathroom" at bounding box center [748, 169] width 113 height 6
click at [690, 167] on input "(5) This feature is not present — it's a half bathroom" at bounding box center [684, 169] width 14 height 14
radio input "true"
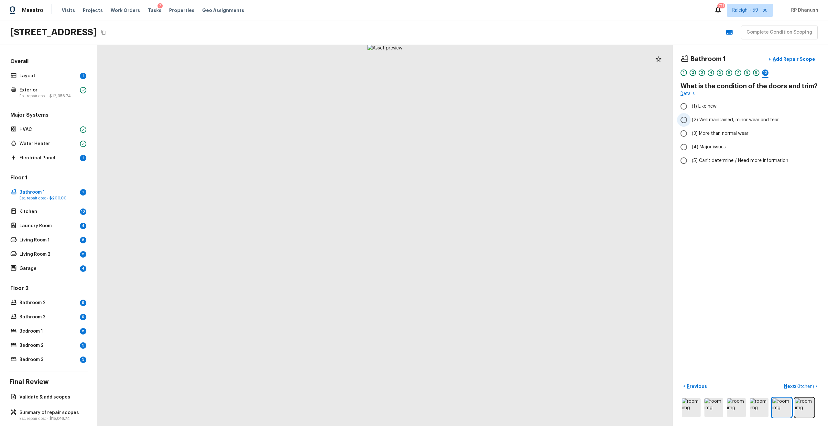
click at [690, 123] on input "(2) Well maintained, minor wear and tear" at bounding box center [684, 120] width 14 height 14
radio input "true"
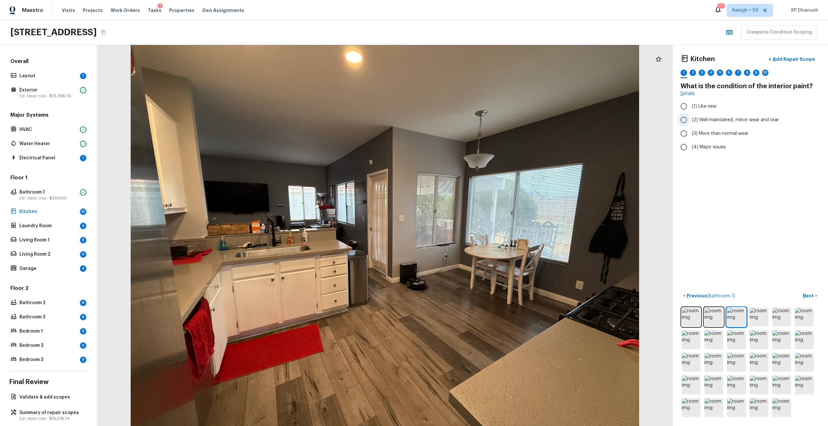
click at [685, 117] on input "(2) Well maintained, minor wear and tear" at bounding box center [684, 120] width 14 height 14
radio input "true"
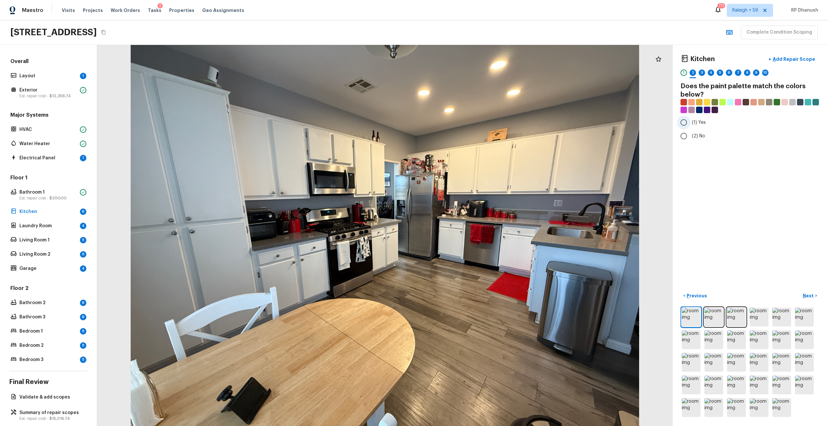
click at [685, 119] on input "(1) Yes" at bounding box center [684, 123] width 14 height 14
radio input "true"
radio input "false"
radio input "true"
radio input "false"
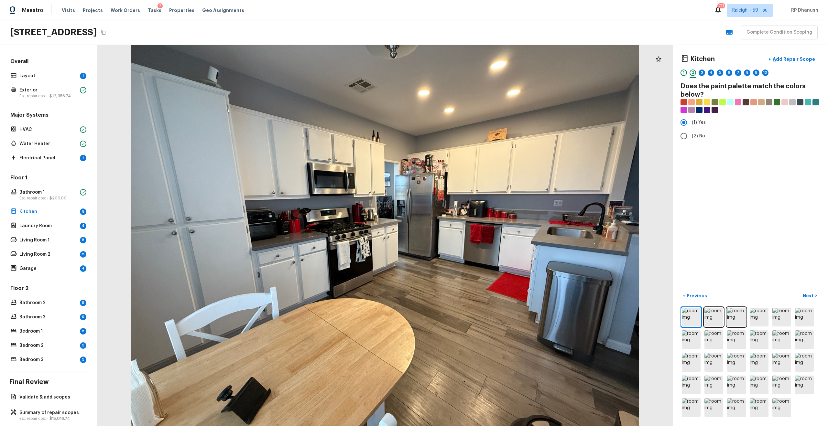
radio input "true"
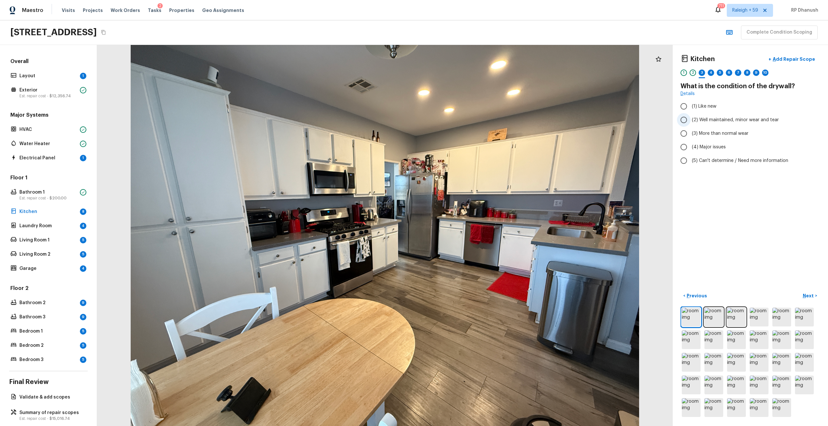
click at [696, 124] on label "(2) Well maintained, minor wear and tear" at bounding box center [746, 120] width 138 height 14
click at [690, 124] on input "(2) Well maintained, minor wear and tear" at bounding box center [684, 120] width 14 height 14
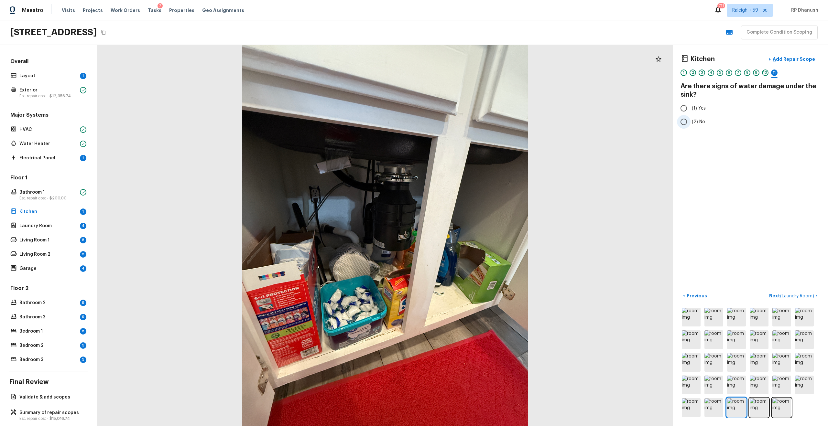
click at [697, 122] on span "(2) No" at bounding box center [698, 122] width 13 height 6
click at [690, 122] on input "(2) No" at bounding box center [684, 122] width 14 height 14
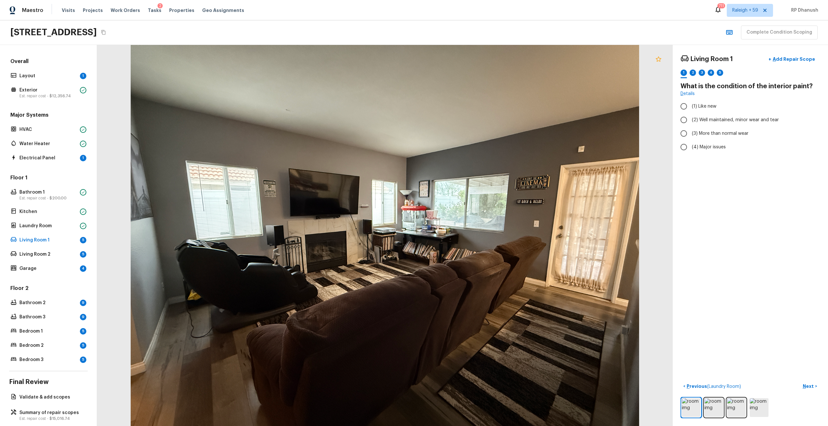
click at [656, 60] on icon at bounding box center [658, 59] width 8 height 8
click at [688, 117] on input "(2) Well maintained, minor wear and tear" at bounding box center [684, 120] width 14 height 14
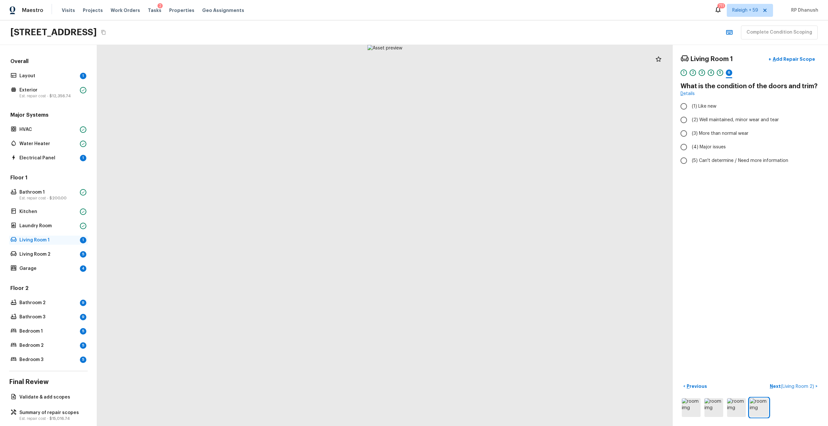
click at [74, 238] on p "Living Room 1" at bounding box center [48, 240] width 58 height 6
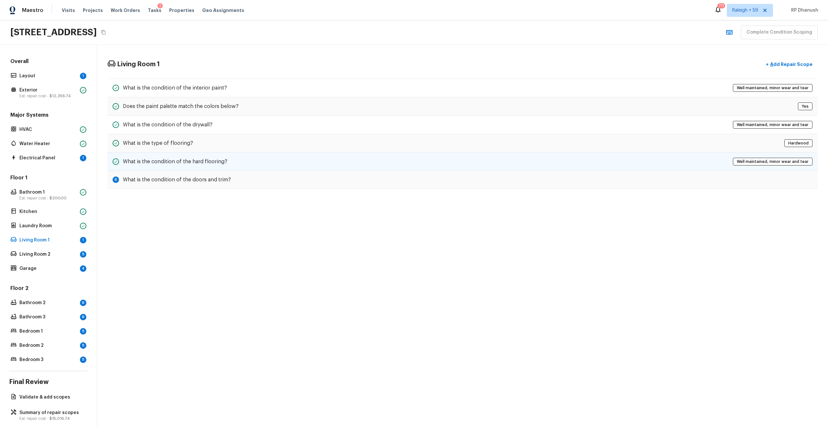
click at [195, 166] on div "What is the condition of the hard flooring? Well maintained, minor wear and tear" at bounding box center [462, 162] width 710 height 18
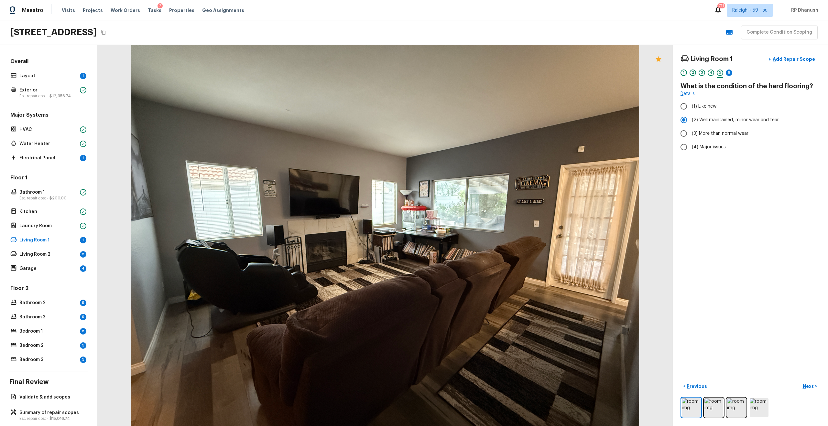
click at [193, 184] on div at bounding box center [385, 235] width 576 height 381
click at [57, 237] on p "Living Room 1" at bounding box center [48, 240] width 58 height 6
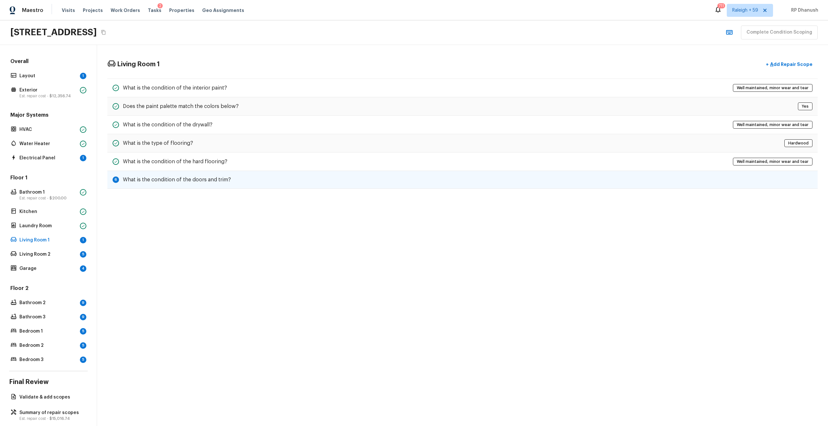
click at [161, 180] on h5 "What is the condition of the doors and trim?" at bounding box center [177, 179] width 108 height 7
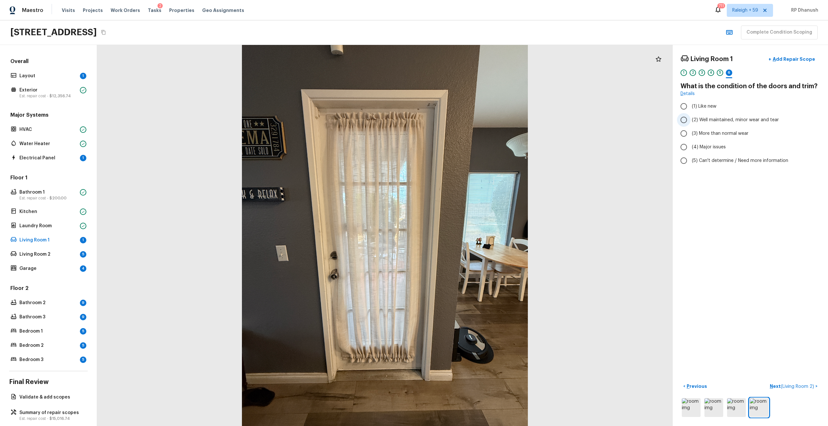
click at [708, 118] on span "(2) Well maintained, minor wear and tear" at bounding box center [735, 120] width 87 height 6
click at [690, 118] on input "(2) Well maintained, minor wear and tear" at bounding box center [684, 120] width 14 height 14
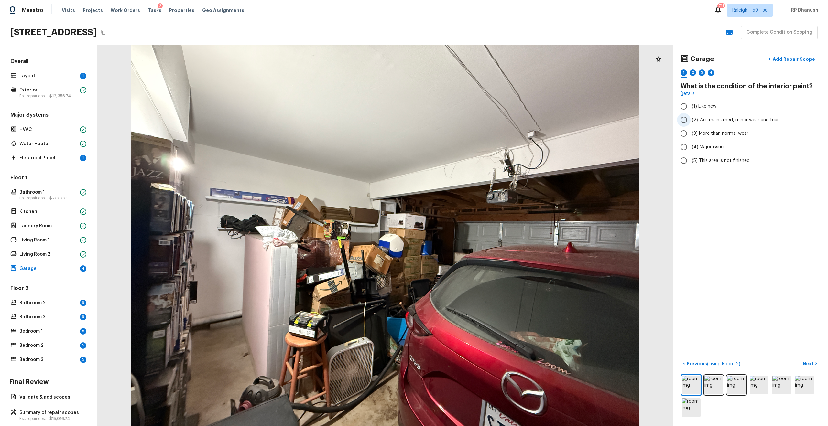
click at [702, 117] on span "(2) Well maintained, minor wear and tear" at bounding box center [735, 120] width 87 height 6
click at [690, 117] on input "(2) Well maintained, minor wear and tear" at bounding box center [684, 120] width 14 height 14
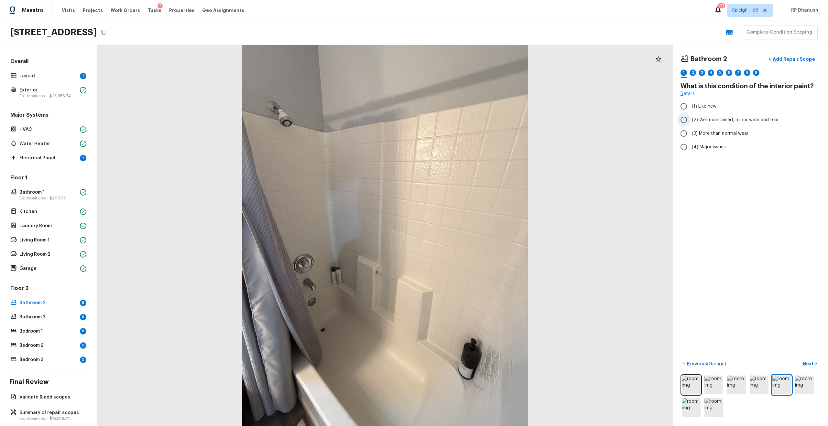
click at [712, 115] on label "(2) Well maintained, minor wear and tear" at bounding box center [746, 120] width 138 height 14
click at [690, 115] on input "(2) Well maintained, minor wear and tear" at bounding box center [684, 120] width 14 height 14
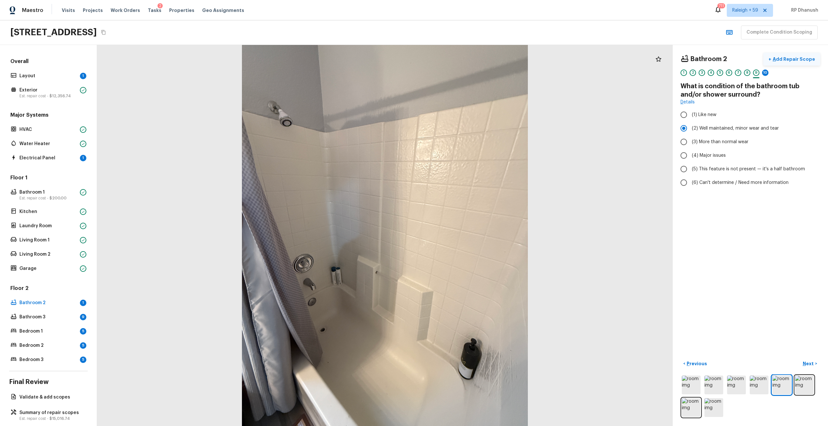
click at [796, 53] on button "+ Add Repair Scope" at bounding box center [791, 59] width 57 height 13
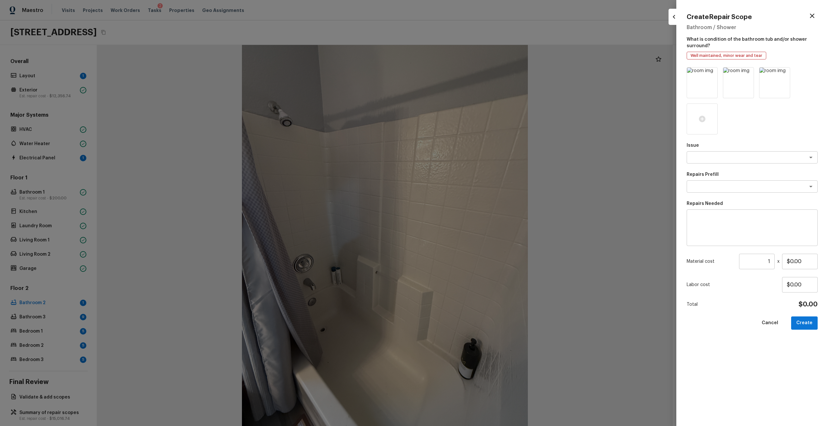
click at [694, 220] on textarea at bounding box center [752, 228] width 122 height 26
click at [796, 263] on input "$0.00" at bounding box center [800, 262] width 36 height 16
click at [804, 328] on button "Create" at bounding box center [804, 323] width 27 height 13
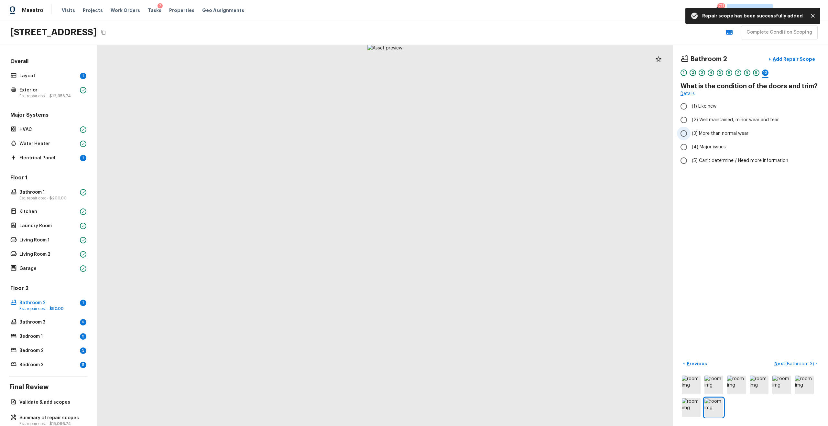
click at [687, 128] on input "(3) More than normal wear" at bounding box center [684, 134] width 14 height 14
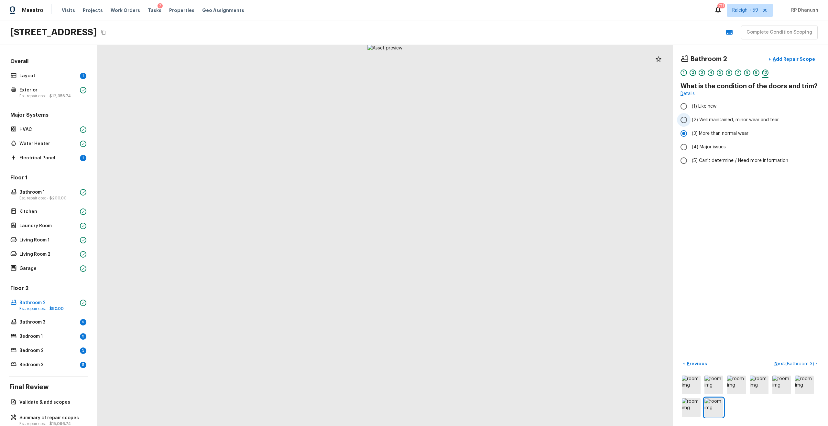
click at [690, 120] on input "(2) Well maintained, minor wear and tear" at bounding box center [684, 120] width 14 height 14
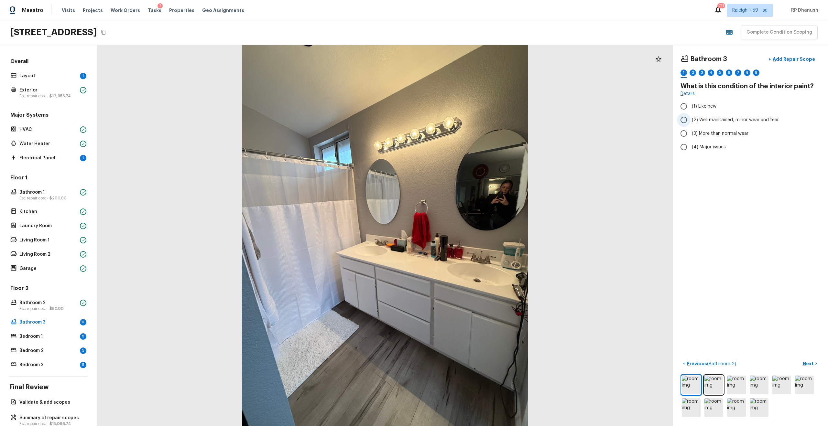
click at [696, 117] on span "(2) Well maintained, minor wear and tear" at bounding box center [735, 120] width 87 height 6
click at [690, 117] on input "(2) Well maintained, minor wear and tear" at bounding box center [684, 120] width 14 height 14
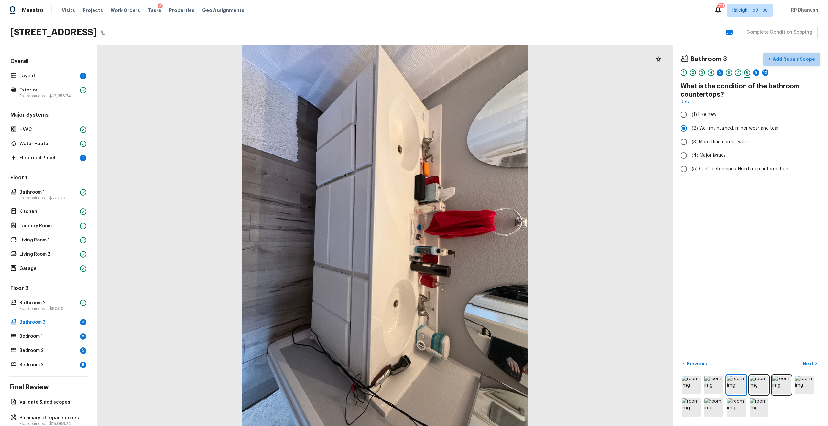
click at [797, 57] on p "Add Repair Scope" at bounding box center [793, 59] width 44 height 6
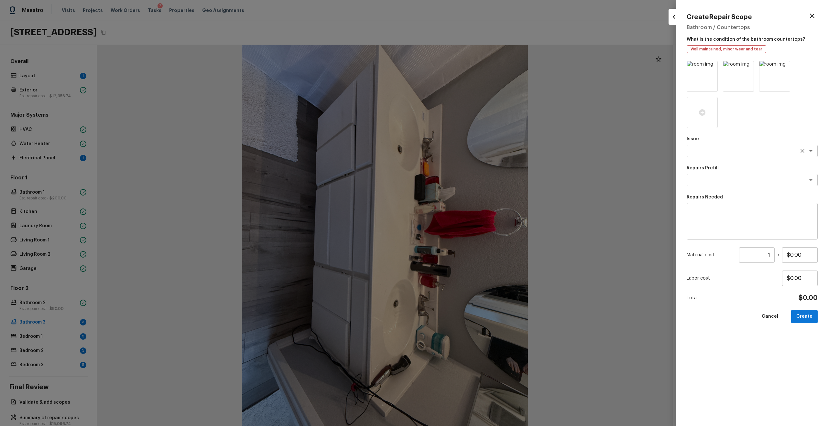
click at [707, 148] on textarea at bounding box center [742, 151] width 107 height 6
click at [705, 165] on li "Countertops" at bounding box center [751, 165] width 131 height 10
click at [705, 220] on textarea at bounding box center [752, 222] width 122 height 26
click at [801, 251] on input "$0.00" at bounding box center [800, 255] width 36 height 16
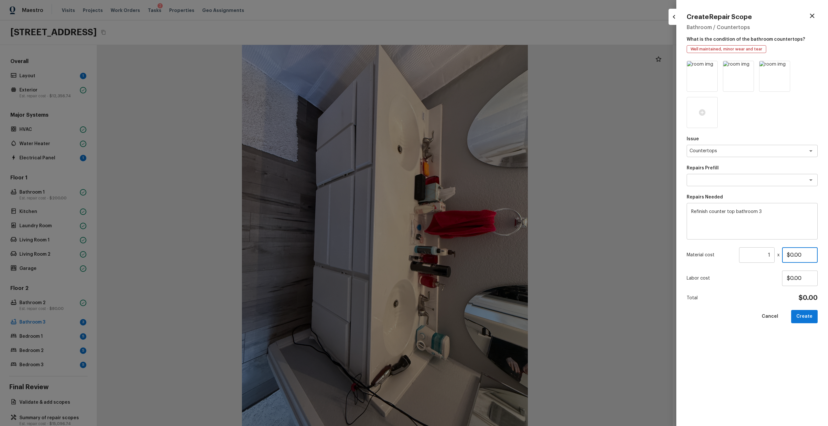
click at [796, 253] on input "$0.00" at bounding box center [800, 255] width 36 height 16
click at [813, 318] on button "Create" at bounding box center [804, 316] width 27 height 13
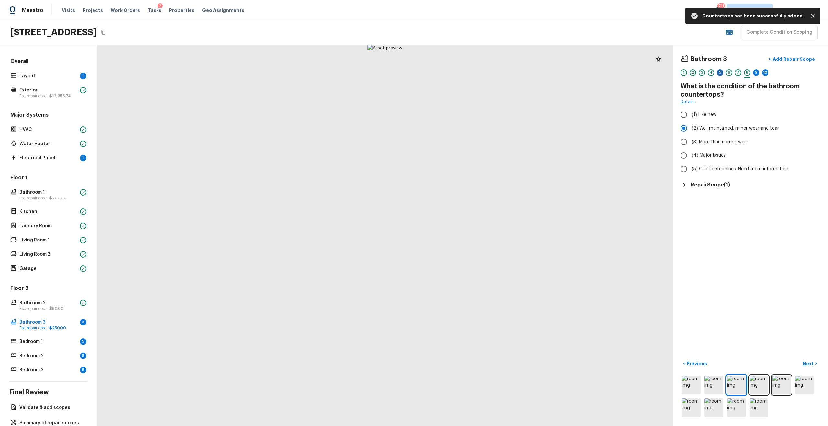
click at [721, 71] on div "5" at bounding box center [720, 73] width 6 height 6
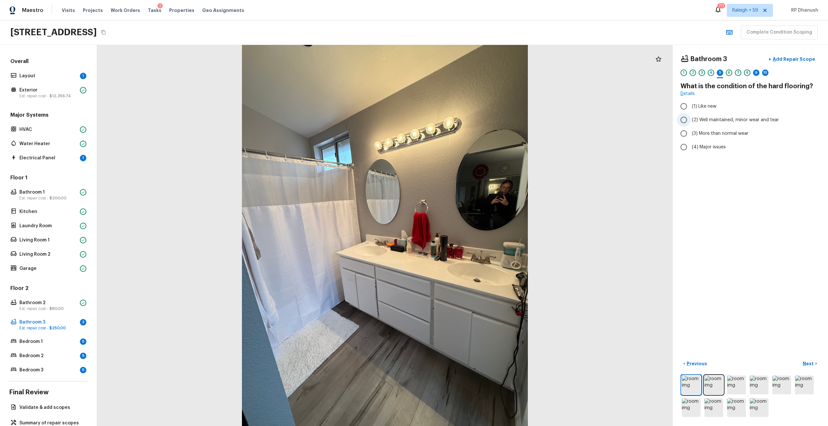
click at [701, 120] on span "(2) Well maintained, minor wear and tear" at bounding box center [735, 120] width 87 height 6
click at [690, 120] on input "(2) Well maintained, minor wear and tear" at bounding box center [684, 120] width 14 height 14
click at [757, 74] on div "9" at bounding box center [756, 73] width 6 height 6
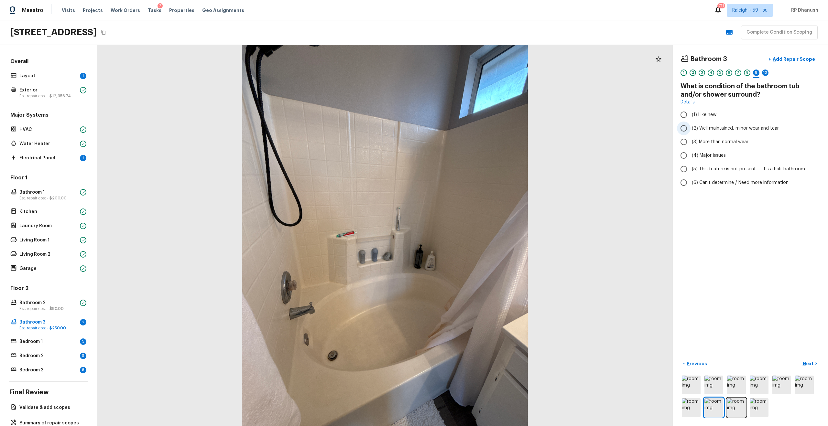
click at [697, 127] on span "(2) Well maintained, minor wear and tear" at bounding box center [735, 128] width 87 height 6
click at [690, 127] on input "(2) Well maintained, minor wear and tear" at bounding box center [684, 129] width 14 height 14
click at [786, 57] on p "Add Repair Scope" at bounding box center [793, 59] width 44 height 6
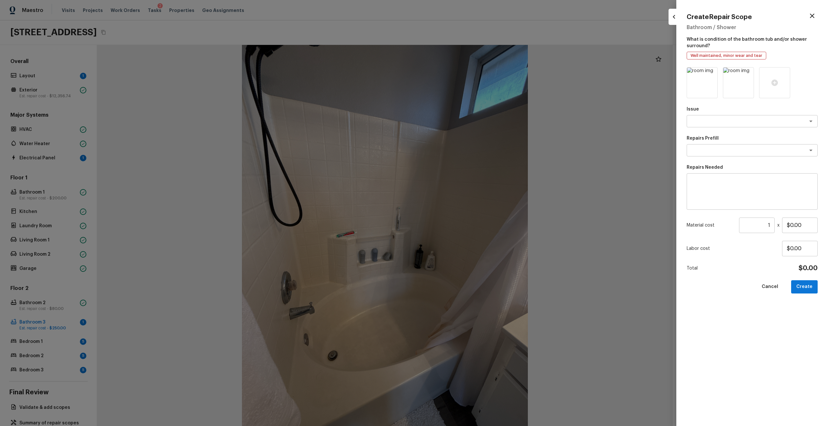
click at [719, 190] on textarea at bounding box center [752, 192] width 122 height 26
click at [798, 223] on input "$0.00" at bounding box center [800, 226] width 36 height 16
click at [807, 285] on button "Create" at bounding box center [804, 286] width 27 height 13
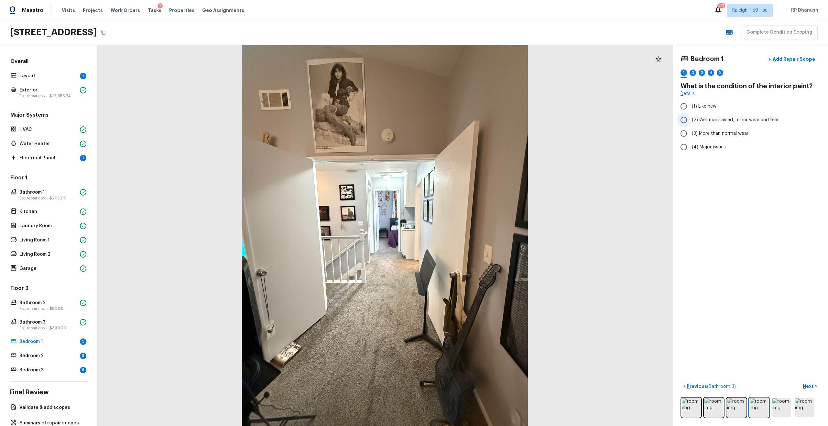
click at [700, 122] on span "(2) Well maintained, minor wear and tear" at bounding box center [735, 120] width 87 height 6
click at [690, 122] on input "(2) Well maintained, minor wear and tear" at bounding box center [684, 120] width 14 height 14
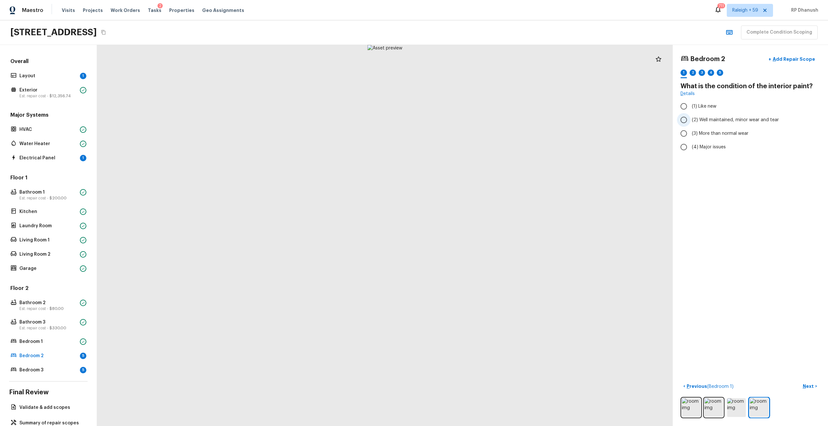
click at [717, 120] on span "(2) Well maintained, minor wear and tear" at bounding box center [735, 120] width 87 height 6
click at [690, 120] on input "(2) Well maintained, minor wear and tear" at bounding box center [684, 120] width 14 height 14
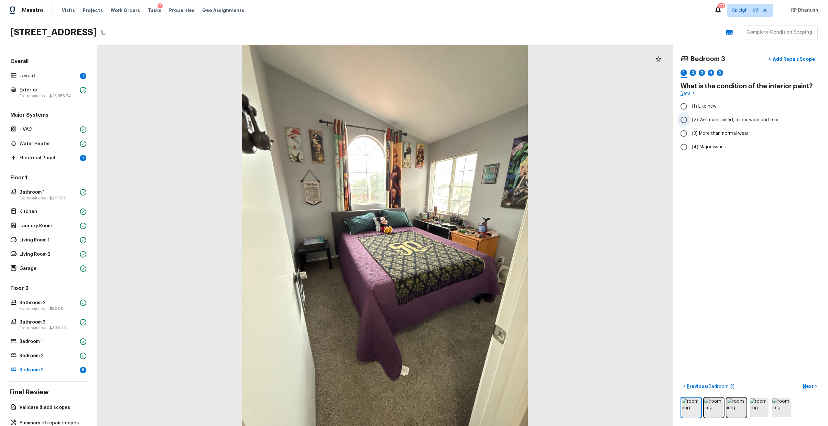
click at [689, 125] on input "(2) Well maintained, minor wear and tear" at bounding box center [684, 120] width 14 height 14
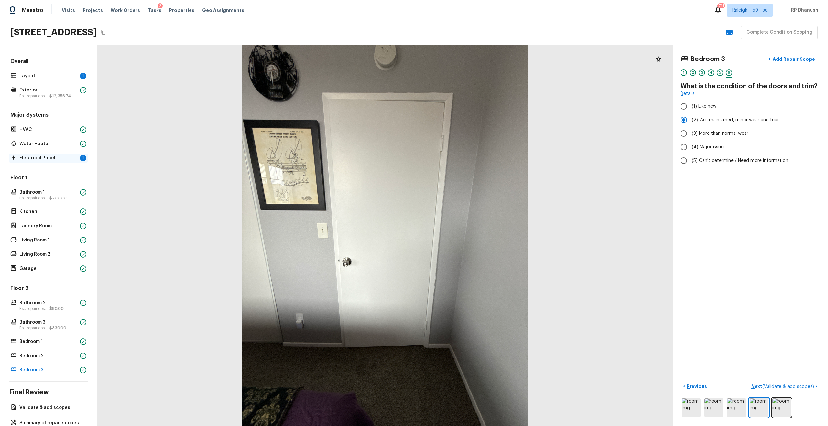
click at [48, 157] on p "Electrical Panel" at bounding box center [48, 158] width 58 height 6
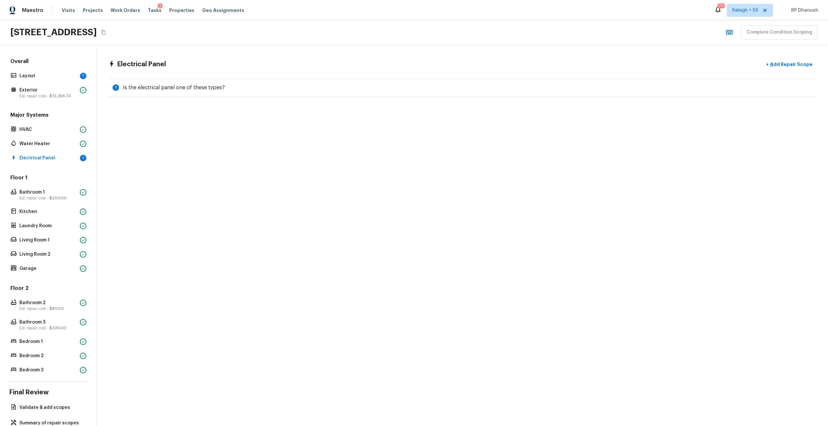
click at [190, 103] on div "Electrical Panel + Add Repair Scope 1 Is the electrical panel one of these type…" at bounding box center [462, 77] width 731 height 65
click at [59, 160] on p "Electrical Panel" at bounding box center [48, 158] width 58 height 6
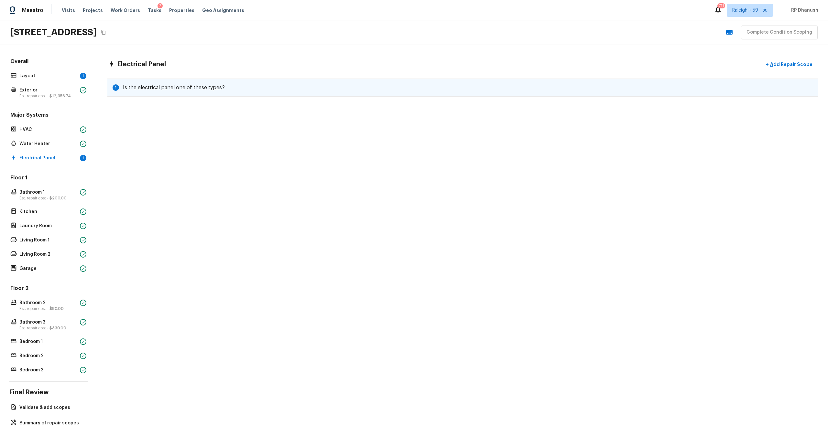
click at [377, 93] on div "1 Is the electrical panel one of these types?" at bounding box center [462, 88] width 710 height 18
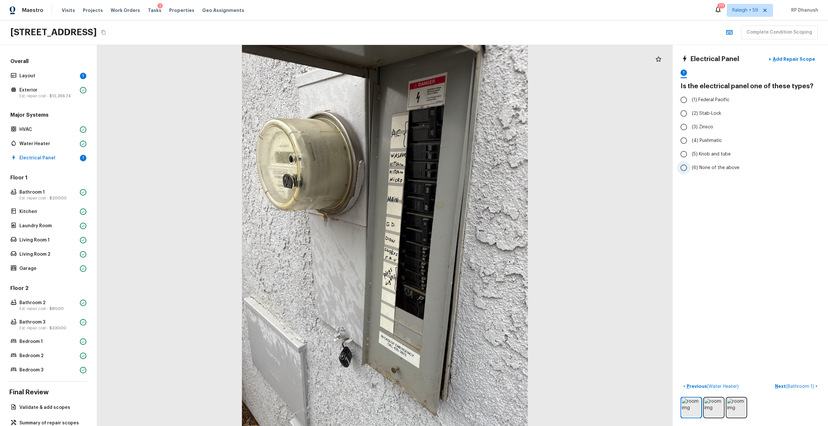
click at [695, 171] on label "(6) None of the above" at bounding box center [746, 168] width 138 height 14
click at [690, 171] on input "(6) None of the above" at bounding box center [684, 168] width 14 height 14
click at [73, 69] on div "Overall Layout 1 Exterior Est. repair cost - $12,356.74" at bounding box center [48, 79] width 79 height 42
click at [73, 74] on p "Layout" at bounding box center [48, 76] width 58 height 6
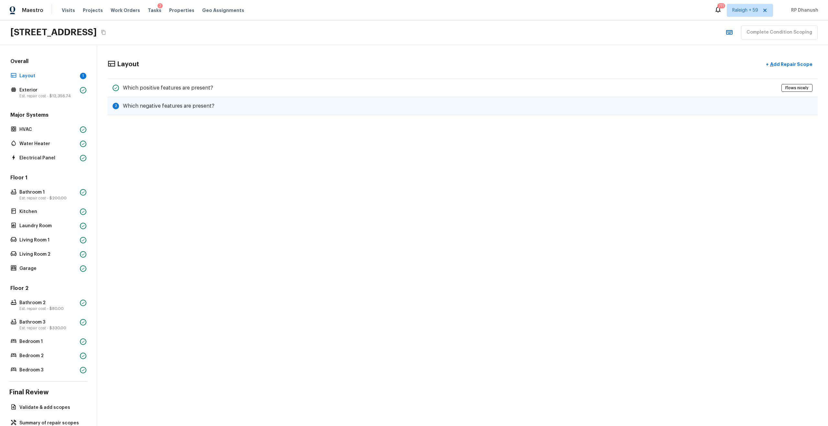
click at [147, 102] on h5 "Which negative features are present?" at bounding box center [169, 105] width 92 height 7
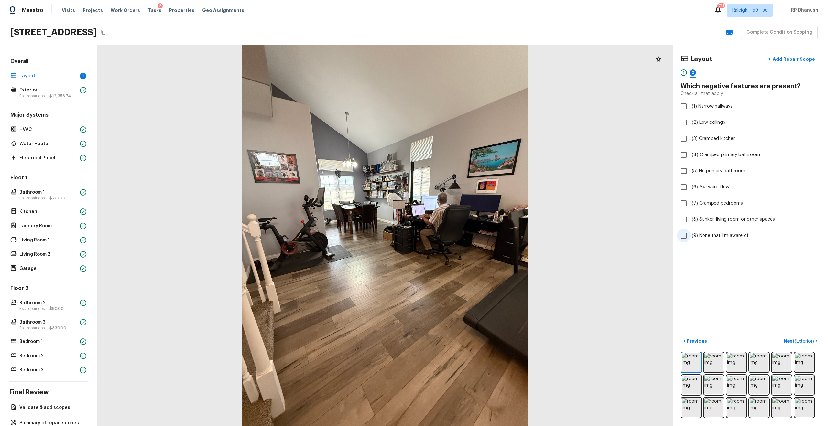
click at [691, 236] on label "(9) None that I’m aware of" at bounding box center [746, 236] width 138 height 14
click at [690, 236] on input "(9) None that I’m aware of" at bounding box center [684, 236] width 14 height 14
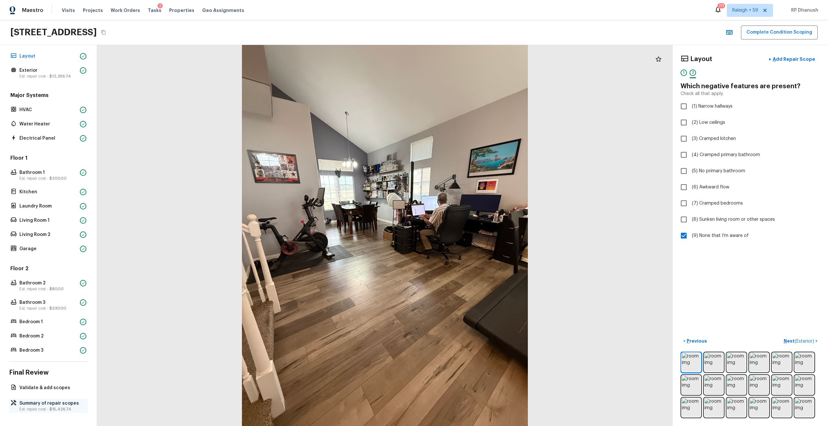
click at [35, 404] on p "Summary of repair scopes" at bounding box center [51, 403] width 64 height 6
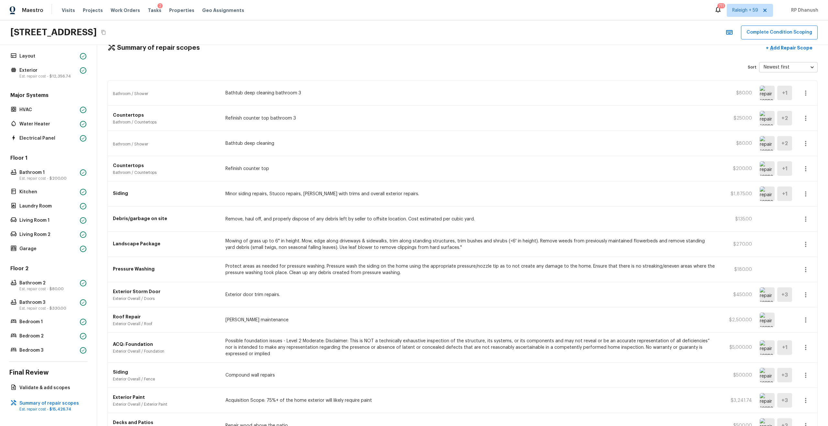
scroll to position [0, 0]
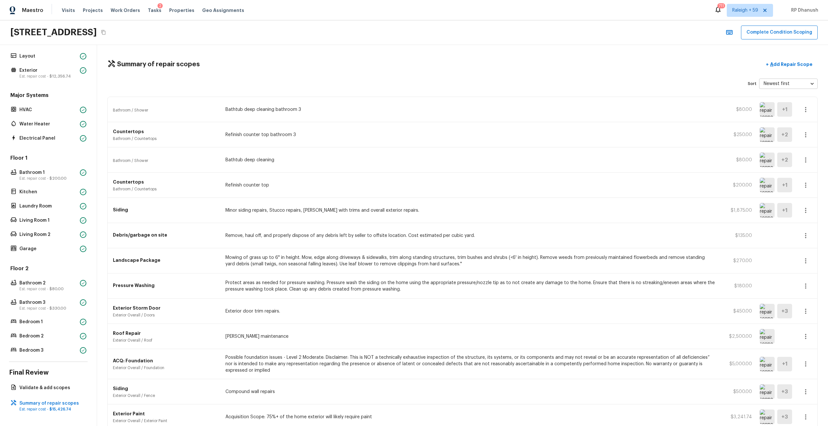
click at [786, 72] on div "Summary of repair scopes + Add Repair Scope Sort Newest first newestFirst ​ Bat…" at bounding box center [462, 235] width 731 height 381
click at [789, 62] on p "Add Repair Scope" at bounding box center [791, 64] width 44 height 6
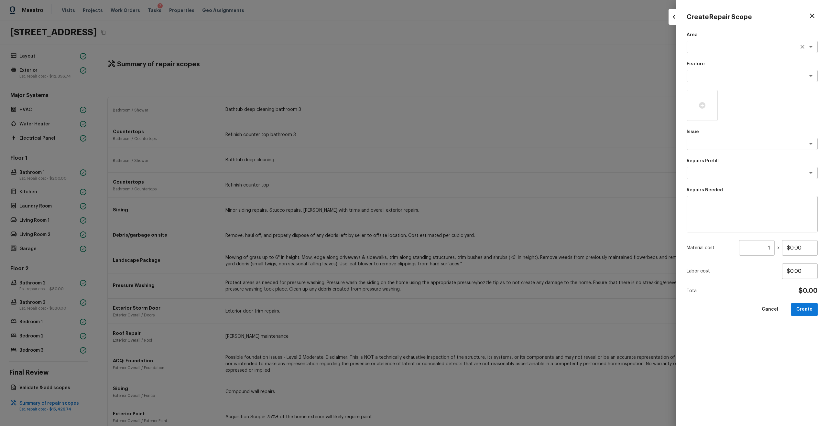
click at [718, 49] on textarea at bounding box center [742, 47] width 107 height 6
click at [708, 69] on li "Interior Addition" at bounding box center [751, 71] width 131 height 10
click at [705, 189] on p "Repairs Needed" at bounding box center [751, 190] width 131 height 6
click at [704, 222] on textarea at bounding box center [752, 214] width 122 height 26
click at [772, 249] on input "1" at bounding box center [757, 248] width 36 height 16
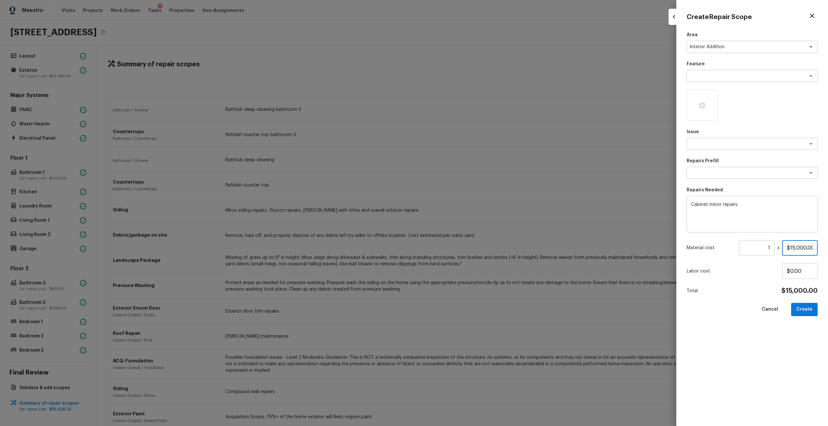
click at [804, 245] on input "$15,000.00" at bounding box center [800, 248] width 36 height 16
click at [703, 104] on icon at bounding box center [702, 105] width 6 height 6
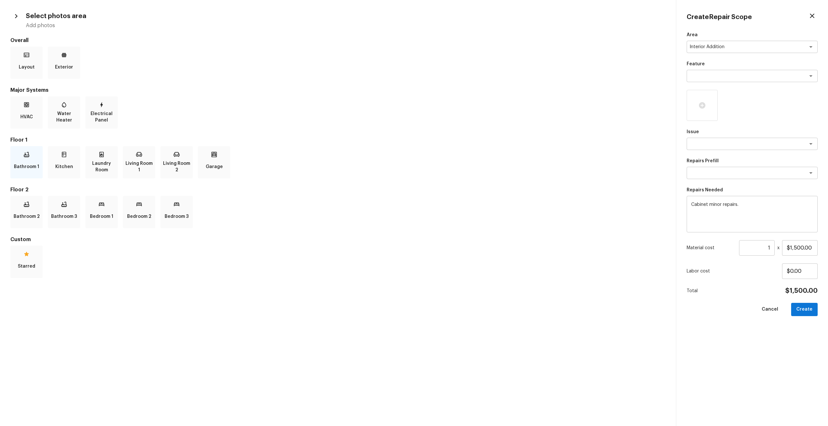
click at [38, 159] on div "Bathroom 1" at bounding box center [26, 162] width 32 height 32
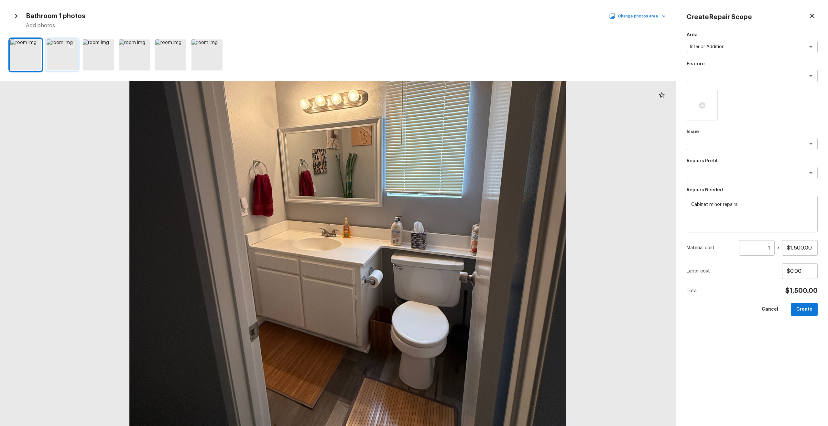
click at [65, 57] on div at bounding box center [62, 54] width 31 height 31
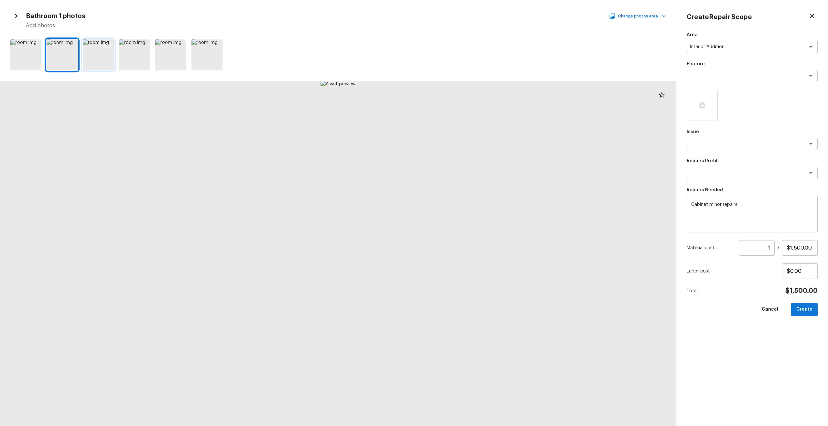
click at [101, 57] on div at bounding box center [98, 54] width 31 height 31
click at [108, 45] on icon at bounding box center [108, 45] width 6 height 6
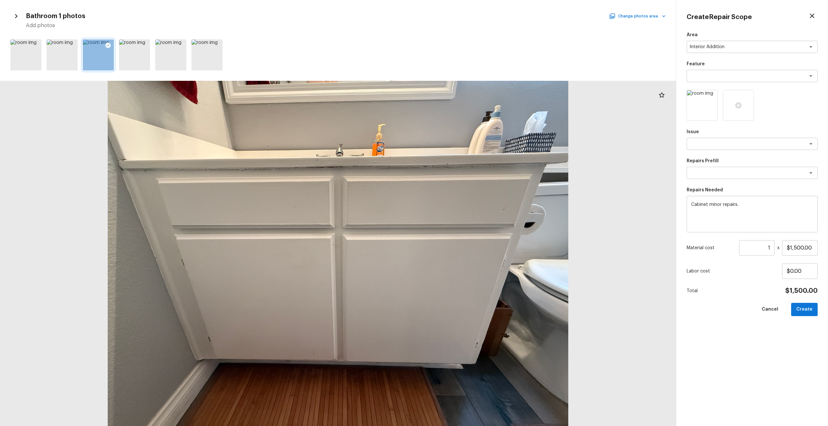
click at [637, 15] on button "Change photos area" at bounding box center [637, 16] width 55 height 8
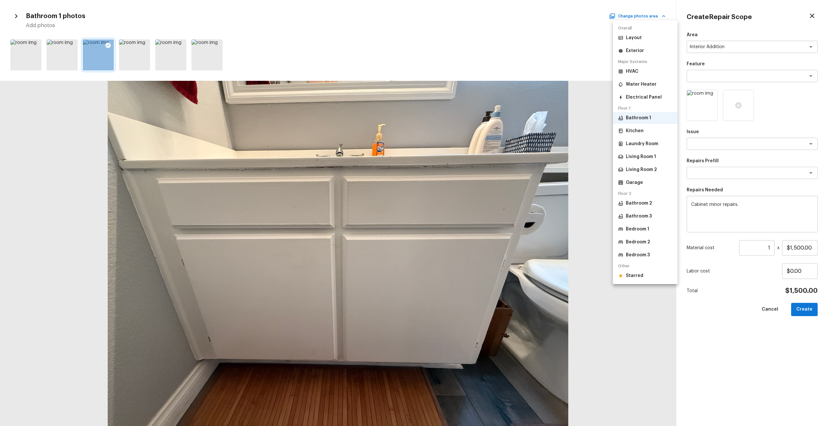
click at [634, 133] on p "Kitchen" at bounding box center [635, 131] width 18 height 6
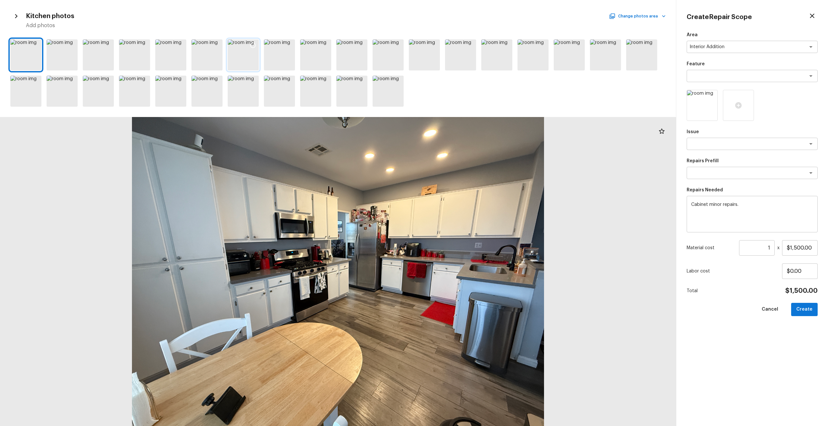
click at [248, 48] on div at bounding box center [253, 46] width 12 height 14
click at [647, 44] on div at bounding box center [651, 46] width 12 height 14
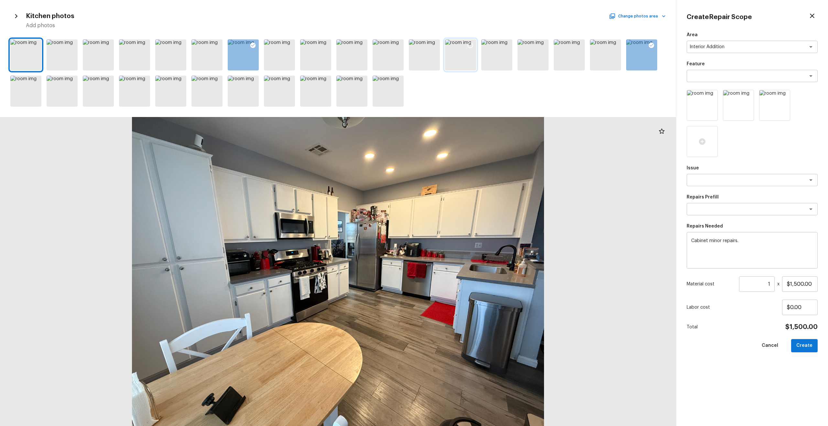
click at [465, 42] on div at bounding box center [470, 46] width 12 height 14
click at [177, 50] on div at bounding box center [181, 46] width 12 height 14
click at [501, 54] on div at bounding box center [496, 54] width 31 height 31
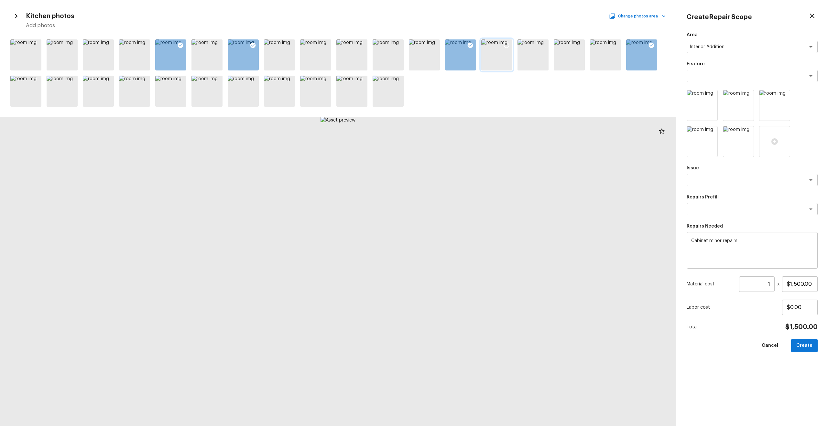
click at [507, 42] on icon at bounding box center [506, 45] width 6 height 6
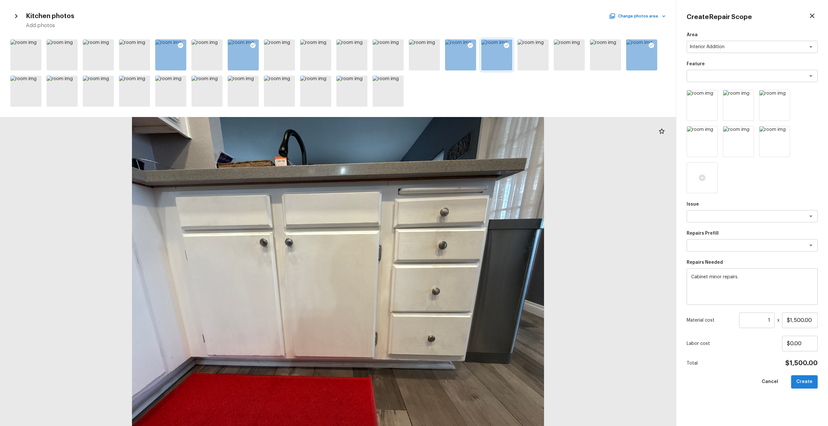
click at [803, 381] on button "Create" at bounding box center [804, 381] width 27 height 13
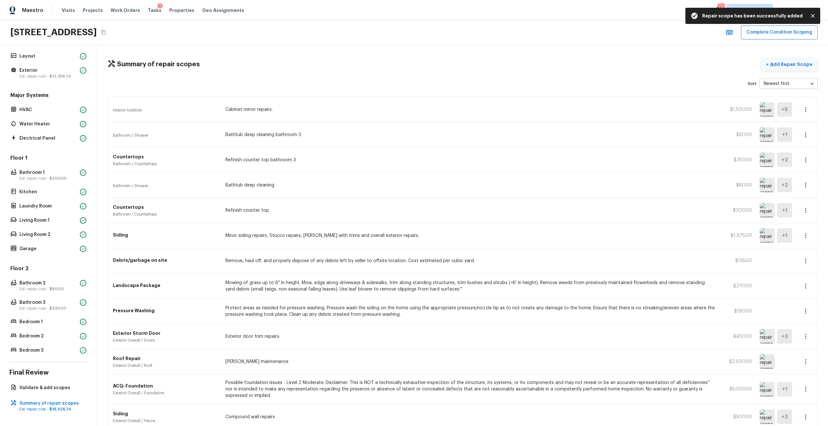
click at [787, 66] on p "Add Repair Scope" at bounding box center [791, 64] width 44 height 6
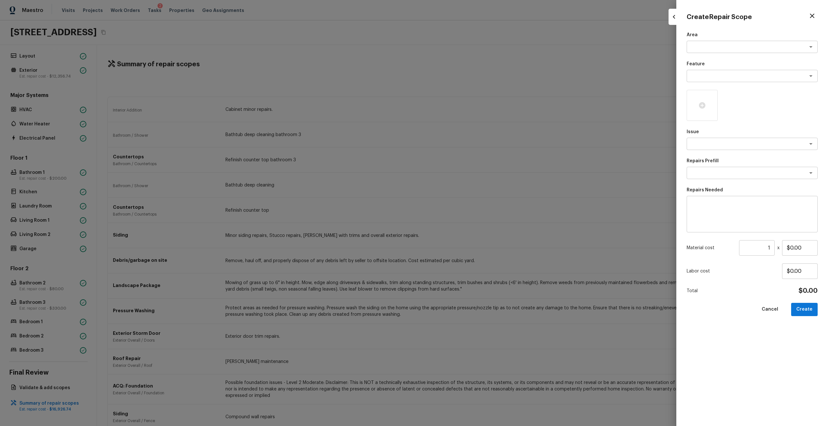
click at [711, 165] on div "Repairs Prefill x ​" at bounding box center [751, 168] width 131 height 21
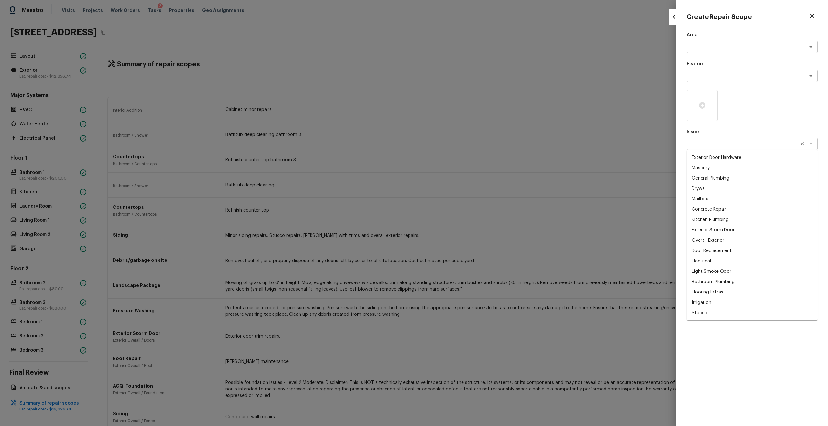
click at [709, 149] on div "x ​" at bounding box center [751, 144] width 131 height 12
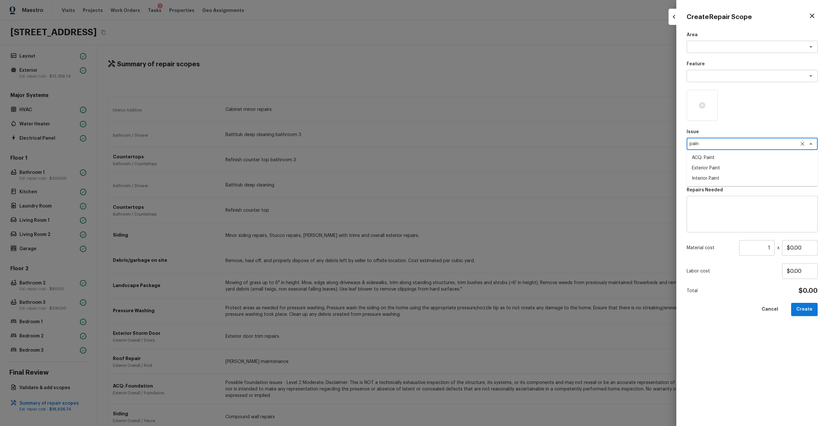
click at [709, 156] on li "ACQ: Paint" at bounding box center [751, 158] width 131 height 10
click at [709, 159] on p "Repairs Prefill" at bounding box center [751, 161] width 131 height 6
click at [709, 172] on textarea at bounding box center [742, 173] width 107 height 6
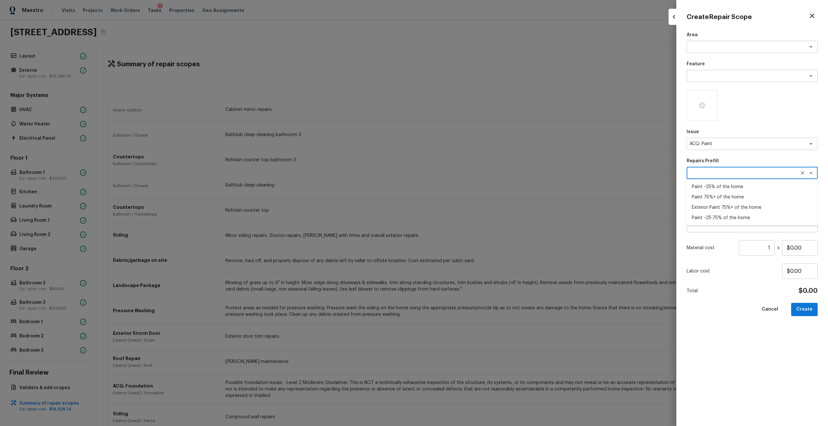
click at [722, 217] on li "Paint ~25-75% of the home" at bounding box center [751, 218] width 131 height 10
click at [772, 248] on input "1" at bounding box center [757, 248] width 36 height 16
paste input "number"
click at [772, 248] on input "number" at bounding box center [757, 248] width 36 height 16
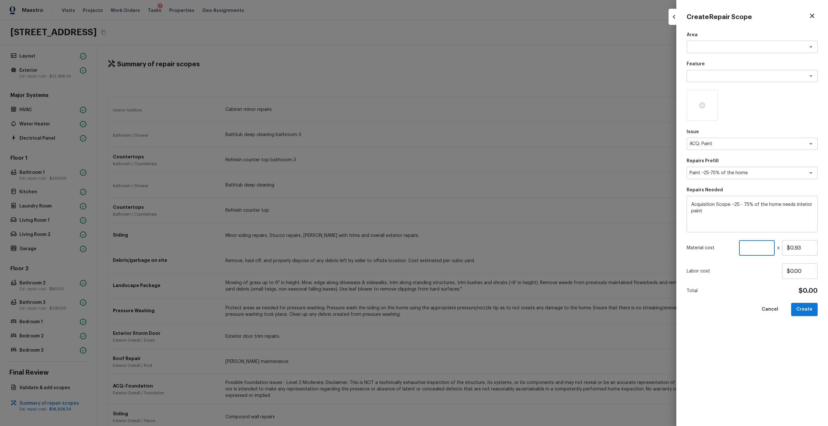
paste input "1671"
click at [696, 99] on div at bounding box center [701, 105] width 31 height 31
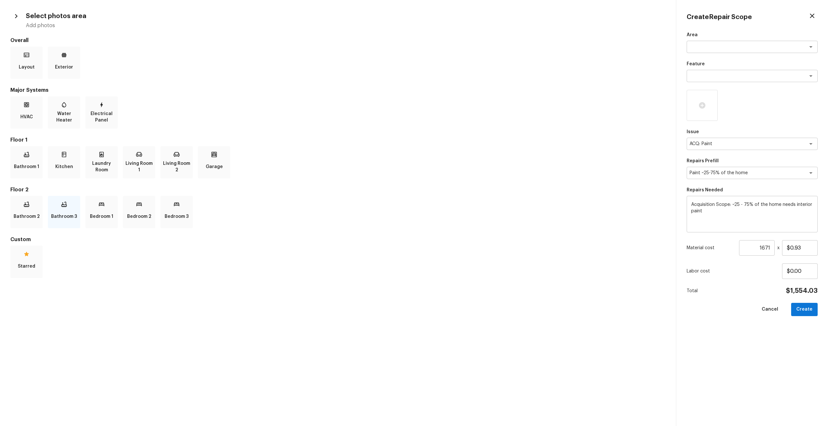
click at [68, 214] on p "Bathroom 3" at bounding box center [64, 216] width 26 height 13
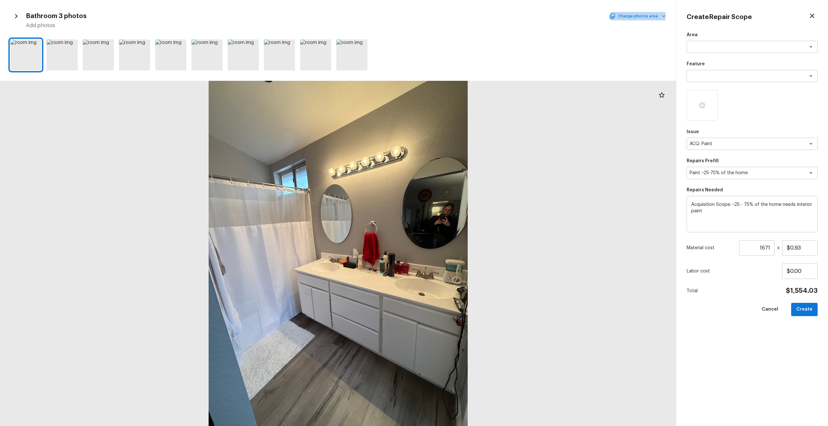
click at [645, 14] on button "Change photos area" at bounding box center [637, 16] width 55 height 8
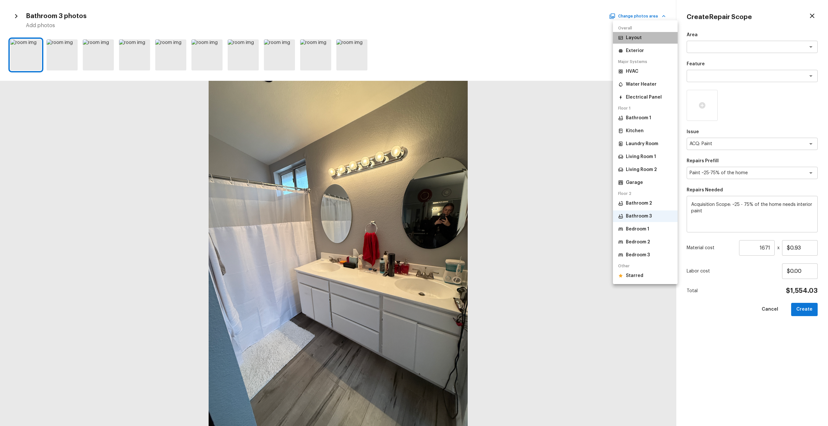
click at [638, 39] on p "Layout" at bounding box center [634, 38] width 16 height 6
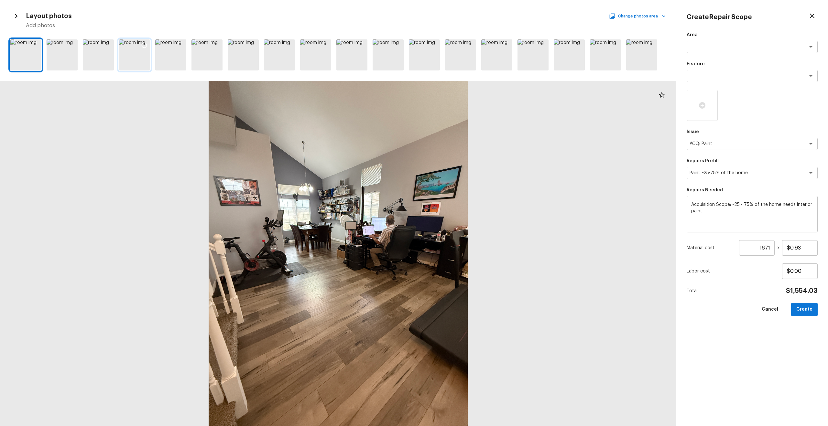
click at [138, 44] on div at bounding box center [144, 46] width 12 height 14
click at [182, 45] on icon at bounding box center [180, 45] width 6 height 6
click at [252, 46] on icon at bounding box center [253, 45] width 6 height 6
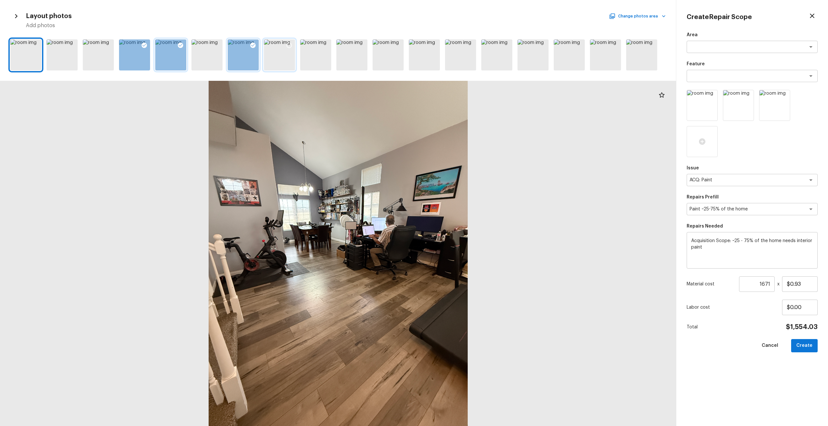
click at [291, 45] on icon at bounding box center [289, 45] width 6 height 6
click at [512, 42] on div at bounding box center [338, 55] width 676 height 36
click at [541, 46] on icon at bounding box center [542, 45] width 6 height 6
click at [652, 48] on icon at bounding box center [651, 45] width 6 height 6
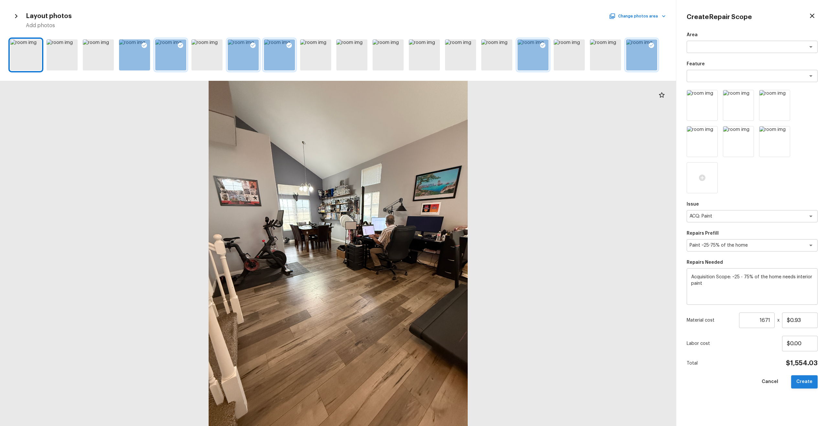
click at [806, 377] on button "Create" at bounding box center [804, 381] width 27 height 13
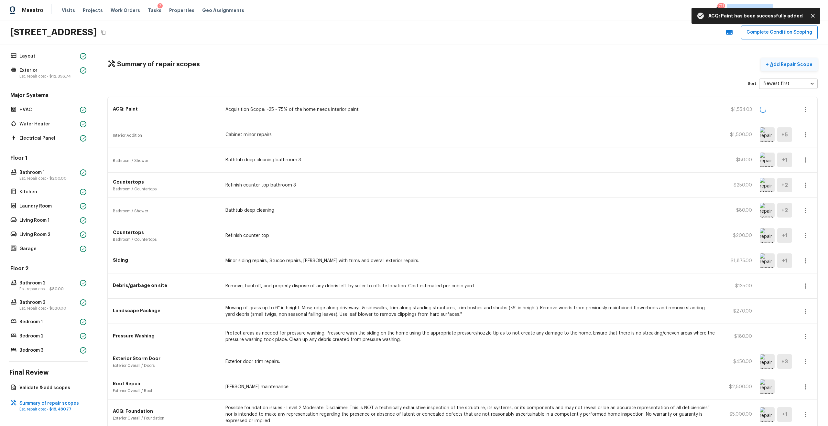
click at [774, 62] on p "Add Repair Scope" at bounding box center [791, 64] width 44 height 6
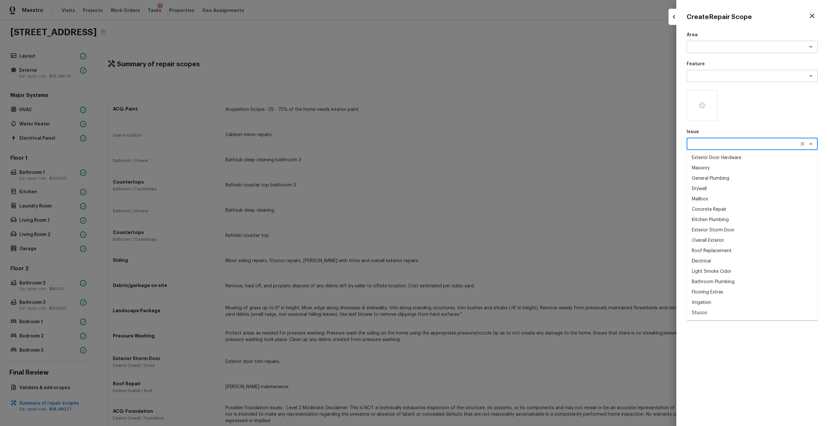
click at [716, 146] on textarea at bounding box center [742, 144] width 107 height 6
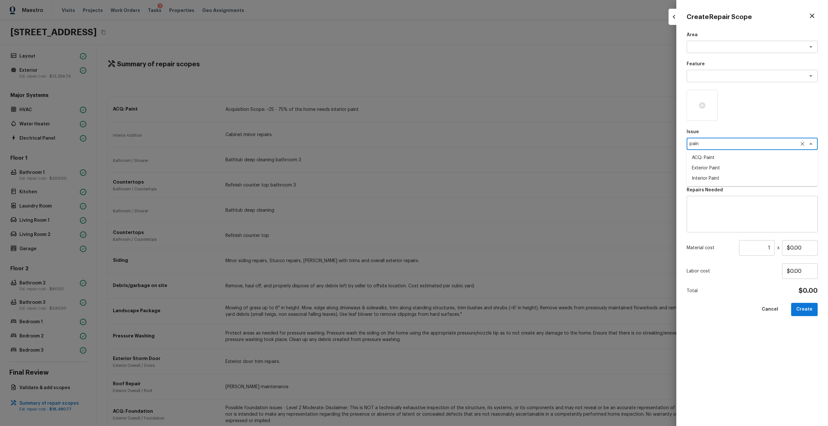
click at [713, 176] on li "Interior Paint" at bounding box center [751, 178] width 131 height 10
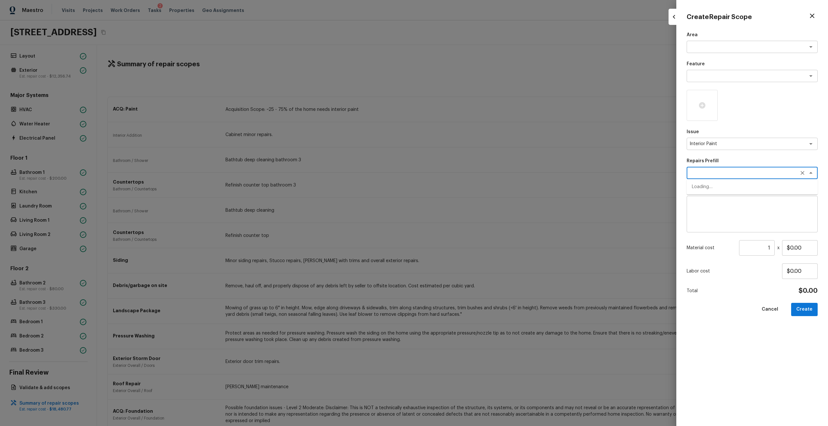
click at [726, 170] on textarea at bounding box center [742, 173] width 107 height 6
click at [712, 220] on li "Primer - Labor Only" at bounding box center [751, 218] width 131 height 10
click at [772, 250] on input "1" at bounding box center [757, 248] width 36 height 16
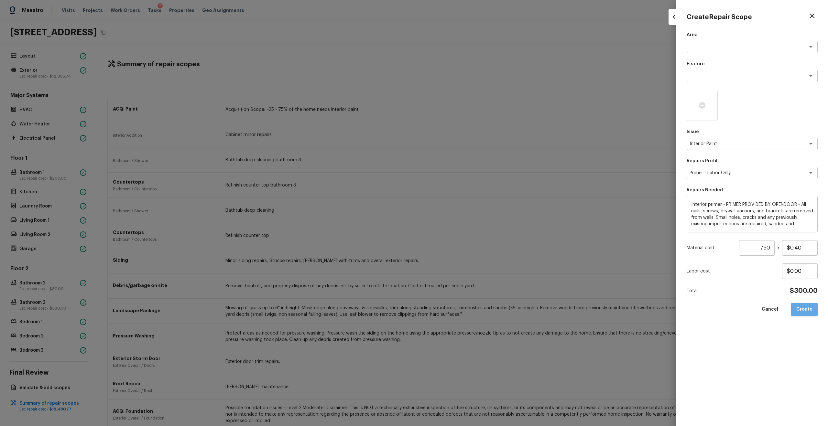
click at [806, 306] on button "Create" at bounding box center [804, 309] width 27 height 13
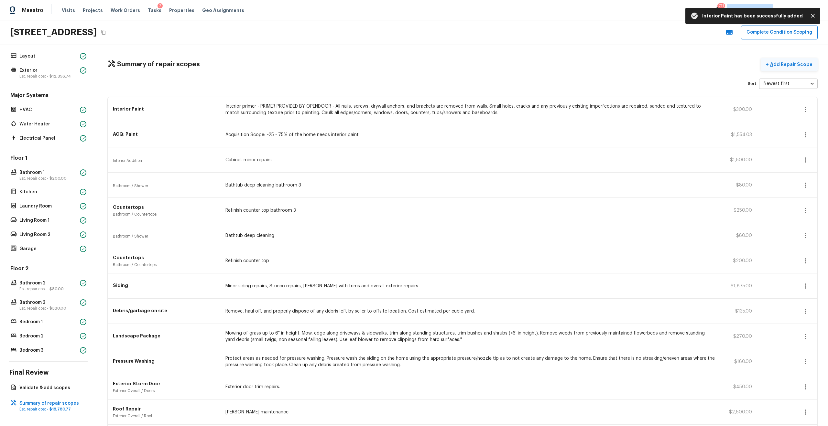
click at [792, 64] on p "Add Repair Scope" at bounding box center [791, 64] width 44 height 6
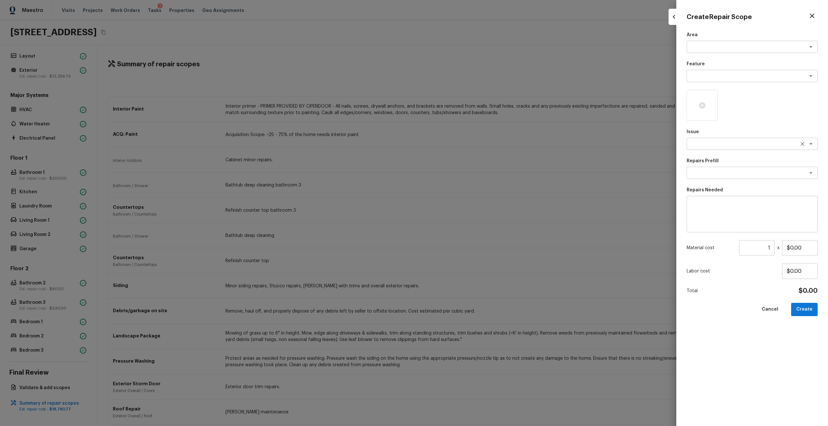
click at [701, 145] on textarea at bounding box center [742, 144] width 107 height 6
click at [710, 169] on li "ACQ: Flooring" at bounding box center [751, 168] width 131 height 10
click at [716, 175] on textarea at bounding box center [742, 173] width 107 height 6
click at [718, 186] on li "Minimum Flooring Repairs" at bounding box center [751, 187] width 131 height 10
click at [740, 169] on div "Minimum Flooring Repairs x ​" at bounding box center [751, 173] width 131 height 12
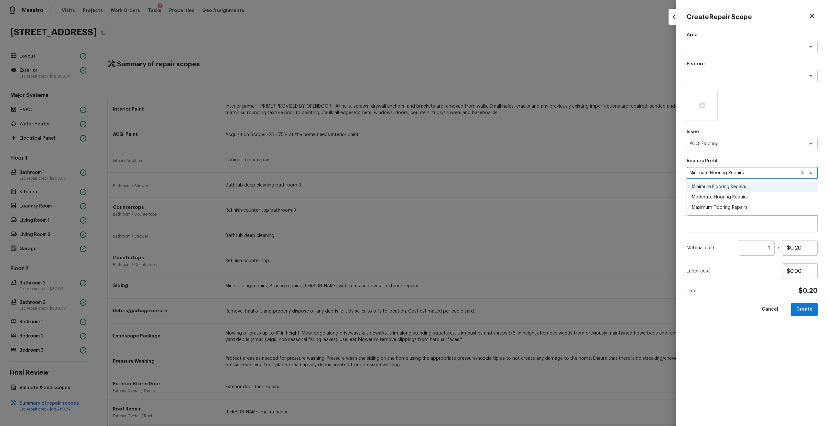
click at [730, 195] on li "Moderate Flooring Repairs" at bounding box center [751, 197] width 131 height 10
click at [769, 250] on input "1" at bounding box center [757, 248] width 36 height 16
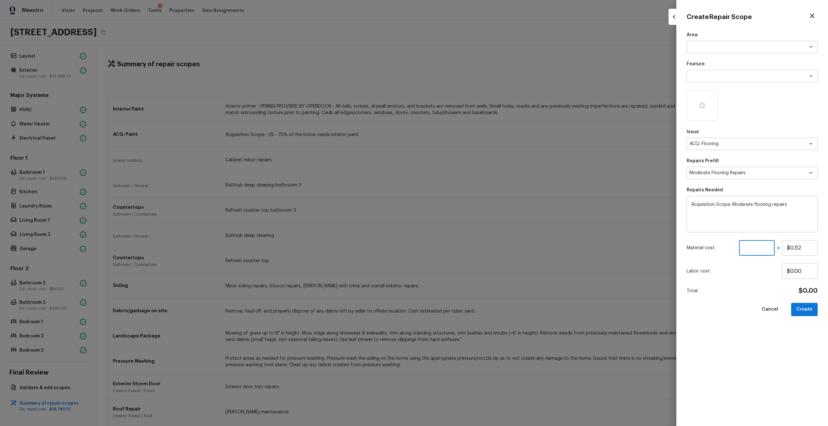
paste input "1671"
click at [700, 108] on icon at bounding box center [702, 105] width 6 height 6
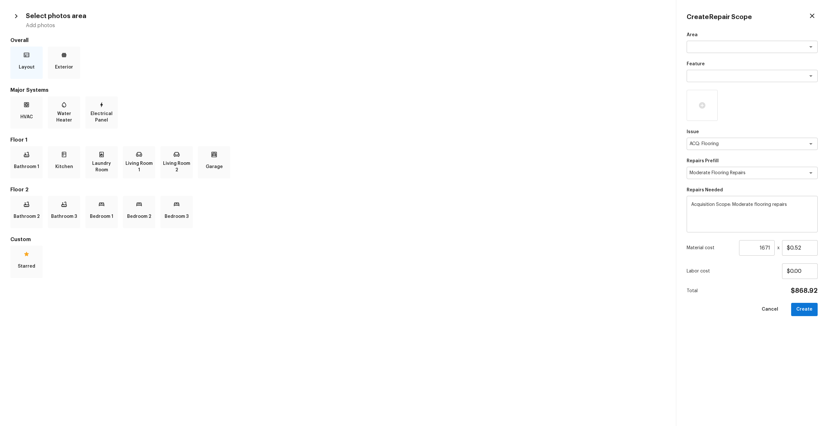
click at [33, 59] on div "Layout" at bounding box center [26, 63] width 32 height 32
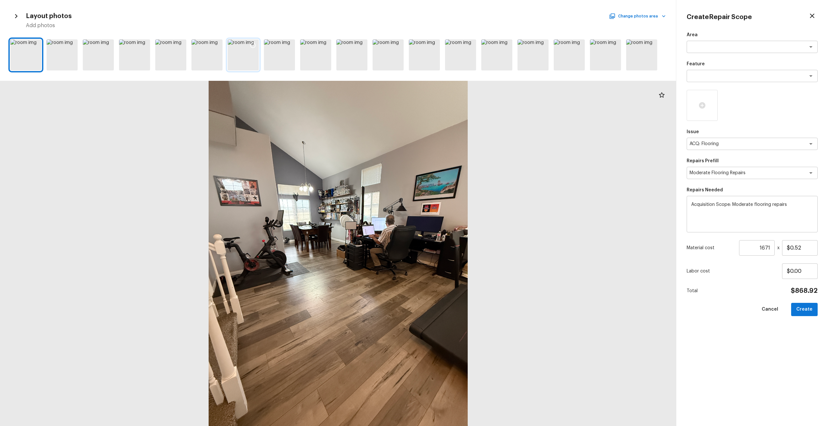
click at [250, 47] on icon at bounding box center [253, 45] width 6 height 6
click at [142, 45] on icon at bounding box center [144, 45] width 5 height 5
click at [323, 45] on icon at bounding box center [325, 45] width 6 height 6
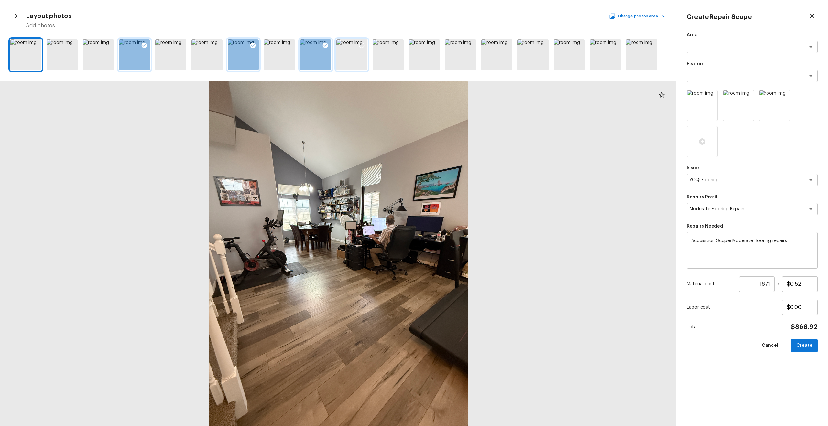
click at [361, 45] on icon at bounding box center [361, 45] width 6 height 6
click at [472, 47] on icon at bounding box center [470, 45] width 5 height 5
click at [803, 346] on button "Create" at bounding box center [804, 345] width 27 height 13
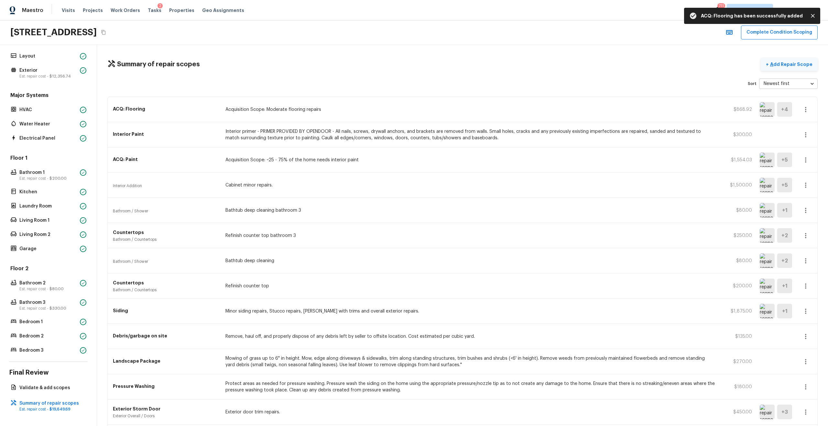
click at [800, 62] on p "Add Repair Scope" at bounding box center [791, 64] width 44 height 6
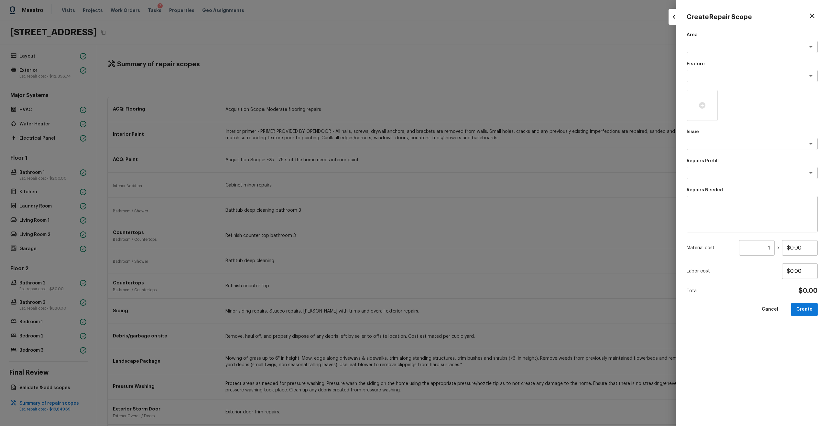
click at [704, 214] on textarea at bounding box center [752, 214] width 122 height 26
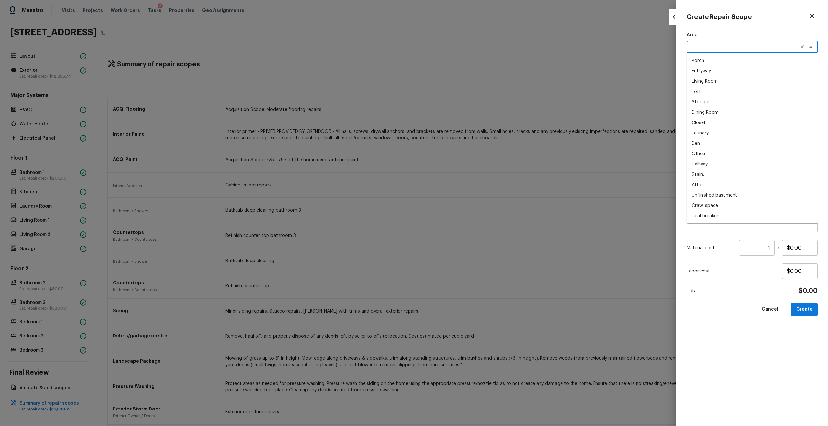
click at [718, 50] on textarea at bounding box center [742, 47] width 107 height 6
click at [712, 70] on li "Interior Addition" at bounding box center [751, 71] width 131 height 10
click at [727, 46] on textarea "Interior Addition" at bounding box center [742, 47] width 107 height 6
click at [721, 59] on li "Interior Overall" at bounding box center [751, 61] width 131 height 10
click at [802, 252] on input "$0.00" at bounding box center [800, 248] width 36 height 16
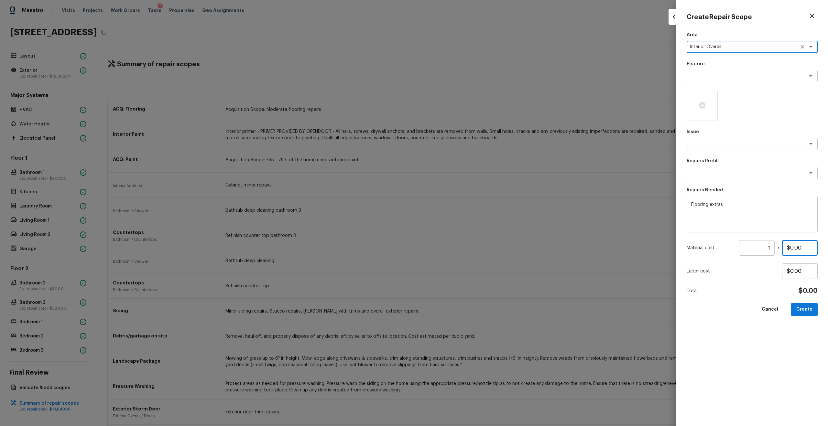
click at [802, 252] on input "$0.00" at bounding box center [800, 248] width 36 height 16
click at [807, 303] on button "Create" at bounding box center [804, 309] width 27 height 13
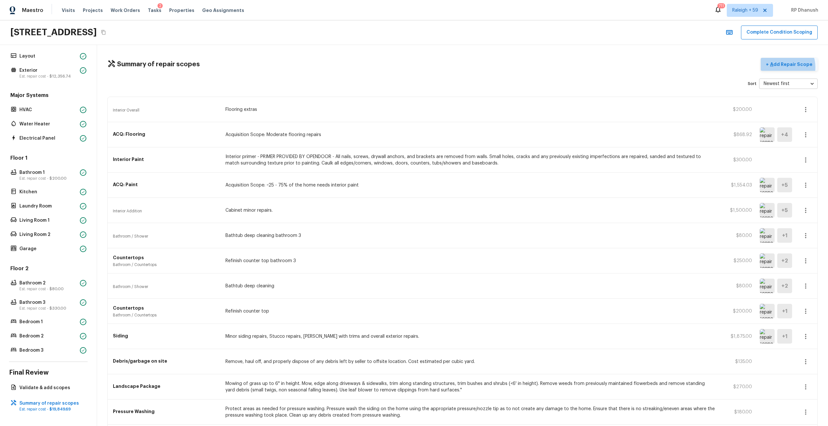
click at [786, 67] on p "Add Repair Scope" at bounding box center [791, 64] width 44 height 6
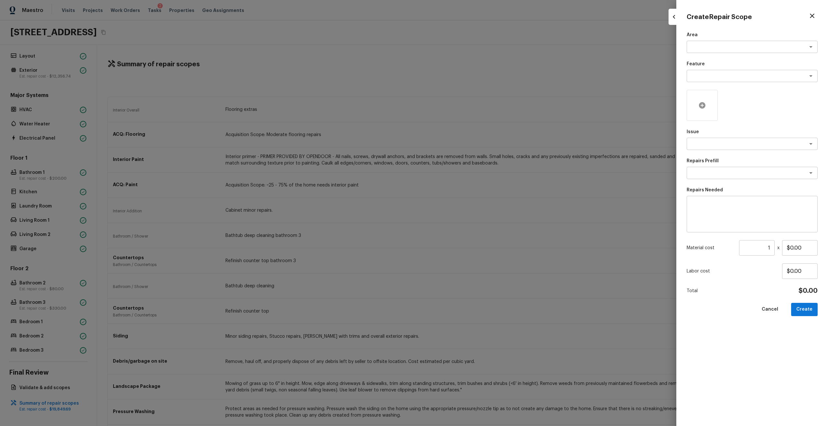
click at [703, 104] on icon at bounding box center [702, 105] width 6 height 6
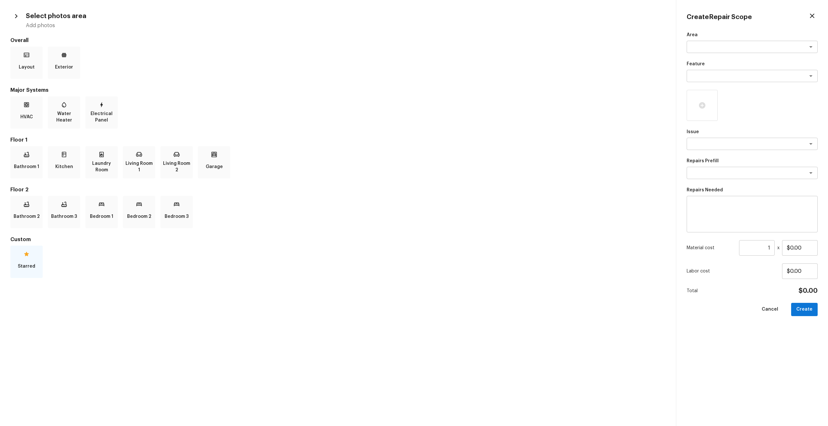
click at [28, 261] on p "Starred" at bounding box center [26, 266] width 17 height 13
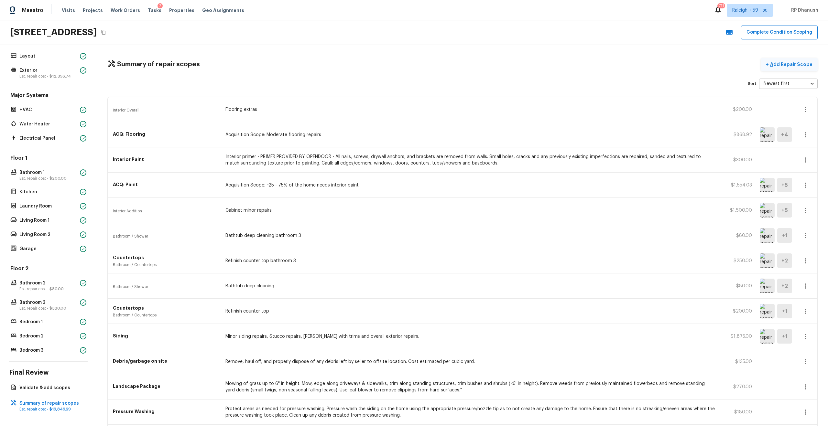
click at [794, 62] on p "Add Repair Scope" at bounding box center [791, 64] width 44 height 6
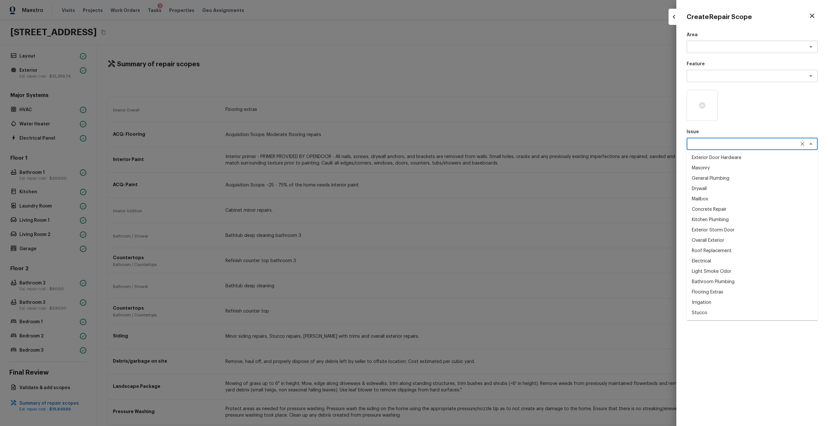
click at [703, 141] on textarea at bounding box center [742, 144] width 107 height 6
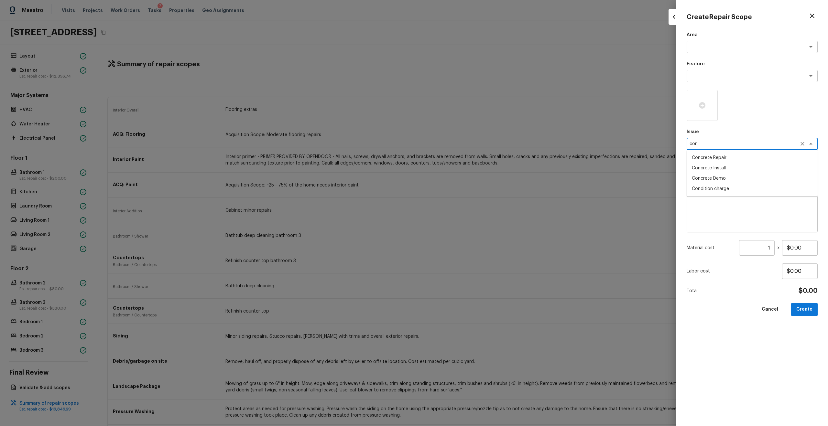
click at [727, 157] on li "Concrete Repair" at bounding box center [751, 158] width 131 height 10
click at [723, 166] on div "Repairs Prefill x ​" at bounding box center [751, 168] width 131 height 21
click at [723, 173] on textarea at bounding box center [742, 173] width 107 height 6
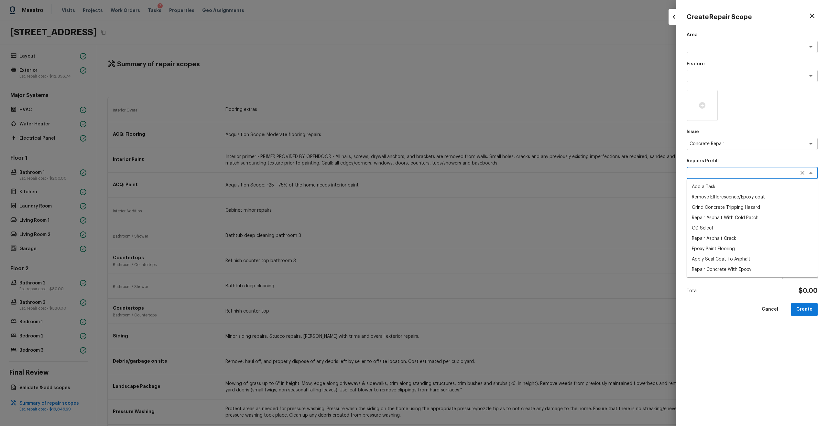
click at [712, 242] on li "Repair Asphalt Crack" at bounding box center [751, 238] width 131 height 10
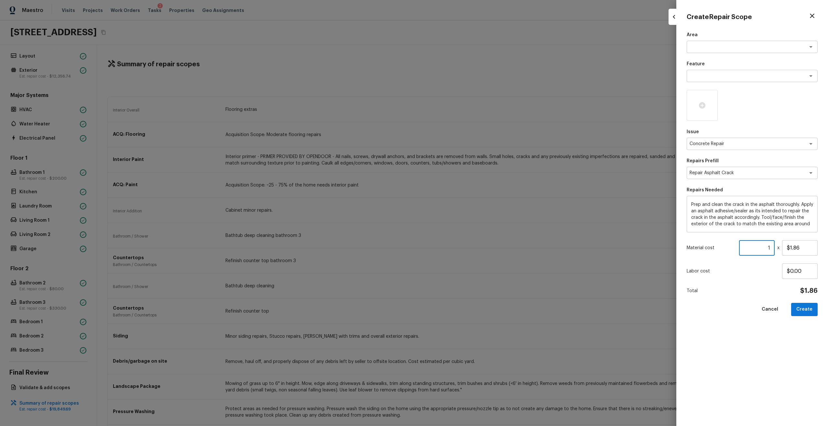
click at [772, 248] on input "1" at bounding box center [757, 248] width 36 height 16
click at [706, 107] on icon at bounding box center [702, 106] width 8 height 8
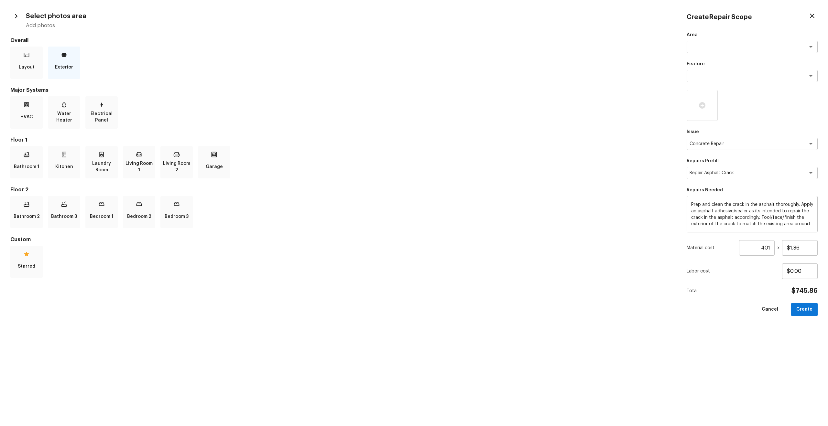
click at [67, 61] on p "Exterior" at bounding box center [64, 67] width 18 height 13
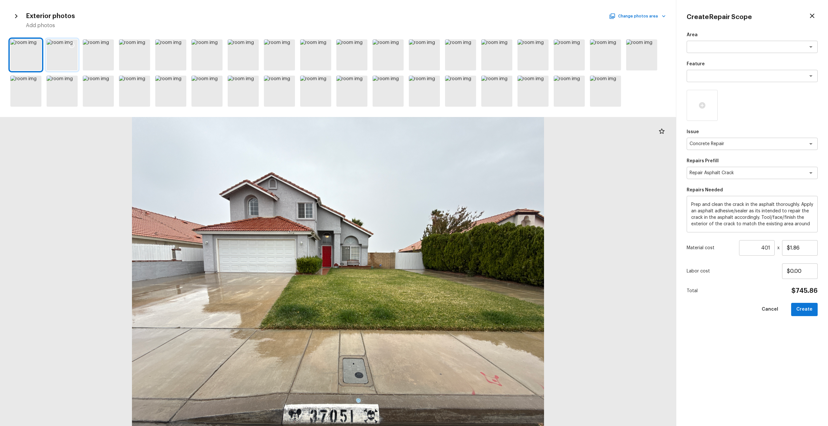
click at [72, 61] on div at bounding box center [62, 54] width 31 height 31
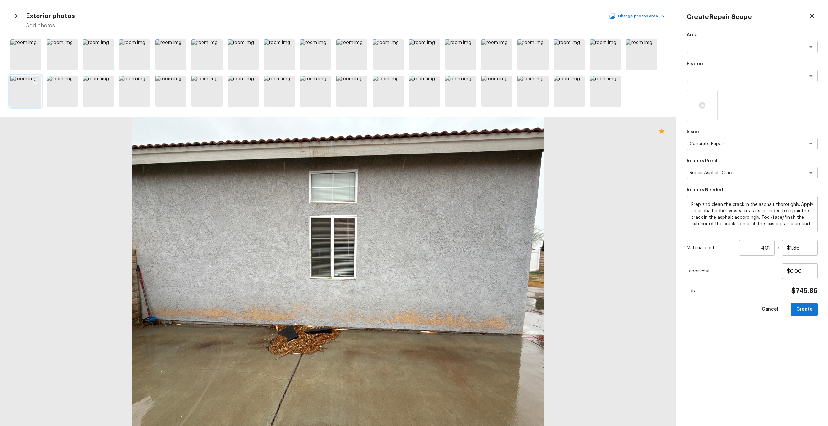
click at [38, 81] on icon at bounding box center [35, 81] width 5 height 5
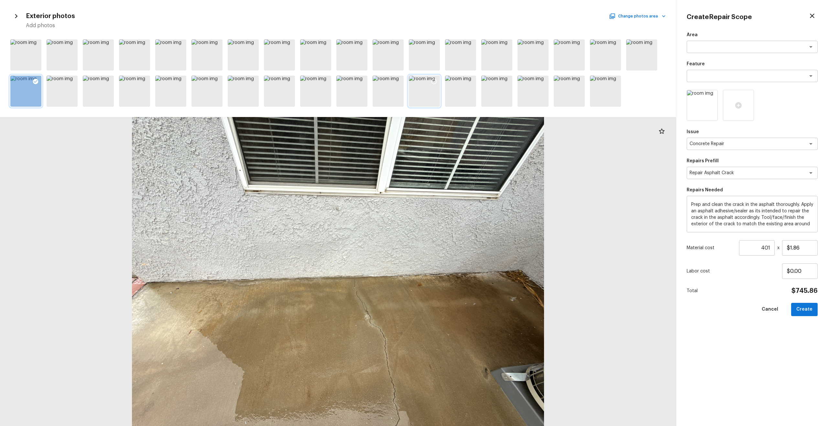
click at [435, 81] on icon at bounding box center [434, 81] width 6 height 6
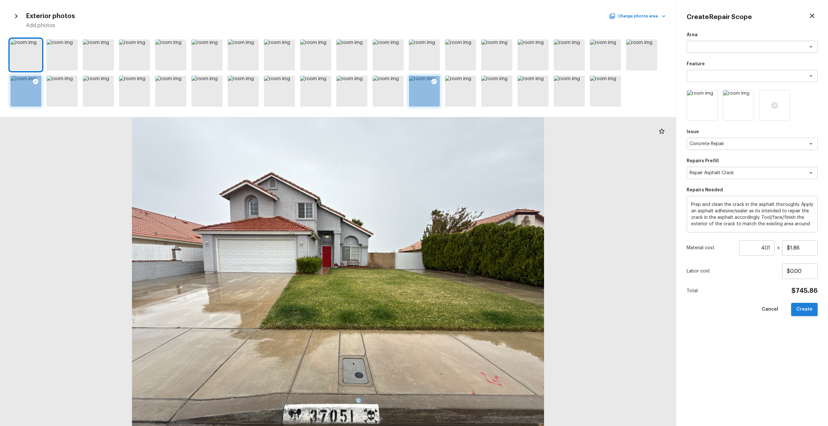
click at [807, 307] on button "Create" at bounding box center [804, 309] width 27 height 13
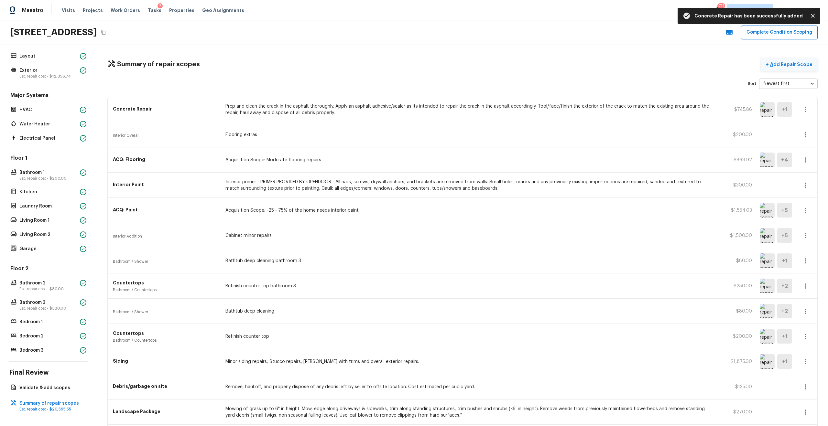
click at [785, 62] on p "Add Repair Scope" at bounding box center [791, 64] width 44 height 6
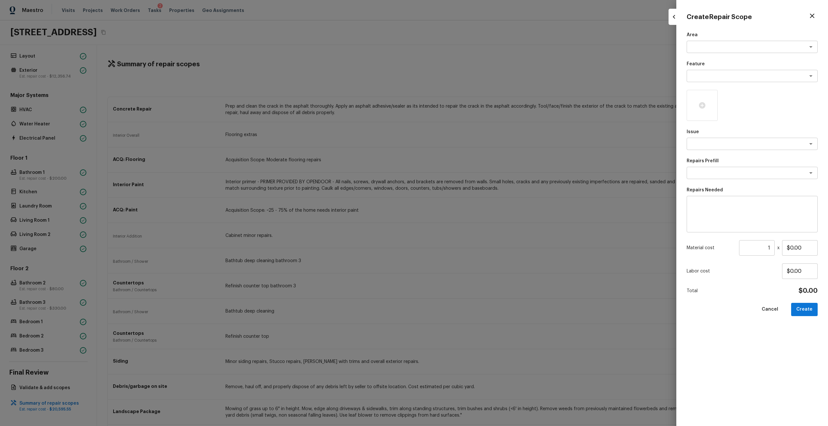
click at [487, 188] on div at bounding box center [414, 213] width 828 height 426
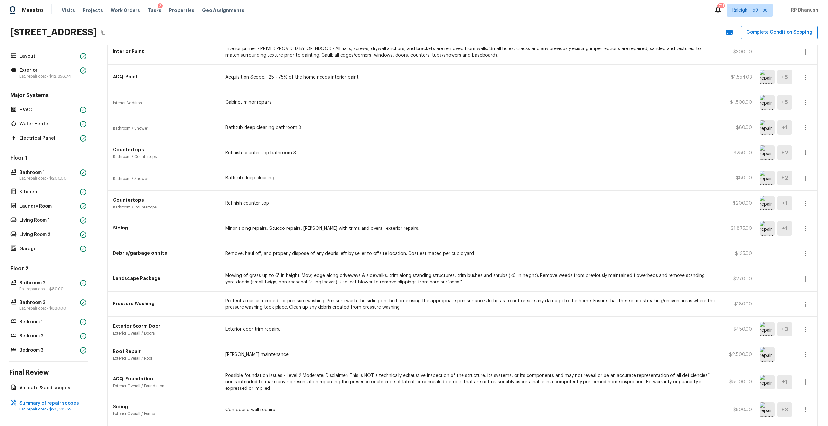
scroll to position [234, 0]
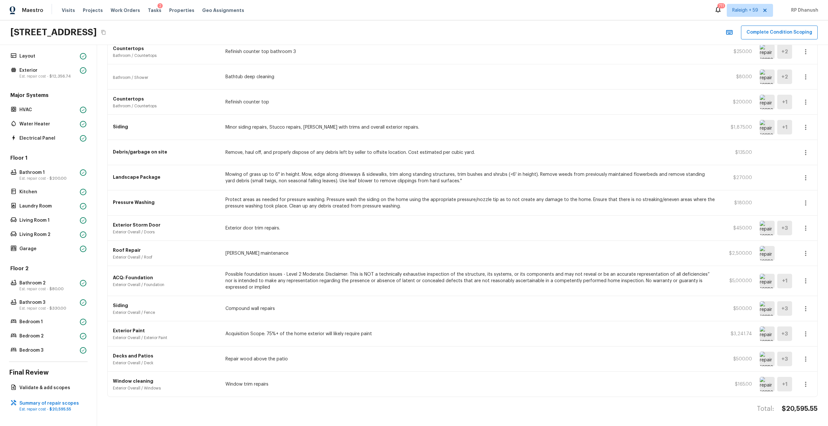
click at [805, 177] on icon "button" at bounding box center [806, 178] width 8 height 8
click at [815, 178] on div at bounding box center [414, 213] width 828 height 426
click at [807, 181] on icon "button" at bounding box center [806, 178] width 8 height 8
click at [806, 202] on li "Edit" at bounding box center [807, 196] width 30 height 19
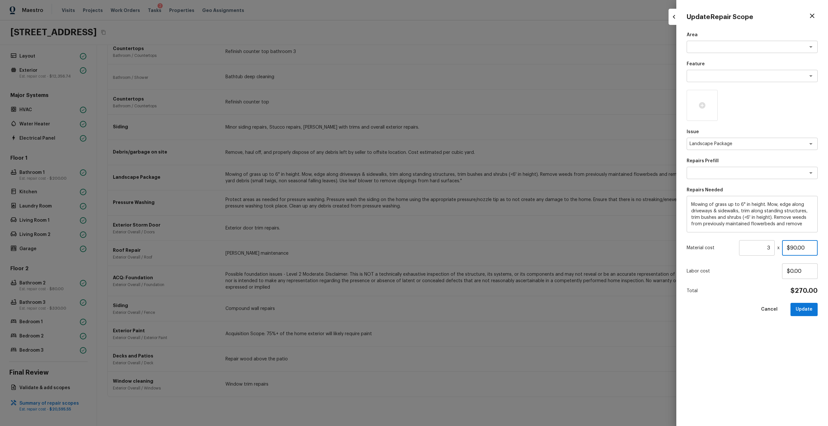
click at [794, 248] on input "$90.00" at bounding box center [800, 248] width 36 height 16
click at [778, 246] on div "Material cost 3 ​ x $90.00" at bounding box center [751, 248] width 131 height 16
click at [770, 246] on input "3" at bounding box center [757, 248] width 36 height 16
click at [700, 105] on icon at bounding box center [702, 106] width 8 height 8
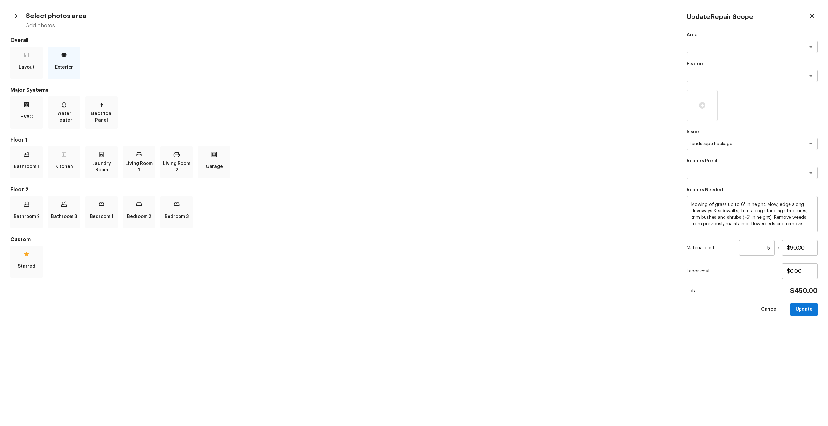
click at [63, 71] on p "Exterior" at bounding box center [64, 67] width 18 height 13
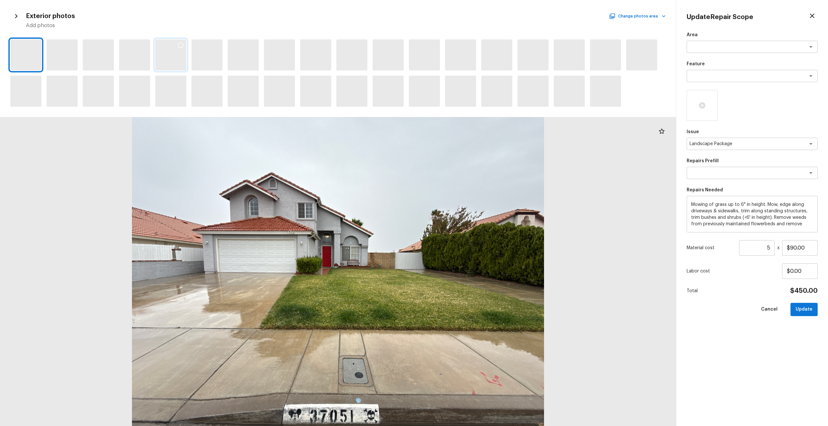
click at [171, 60] on div at bounding box center [170, 54] width 31 height 31
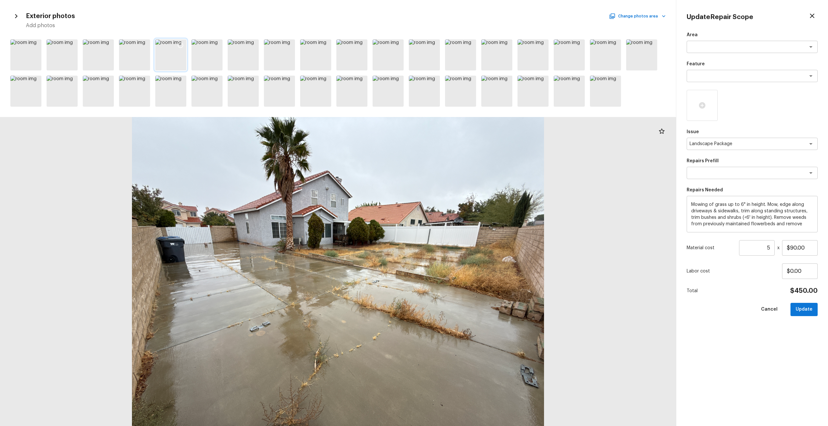
click at [181, 44] on icon at bounding box center [180, 45] width 6 height 6
click at [203, 57] on div at bounding box center [206, 54] width 31 height 31
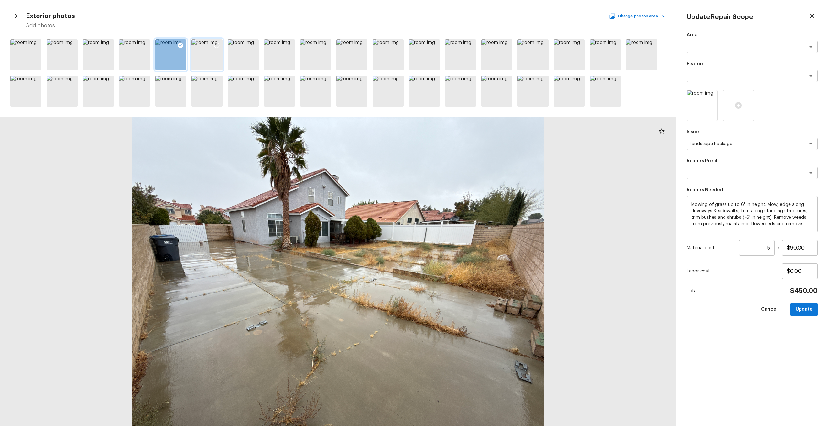
click at [219, 44] on icon at bounding box center [216, 45] width 6 height 6
click at [542, 45] on icon at bounding box center [542, 45] width 6 height 6
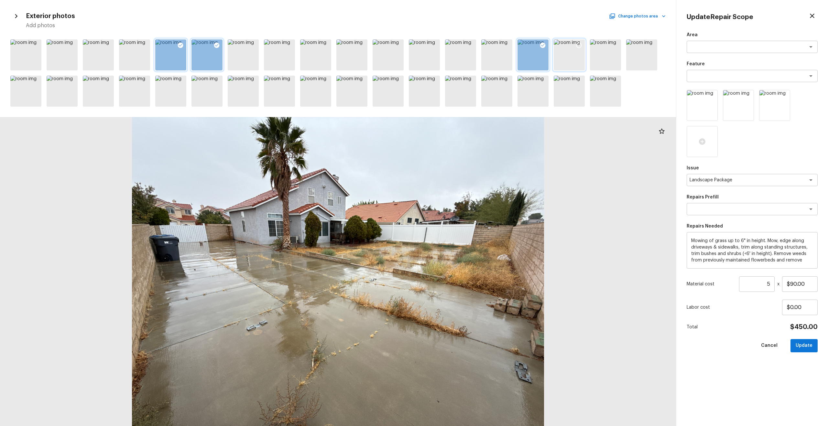
click at [576, 45] on icon at bounding box center [579, 45] width 6 height 6
click at [803, 347] on button "Update" at bounding box center [803, 345] width 27 height 13
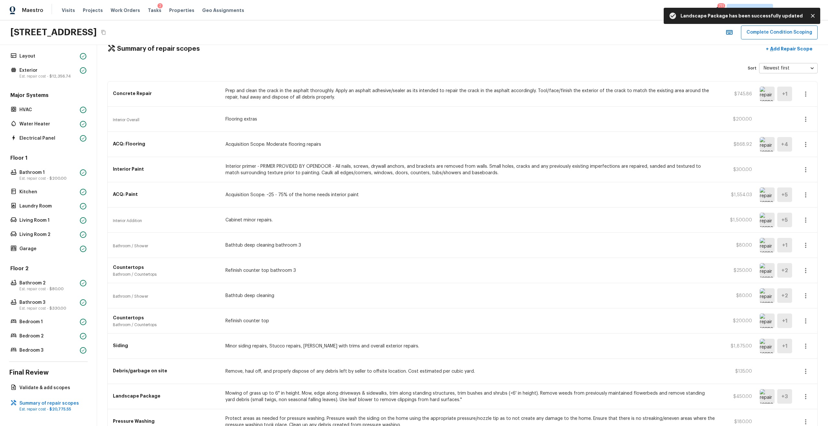
scroll to position [0, 0]
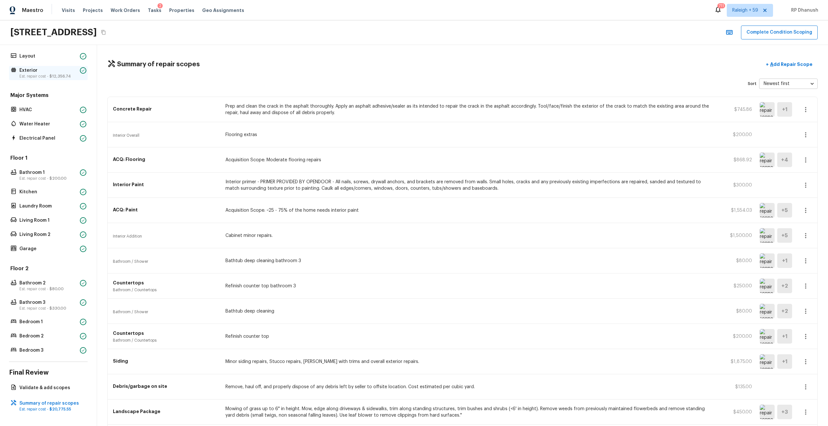
click at [60, 74] on p "Est. repair cost - $12,356.74" at bounding box center [48, 76] width 58 height 5
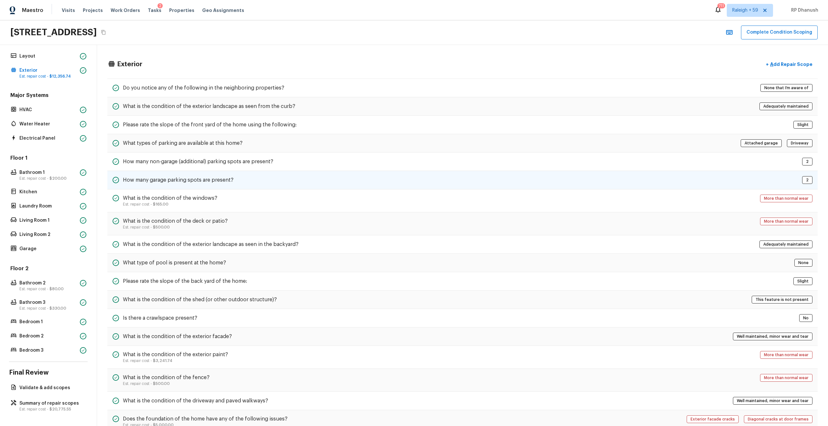
scroll to position [101, 0]
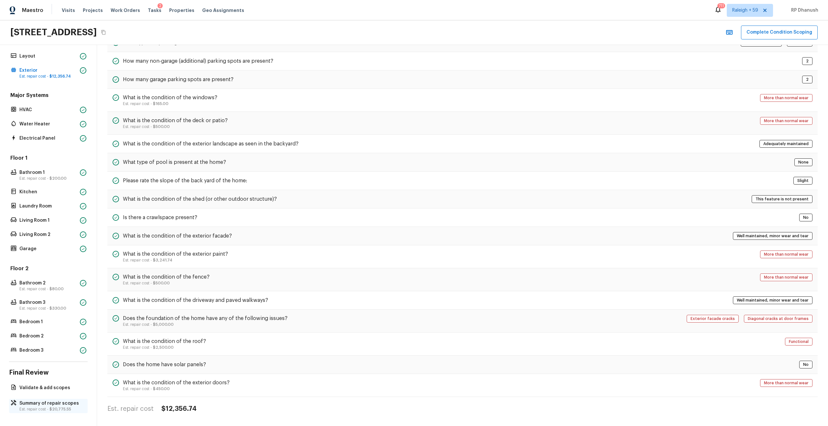
click at [45, 402] on p "Summary of repair scopes" at bounding box center [51, 403] width 64 height 6
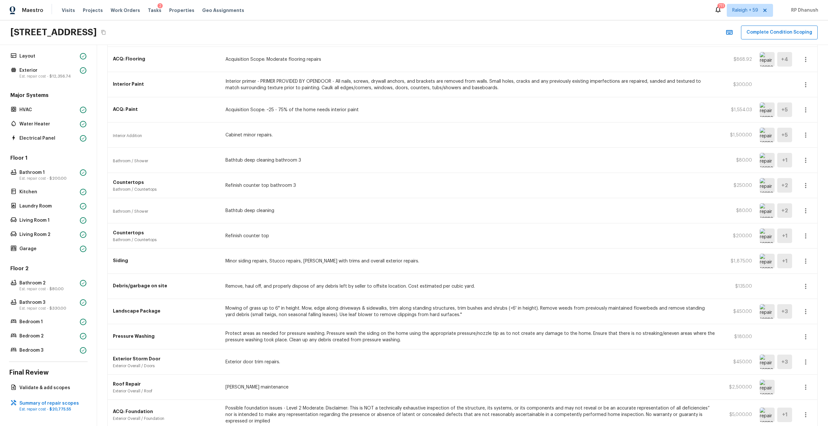
scroll to position [234, 0]
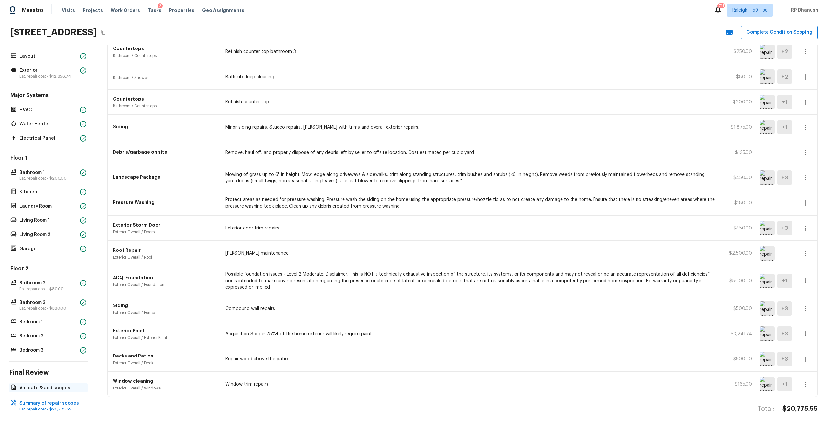
click at [59, 383] on div "Validate & add scopes" at bounding box center [48, 387] width 79 height 9
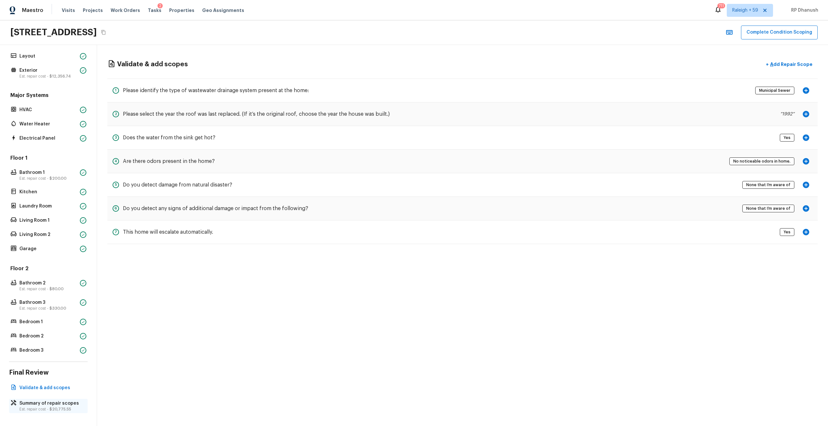
click at [31, 406] on p "Summary of repair scopes" at bounding box center [51, 403] width 64 height 6
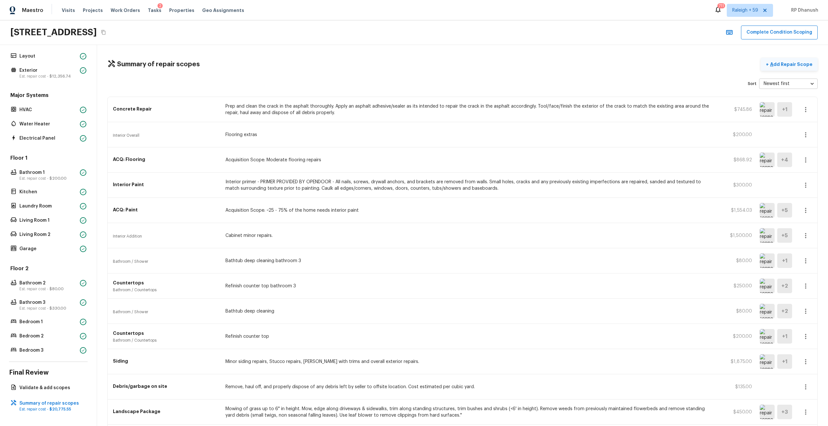
click at [781, 70] on button "+ Add Repair Scope" at bounding box center [788, 64] width 57 height 13
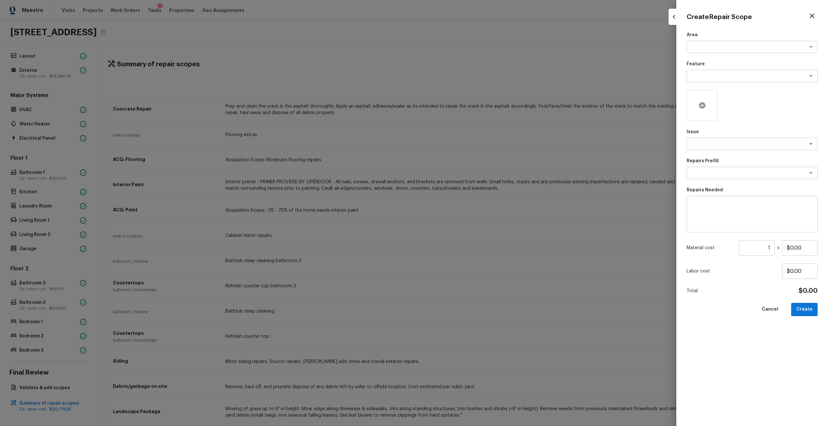
click at [704, 103] on icon at bounding box center [702, 105] width 6 height 6
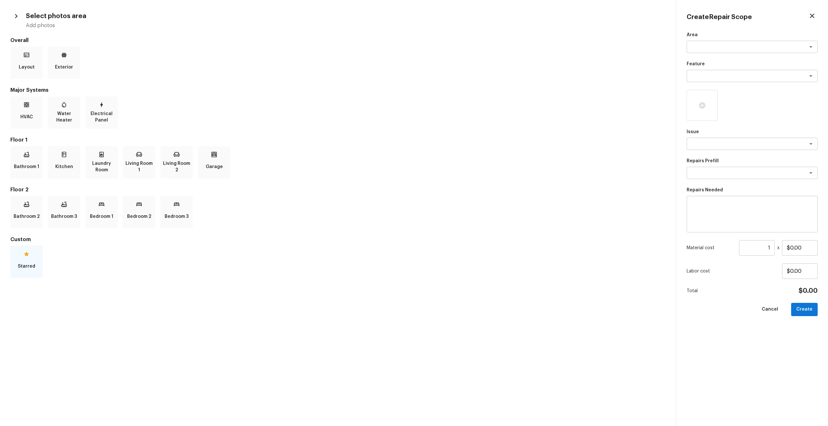
click at [24, 255] on icon at bounding box center [26, 254] width 6 height 6
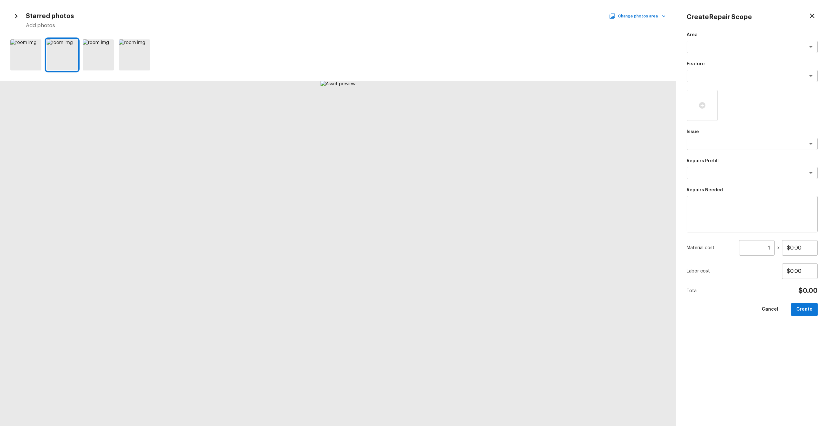
click at [258, 179] on div at bounding box center [338, 253] width 676 height 345
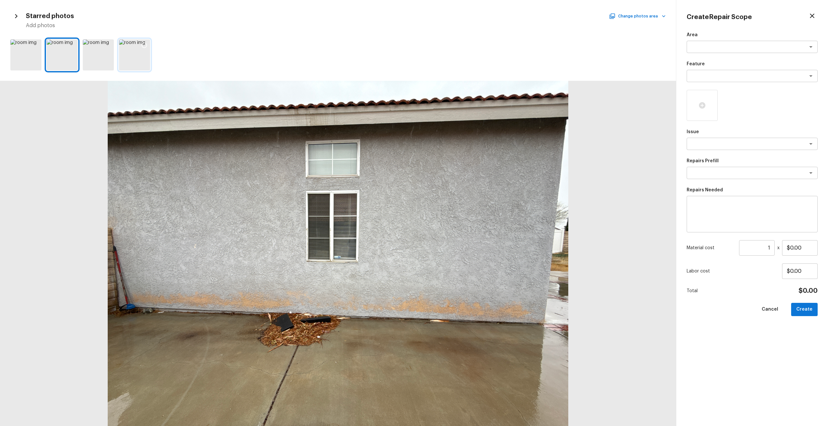
click at [140, 61] on div at bounding box center [134, 54] width 31 height 31
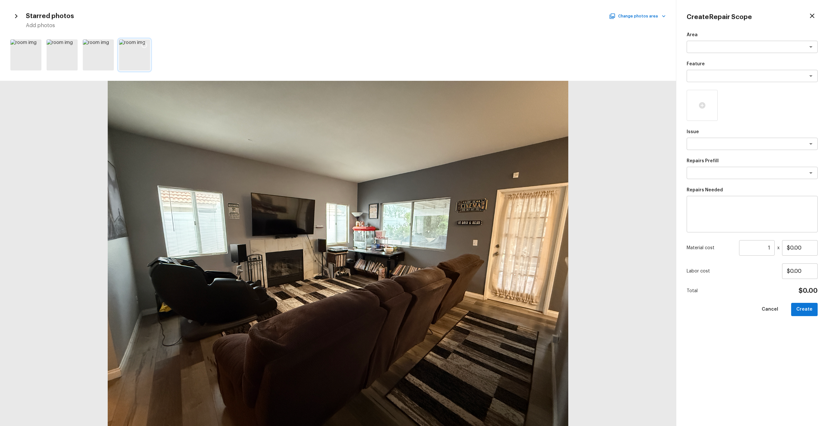
click at [139, 43] on div at bounding box center [144, 46] width 12 height 14
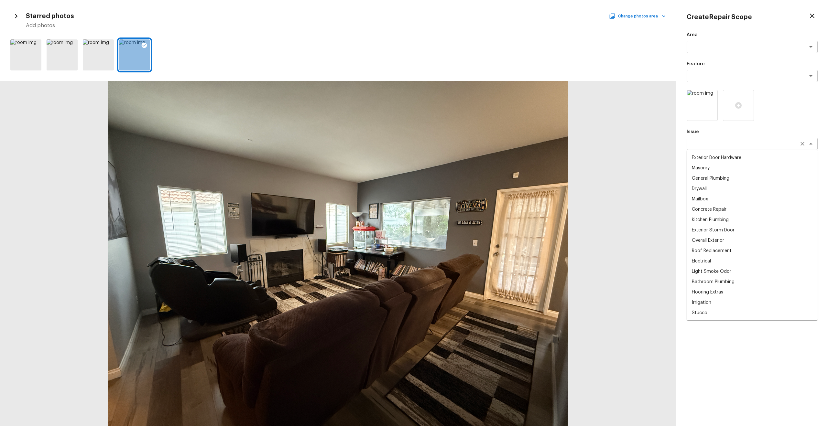
click at [705, 148] on div "x ​" at bounding box center [751, 144] width 131 height 12
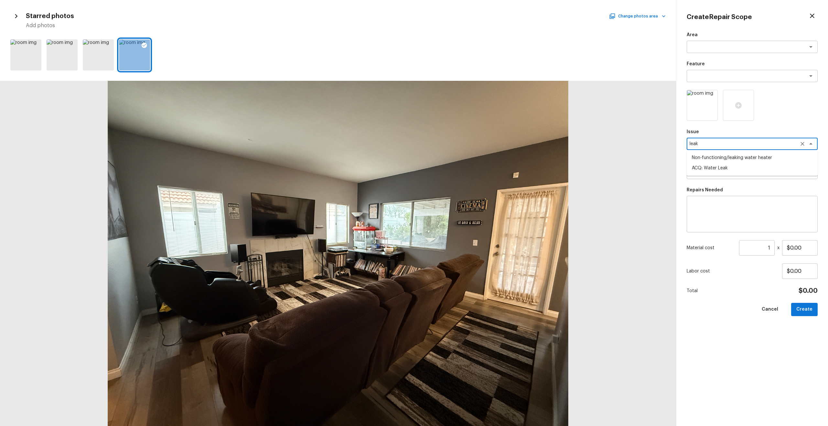
click at [723, 169] on li "ACQ: Water Leak" at bounding box center [751, 168] width 131 height 10
click at [722, 173] on textarea at bounding box center [742, 173] width 107 height 6
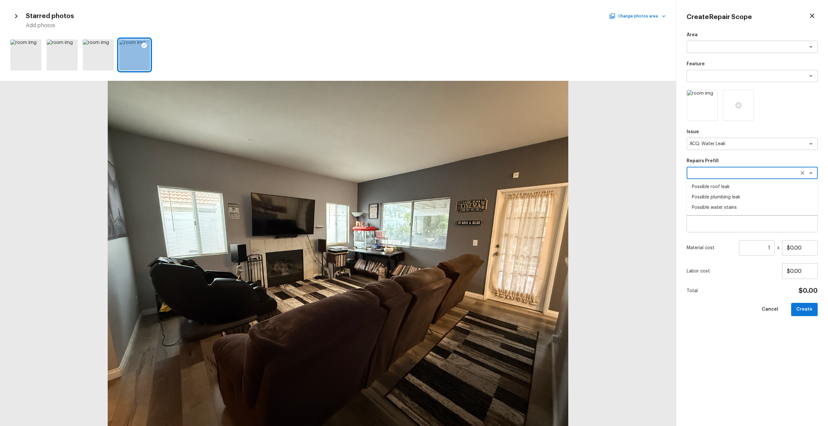
click at [716, 207] on li "Possible water stains" at bounding box center [751, 207] width 131 height 10
click at [800, 303] on button "Create" at bounding box center [804, 309] width 27 height 13
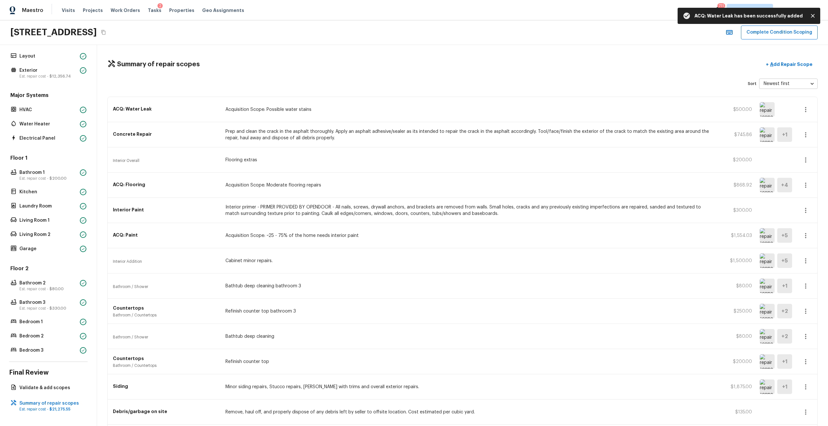
scroll to position [260, 0]
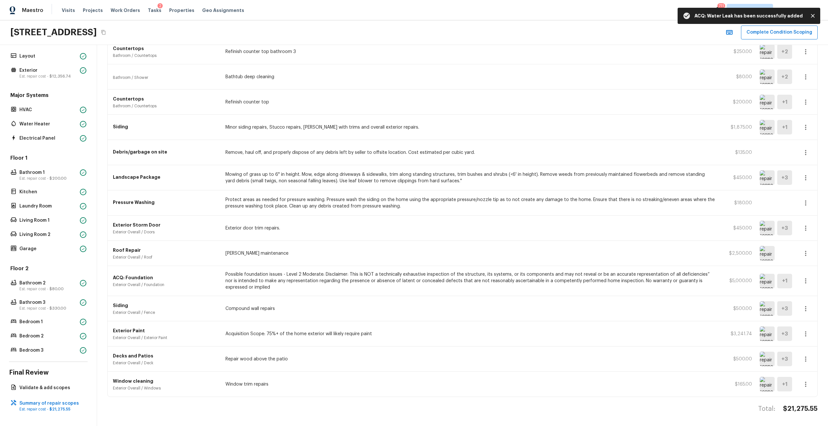
click at [800, 409] on h4 "$21,275.55" at bounding box center [800, 409] width 35 height 8
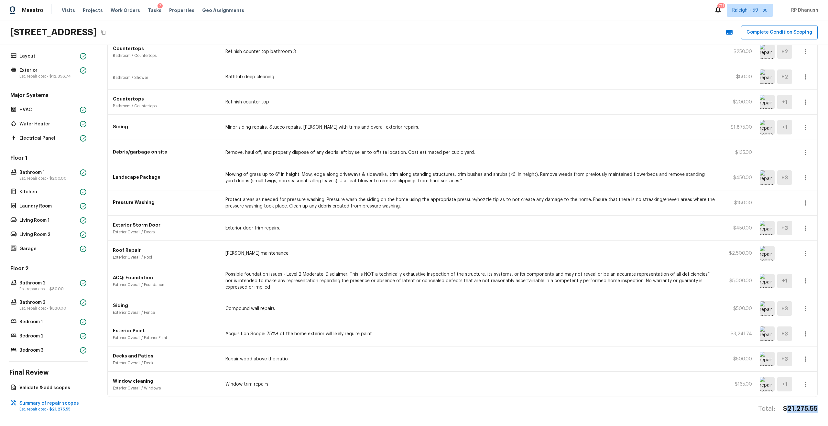
click at [800, 409] on h4 "$21,275.55" at bounding box center [800, 409] width 35 height 8
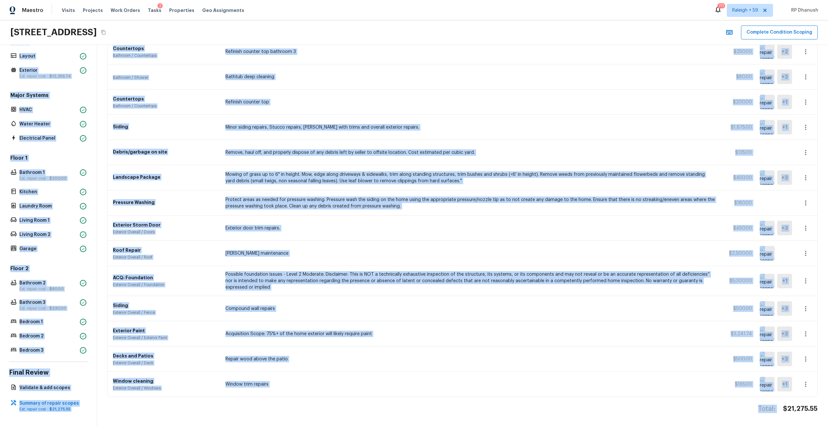
click at [800, 409] on h4 "$21,275.55" at bounding box center [800, 409] width 35 height 8
copy div "Loremip Dolors Ametcons Adi. elitse doei - $78,224.67 Tempo Incidid UTLA Etdol …"
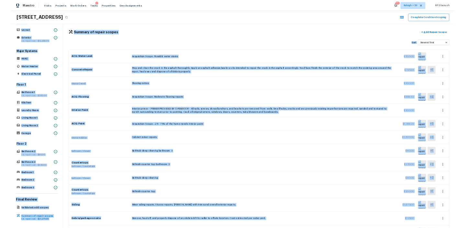
scroll to position [0, 0]
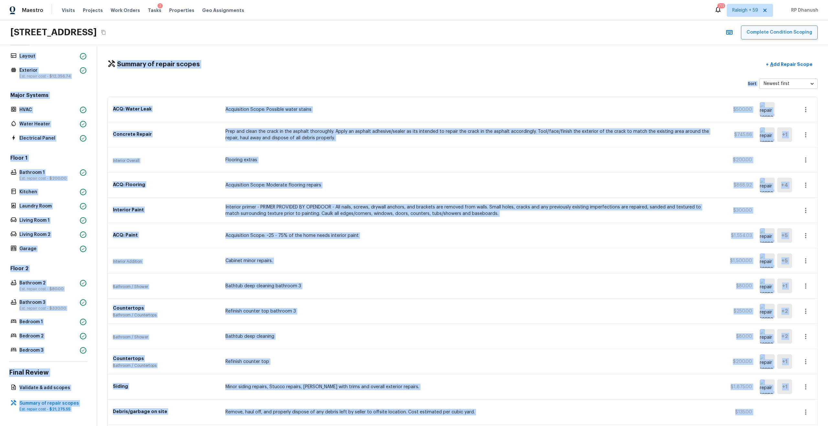
click at [788, 37] on button "Complete Condition Scoping" at bounding box center [779, 33] width 77 height 14
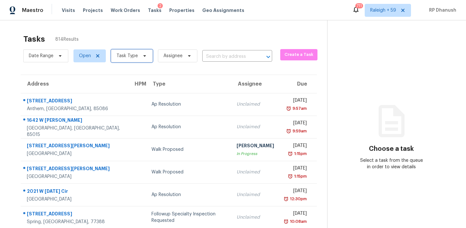
click at [142, 57] on icon at bounding box center [144, 55] width 5 height 5
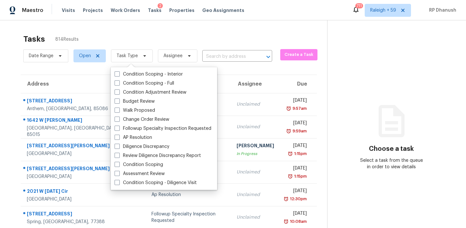
click at [140, 69] on div "Condition Scoping - Interior Condition Scoping - Full Condition Adjustment Revi…" at bounding box center [164, 128] width 106 height 123
click at [140, 77] on label "Condition Scoping - Interior" at bounding box center [148, 74] width 68 height 6
click at [119, 75] on input "Condition Scoping - Interior" at bounding box center [116, 73] width 4 height 4
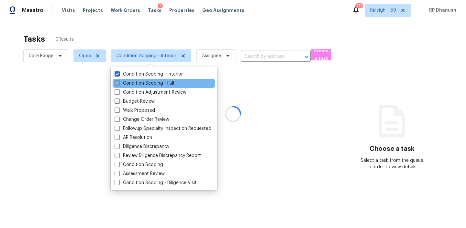
click at [139, 83] on label "Condition Scoping - Full" at bounding box center [143, 83] width 59 height 6
click at [119, 83] on input "Condition Scoping - Full" at bounding box center [116, 82] width 4 height 4
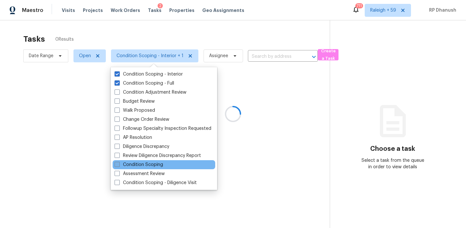
click at [134, 166] on label "Condition Scoping" at bounding box center [138, 165] width 48 height 6
click at [119, 166] on input "Condition Scoping" at bounding box center [116, 164] width 4 height 4
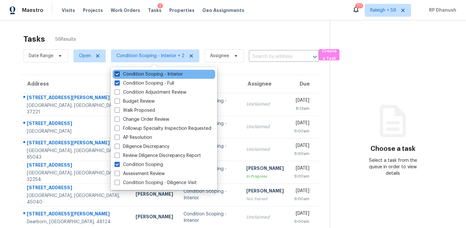
click at [136, 75] on label "Condition Scoping - Interior" at bounding box center [148, 74] width 68 height 6
click at [119, 75] on input "Condition Scoping - Interior" at bounding box center [116, 73] width 4 height 4
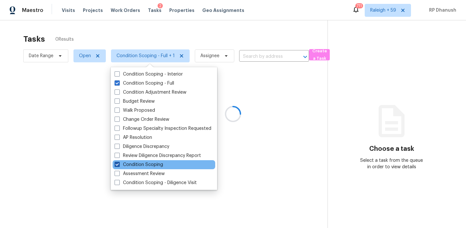
click at [131, 165] on label "Condition Scoping" at bounding box center [138, 165] width 48 height 6
click at [119, 165] on input "Condition Scoping" at bounding box center [116, 164] width 4 height 4
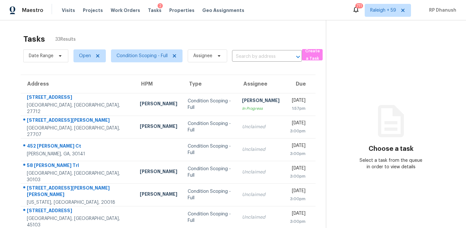
click at [389, 121] on icon at bounding box center [390, 121] width 39 height 39
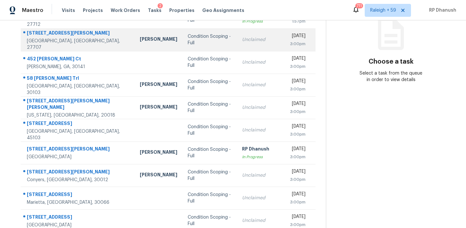
scroll to position [108, 0]
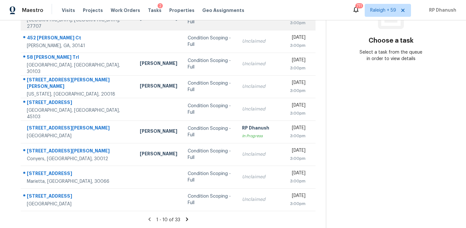
click at [242, 125] on div "RP Dhanush" at bounding box center [261, 129] width 38 height 8
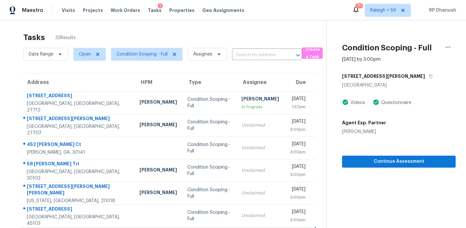
scroll to position [0, 0]
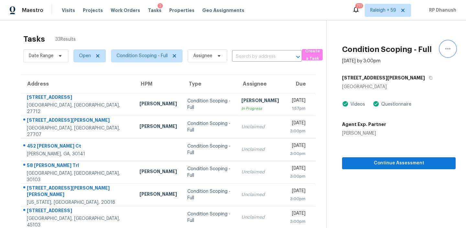
click at [446, 48] on icon "button" at bounding box center [448, 49] width 8 height 8
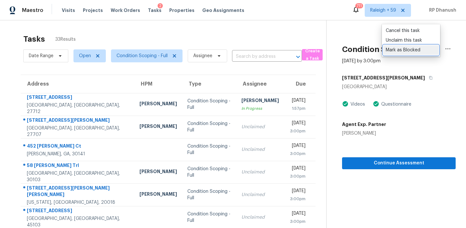
click at [400, 54] on link "Mark as Blocked" at bounding box center [410, 50] width 55 height 10
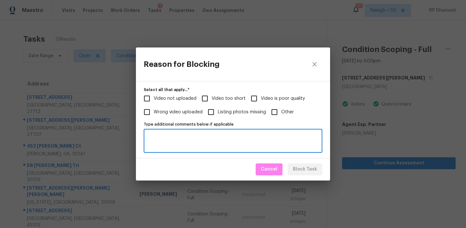
click at [265, 138] on textarea "Type additional comments below if applicable" at bounding box center [232, 141] width 171 height 14
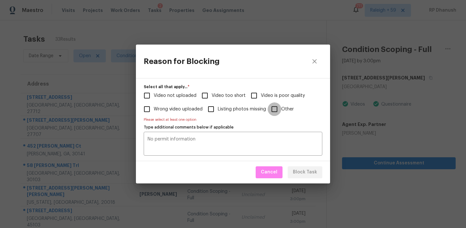
click at [275, 107] on input "Other" at bounding box center [274, 109] width 14 height 14
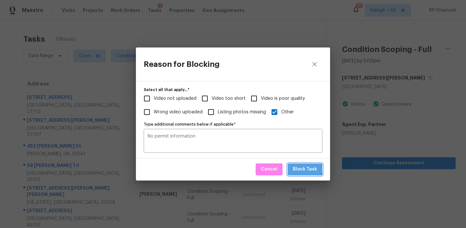
click at [305, 169] on span "Block Task" at bounding box center [305, 170] width 24 height 8
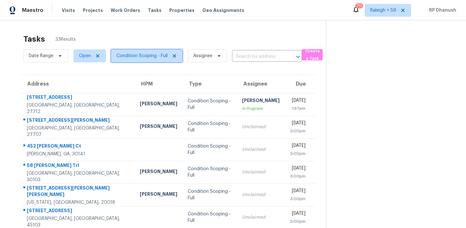
click at [139, 58] on span "Condition Scoping - Full" at bounding box center [141, 56] width 51 height 6
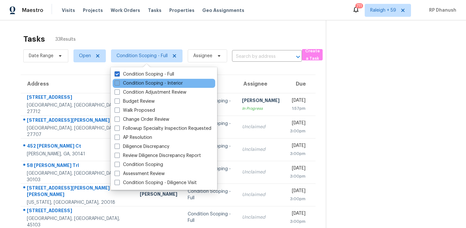
click at [137, 80] on label "Condition Scoping - Interior" at bounding box center [148, 83] width 68 height 6
click at [119, 80] on input "Condition Scoping - Interior" at bounding box center [116, 82] width 4 height 4
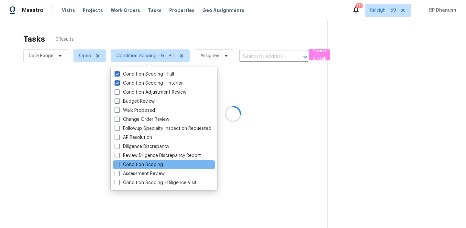
click at [157, 167] on label "Condition Scoping" at bounding box center [138, 165] width 48 height 6
click at [119, 166] on input "Condition Scoping" at bounding box center [116, 164] width 4 height 4
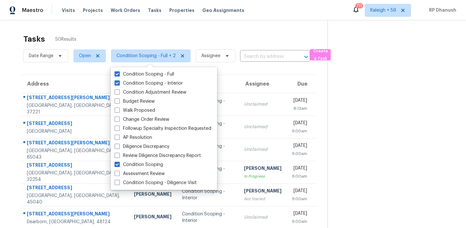
click at [201, 33] on div "Tasks 50 Results" at bounding box center [175, 39] width 304 height 17
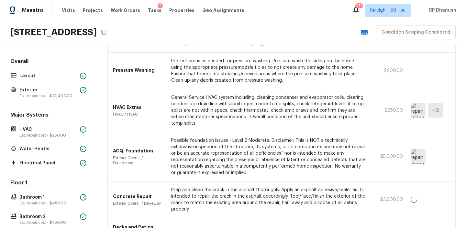
scroll to position [501, 0]
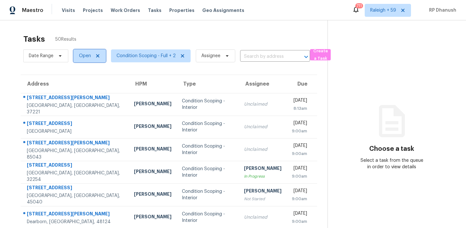
click at [87, 55] on span "Open" at bounding box center [85, 56] width 12 height 6
click at [211, 58] on span "Assignee" at bounding box center [210, 56] width 19 height 6
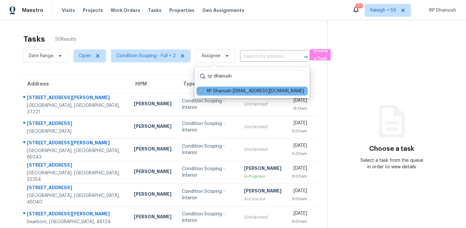
type input "rp dhanush"
click at [234, 94] on div "RP Dhanush rp.dhanush@opendoor.com" at bounding box center [251, 91] width 111 height 9
click at [233, 92] on label "RP Dhanush rp.dhanush@opendoor.com" at bounding box center [250, 91] width 105 height 6
click at [202, 92] on input "RP Dhanush rp.dhanush@opendoor.com" at bounding box center [200, 90] width 4 height 4
checkbox input "true"
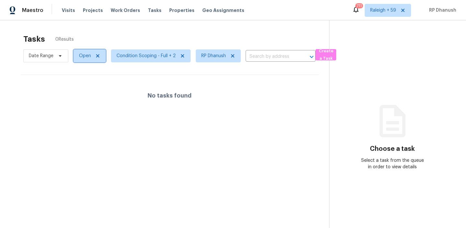
click at [87, 57] on span "Open" at bounding box center [85, 56] width 12 height 6
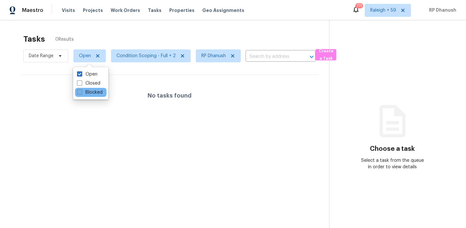
click at [88, 90] on label "Blocked" at bounding box center [90, 92] width 26 height 6
click at [81, 90] on input "Blocked" at bounding box center [79, 91] width 4 height 4
checkbox input "true"
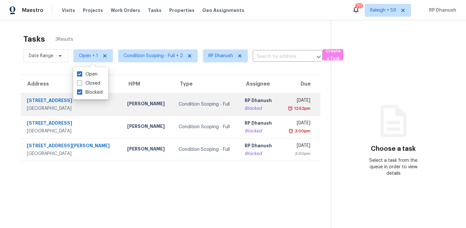
click at [244, 94] on td "RP Dhanush Blocked" at bounding box center [259, 104] width 40 height 23
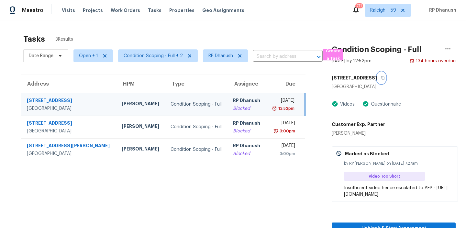
click at [377, 76] on button "button" at bounding box center [381, 78] width 9 height 12
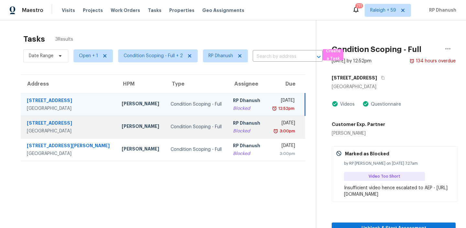
click at [234, 129] on div "Blocked" at bounding box center [247, 131] width 28 height 6
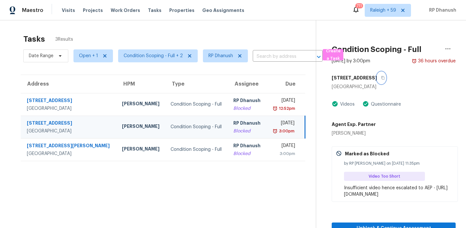
click at [384, 79] on icon "button" at bounding box center [382, 78] width 3 height 4
click at [223, 56] on span "RP Dhanush" at bounding box center [220, 56] width 25 height 6
click at [91, 55] on span "Open + 1" at bounding box center [88, 56] width 19 height 6
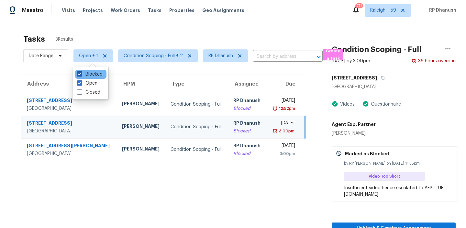
click at [83, 75] on label "Blocked" at bounding box center [90, 74] width 26 height 6
click at [81, 75] on input "Blocked" at bounding box center [79, 73] width 4 height 4
checkbox input "false"
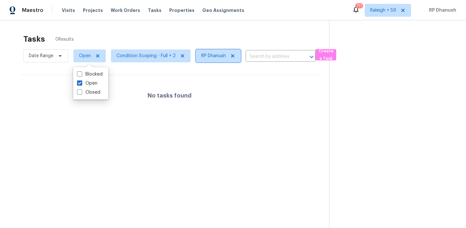
click at [233, 59] on span "RP Dhanush" at bounding box center [218, 55] width 45 height 13
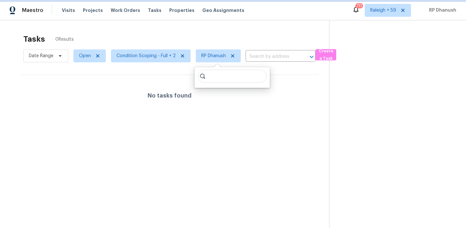
click at [232, 59] on span "RP Dhanush" at bounding box center [218, 55] width 45 height 13
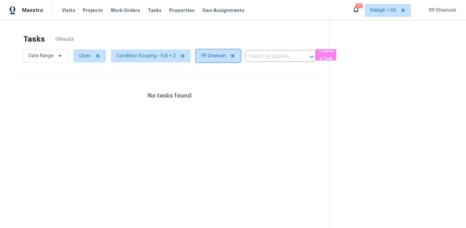
click at [232, 53] on icon at bounding box center [232, 55] width 5 height 5
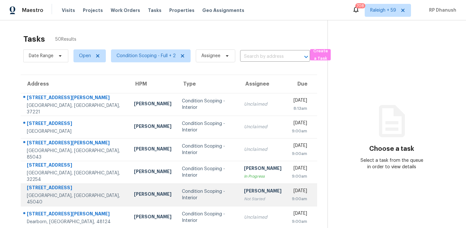
click at [218, 195] on td "Condition Scoping - Interior" at bounding box center [208, 195] width 62 height 23
